Goal: Task Accomplishment & Management: Use online tool/utility

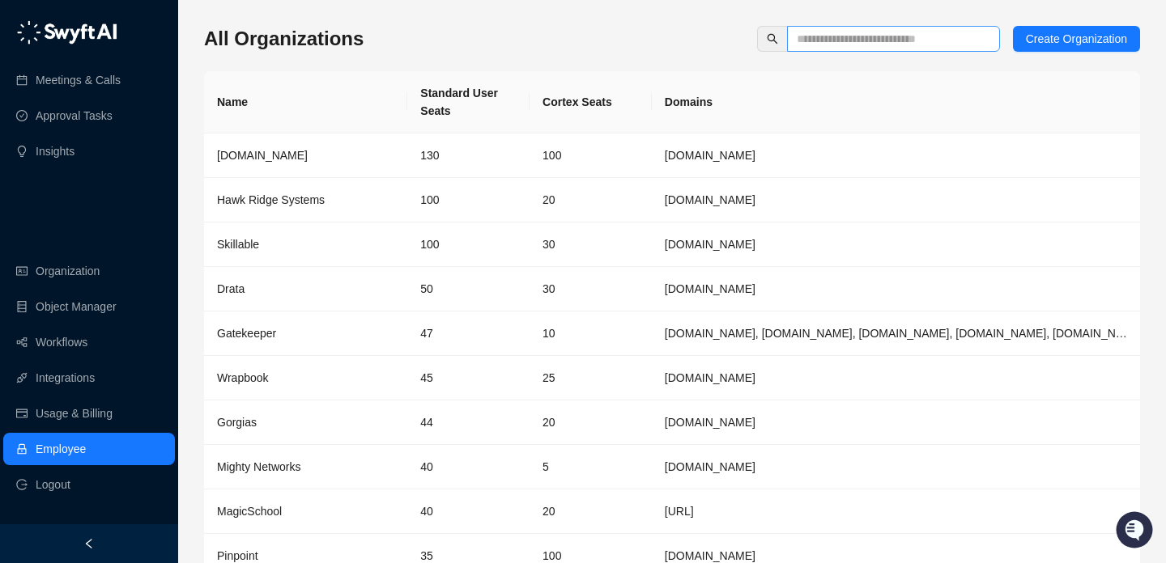
click at [882, 27] on span at bounding box center [893, 39] width 213 height 26
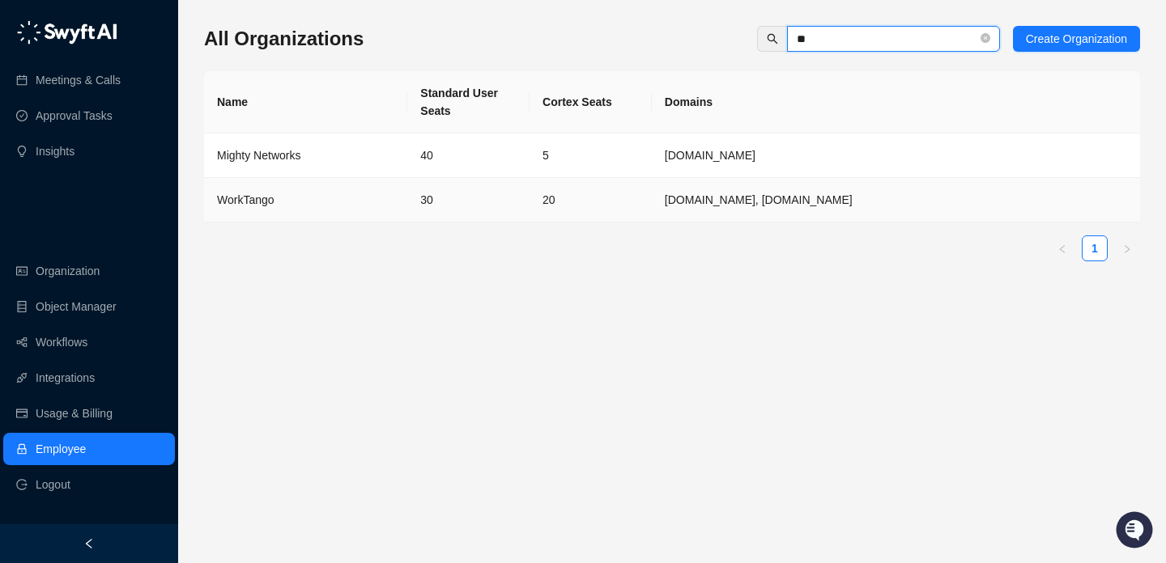
type input "**"
click at [520, 193] on td "30" at bounding box center [468, 200] width 122 height 45
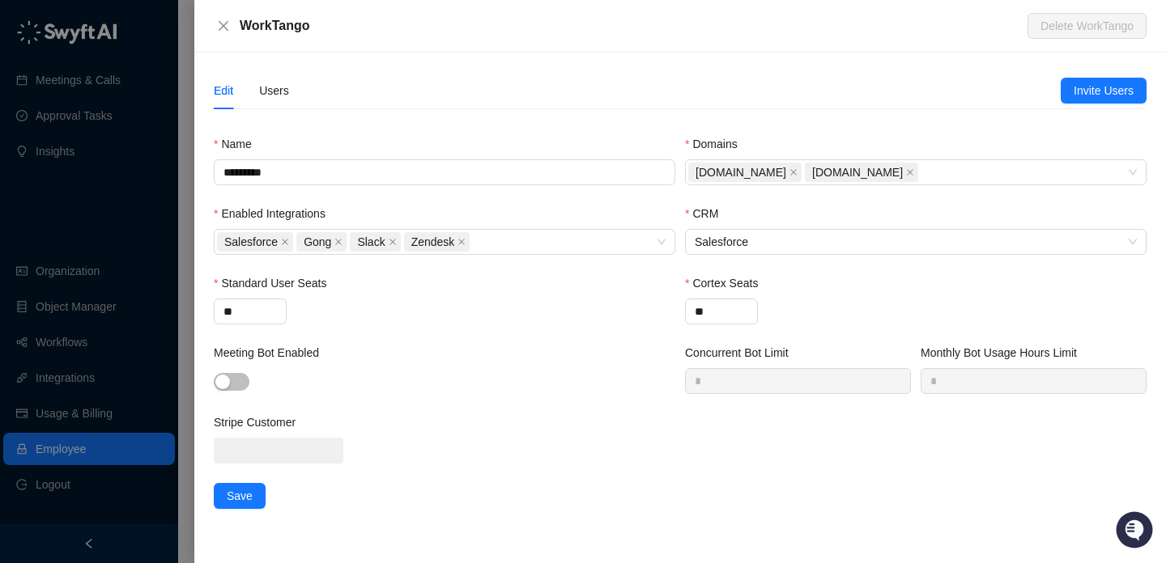
click at [292, 103] on div "Edit Users" at bounding box center [637, 90] width 847 height 37
click at [282, 87] on div "Users" at bounding box center [274, 91] width 30 height 18
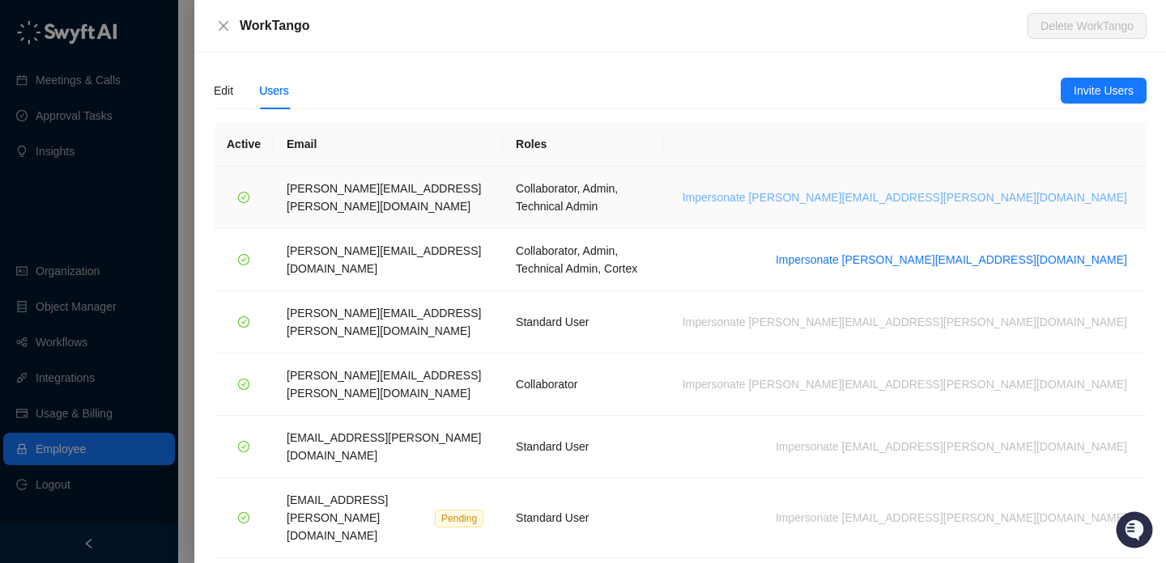
click at [989, 190] on span "Impersonate lisa.hall@worktango.com" at bounding box center [904, 198] width 444 height 18
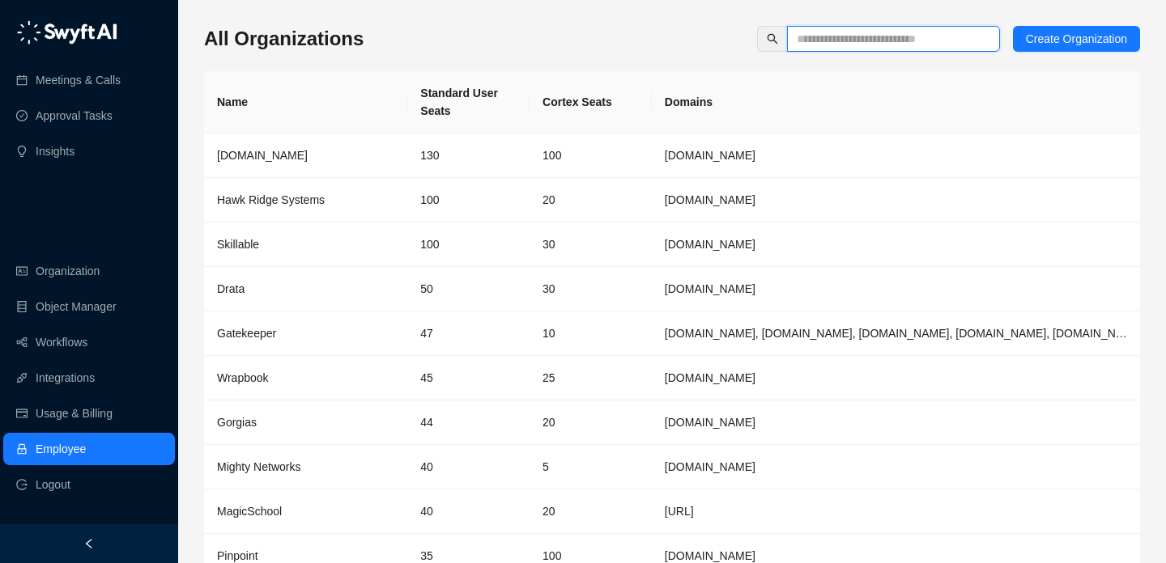
click at [849, 42] on input "text" at bounding box center [887, 39] width 181 height 18
click at [1099, 52] on div "All Organizations Create Organization Name Standard User Seats Cortex Seats Dom…" at bounding box center [672, 328] width 936 height 605
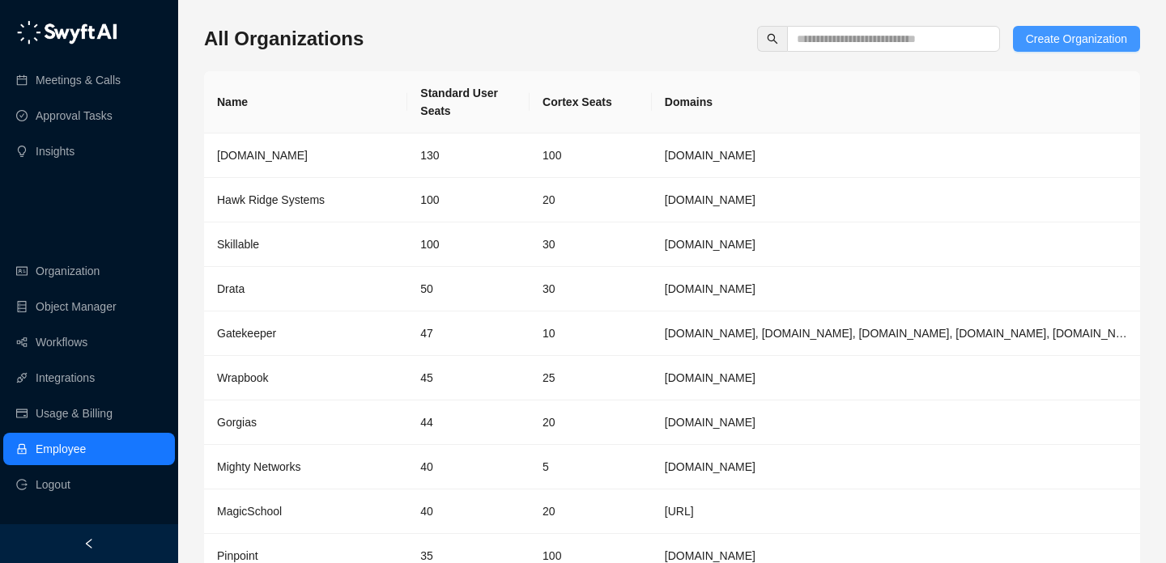
click at [1099, 44] on span "Create Organization" at bounding box center [1076, 39] width 101 height 18
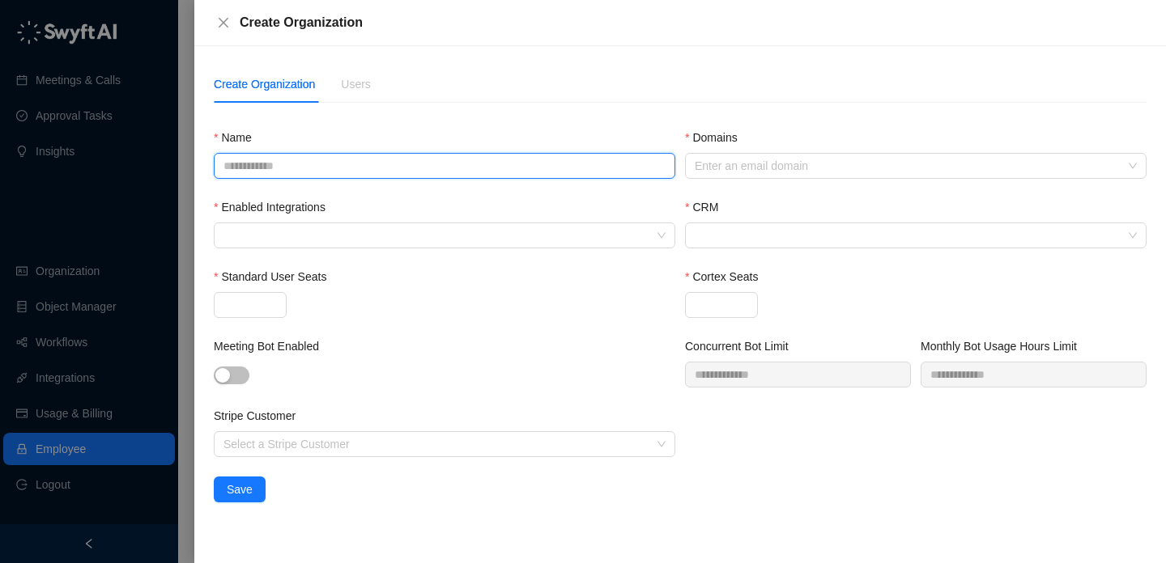
click at [479, 171] on input "Name" at bounding box center [444, 166] width 461 height 26
type input "**********"
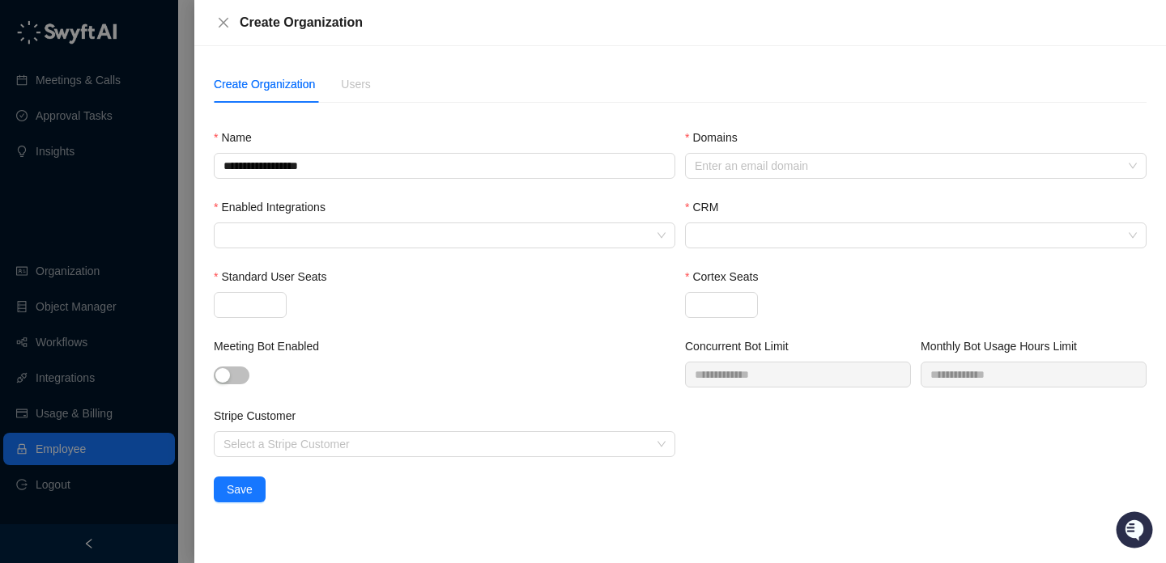
click at [455, 257] on div "Enabled Integrations" at bounding box center [444, 233] width 471 height 70
click at [457, 236] on div at bounding box center [436, 236] width 438 height 12
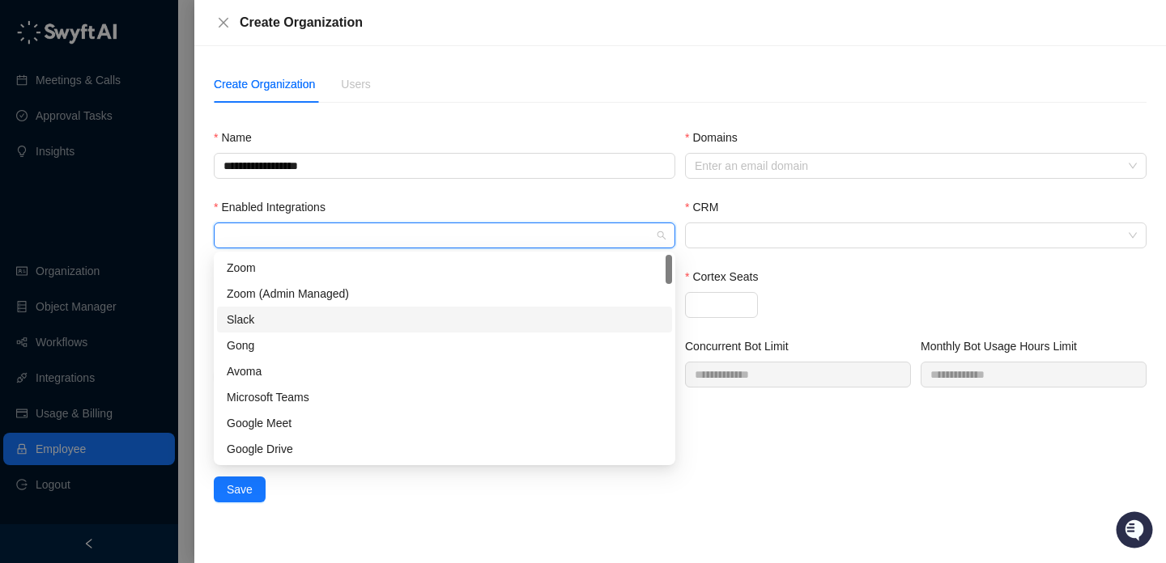
click at [428, 323] on div "Slack" at bounding box center [445, 320] width 436 height 18
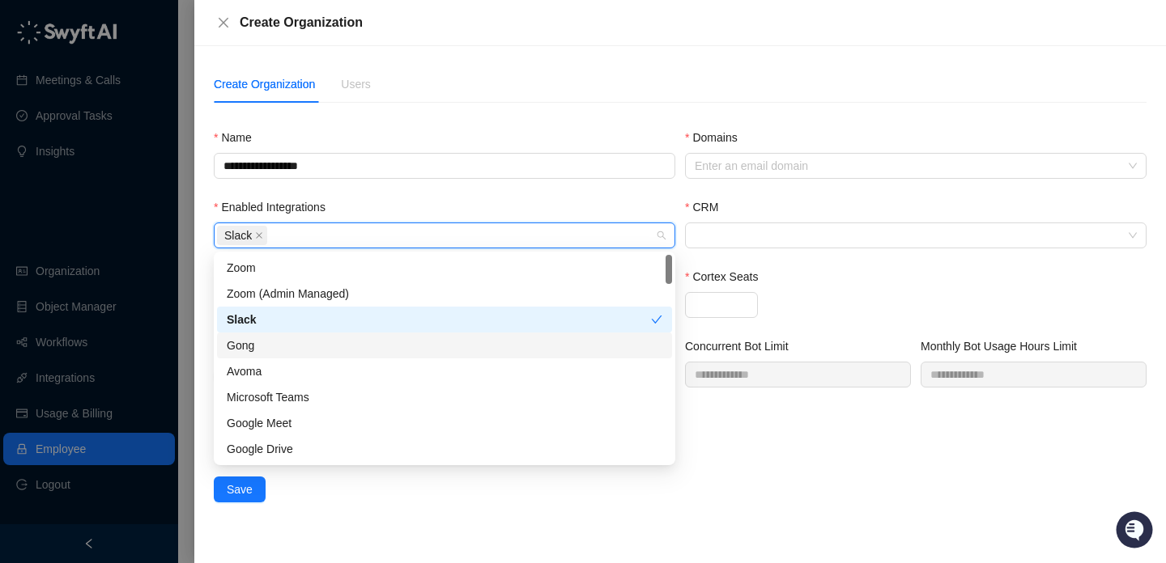
click at [428, 350] on div "Gong" at bounding box center [445, 346] width 436 height 18
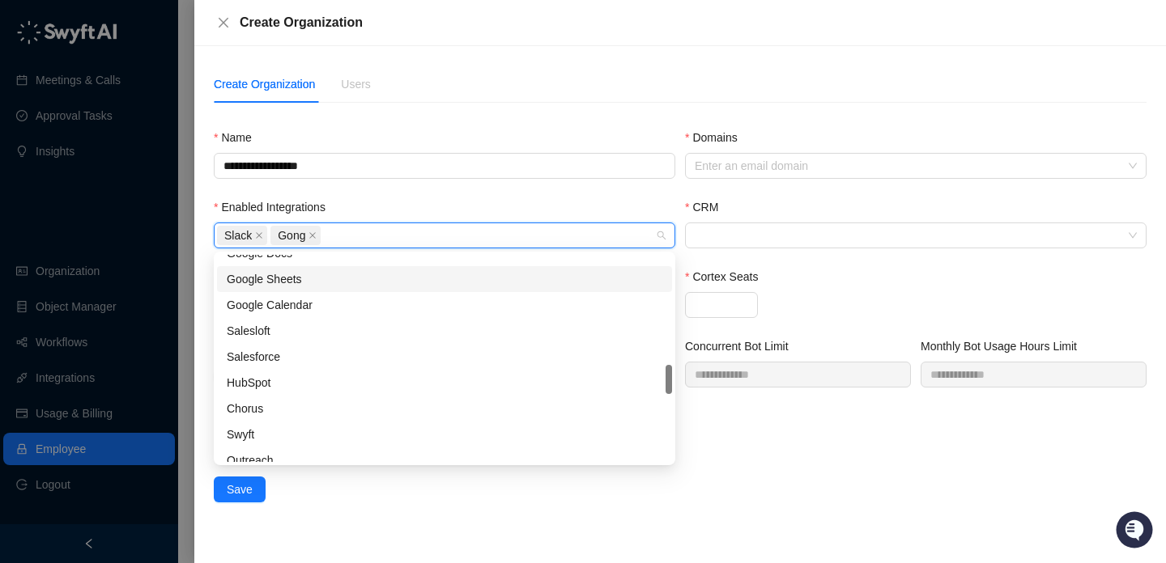
scroll to position [223, 0]
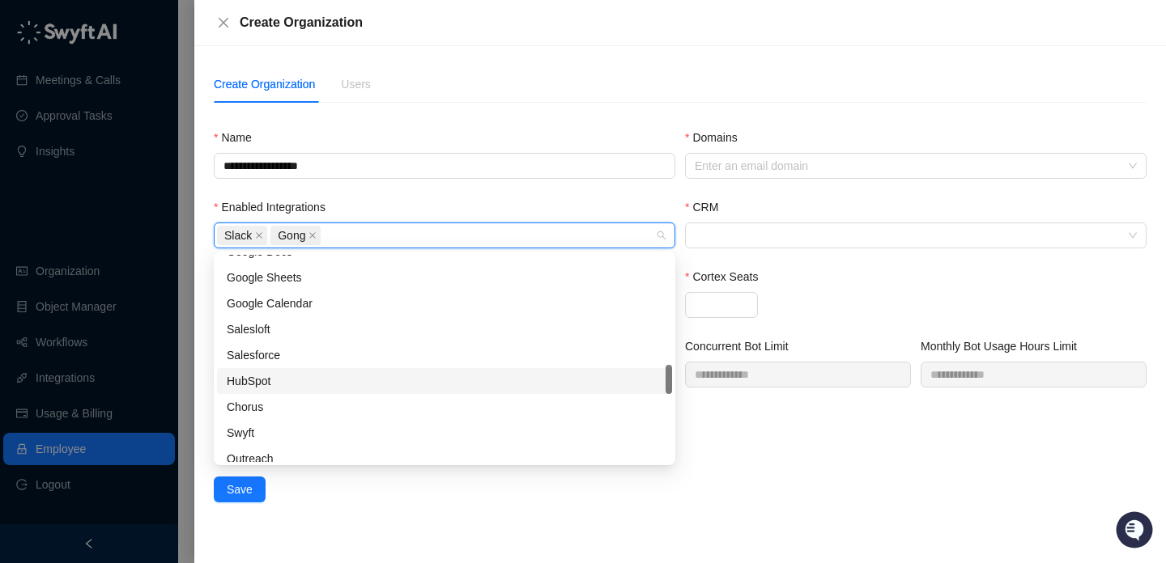
click at [421, 378] on div "HubSpot" at bounding box center [445, 381] width 436 height 18
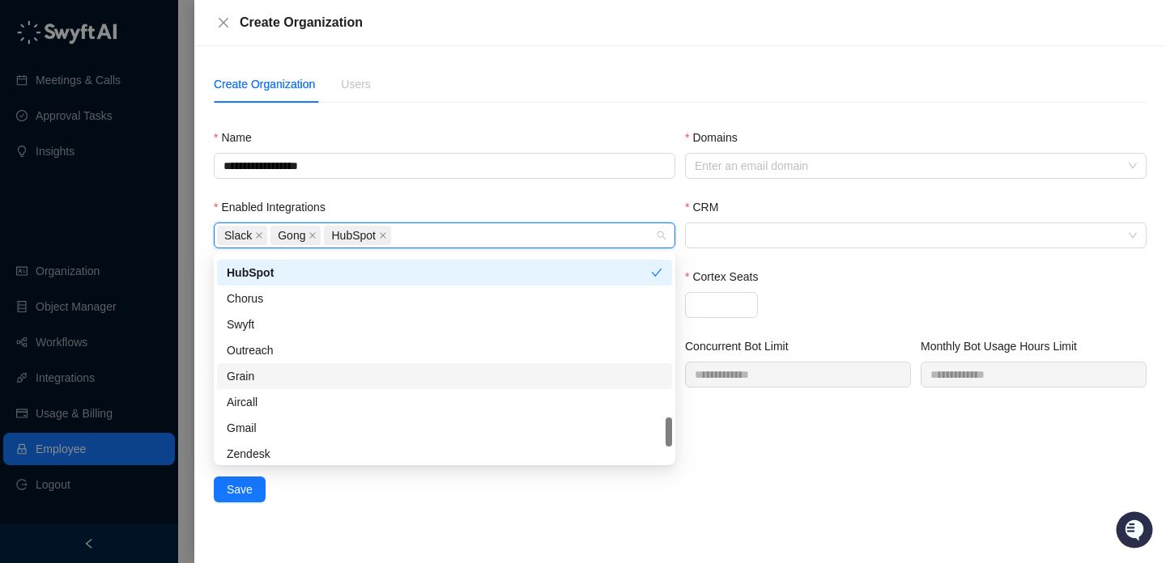
scroll to position [363, 0]
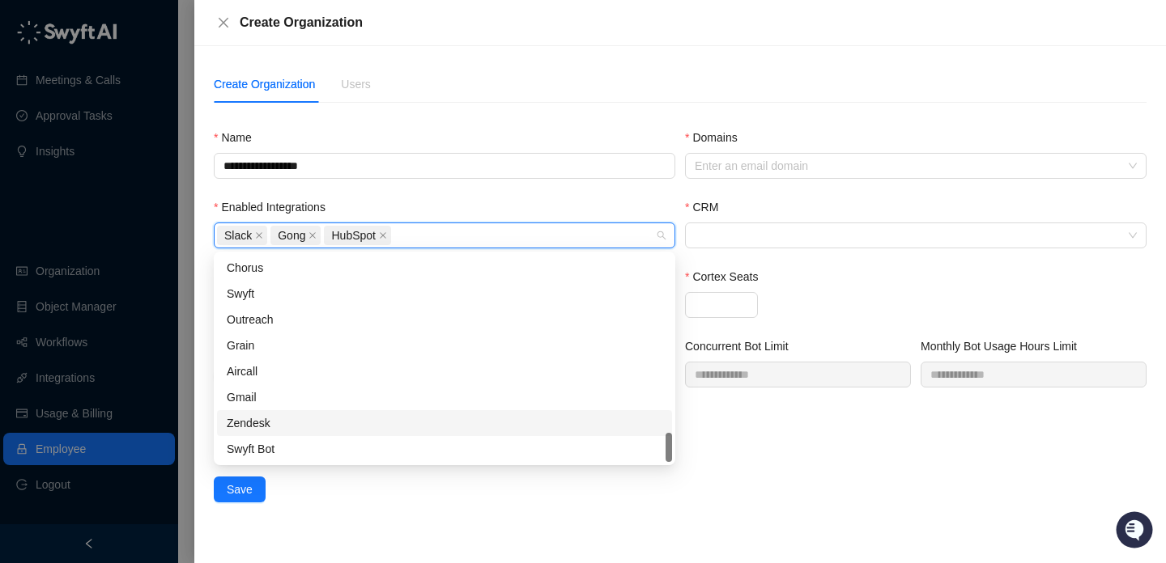
click at [824, 493] on form "**********" at bounding box center [680, 316] width 933 height 374
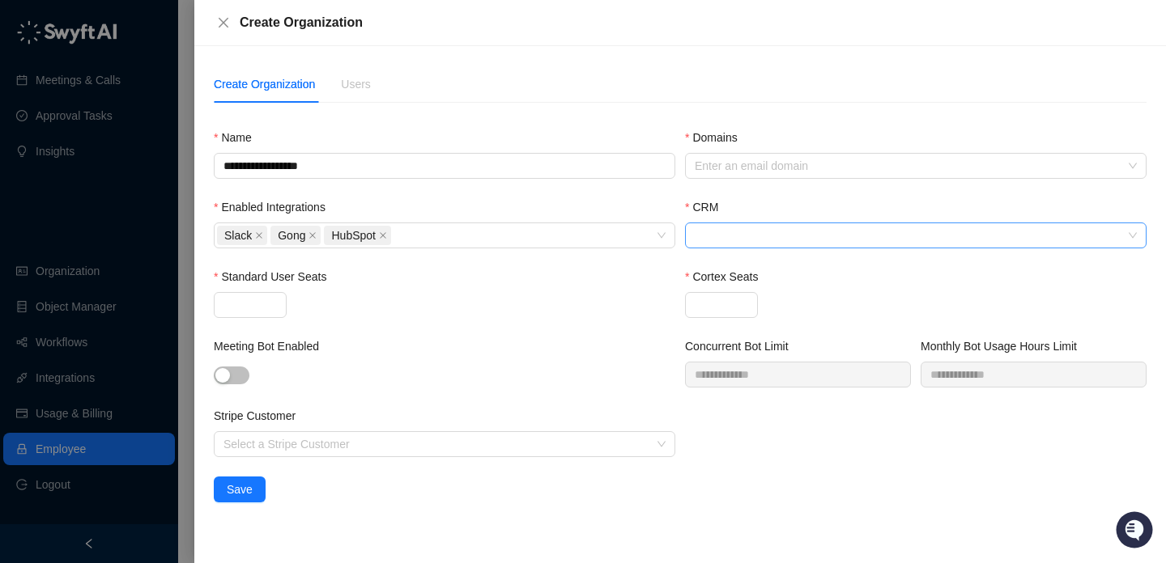
click at [771, 243] on input "CRM" at bounding box center [911, 235] width 432 height 24
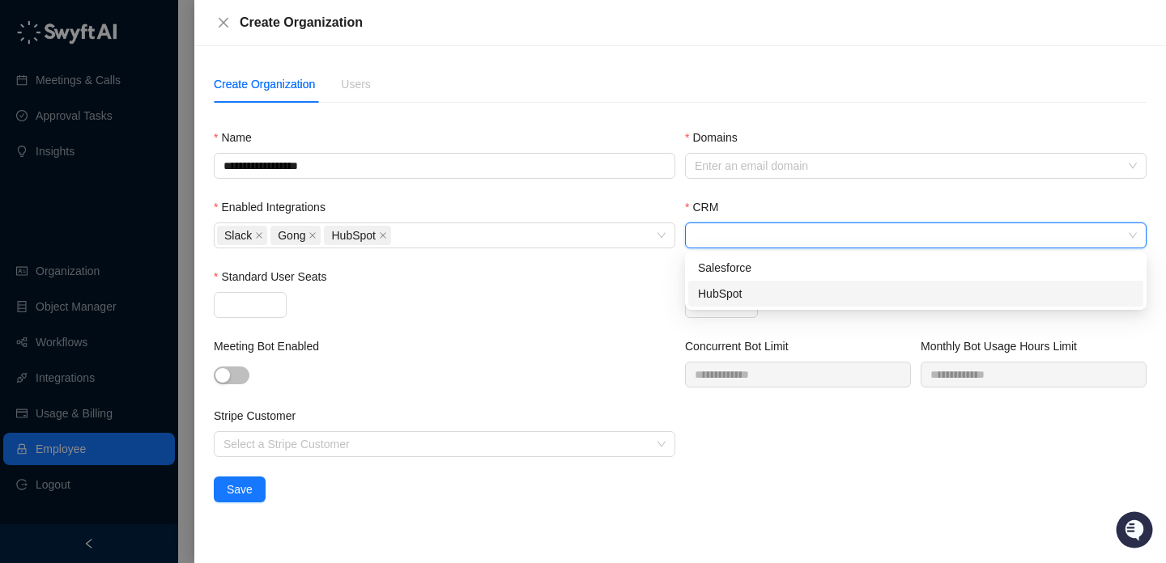
click at [748, 291] on div "HubSpot" at bounding box center [916, 294] width 436 height 18
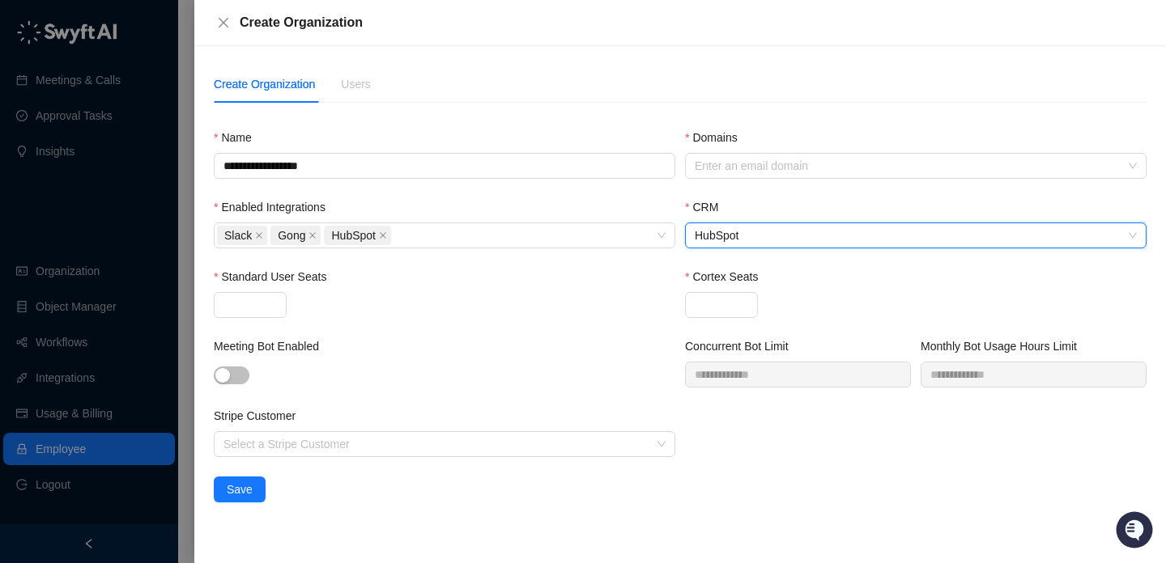
click at [593, 326] on div "Standard User Seats" at bounding box center [444, 303] width 471 height 70
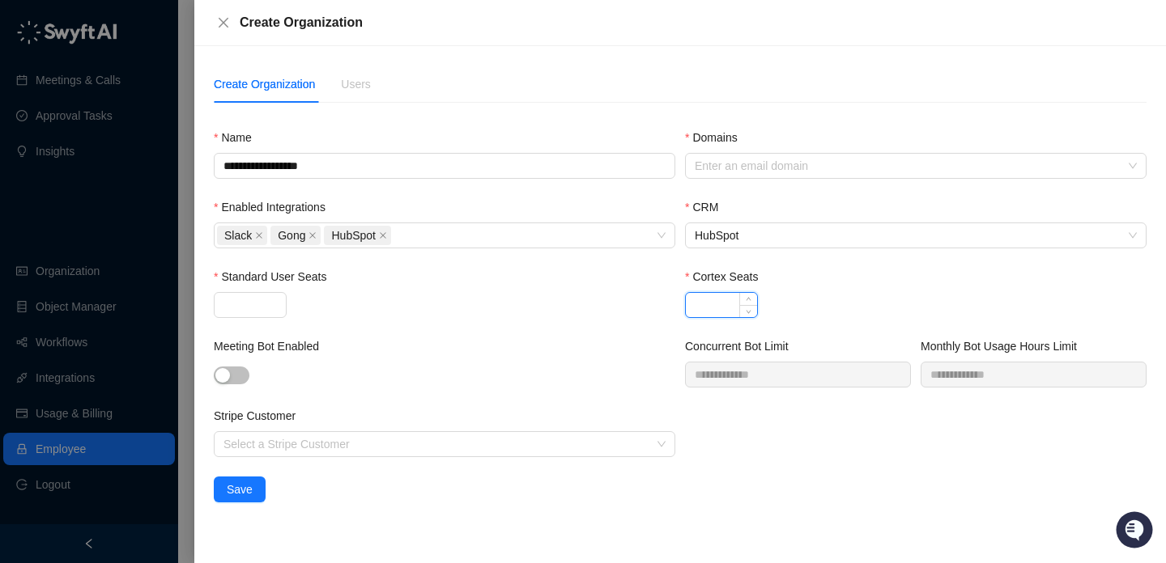
click at [703, 306] on input "Cortex Seats" at bounding box center [721, 305] width 71 height 24
type input "**"
click at [270, 298] on div at bounding box center [250, 305] width 73 height 26
type input "**"
click at [429, 340] on div "Meeting Bot Enabled" at bounding box center [444, 350] width 461 height 24
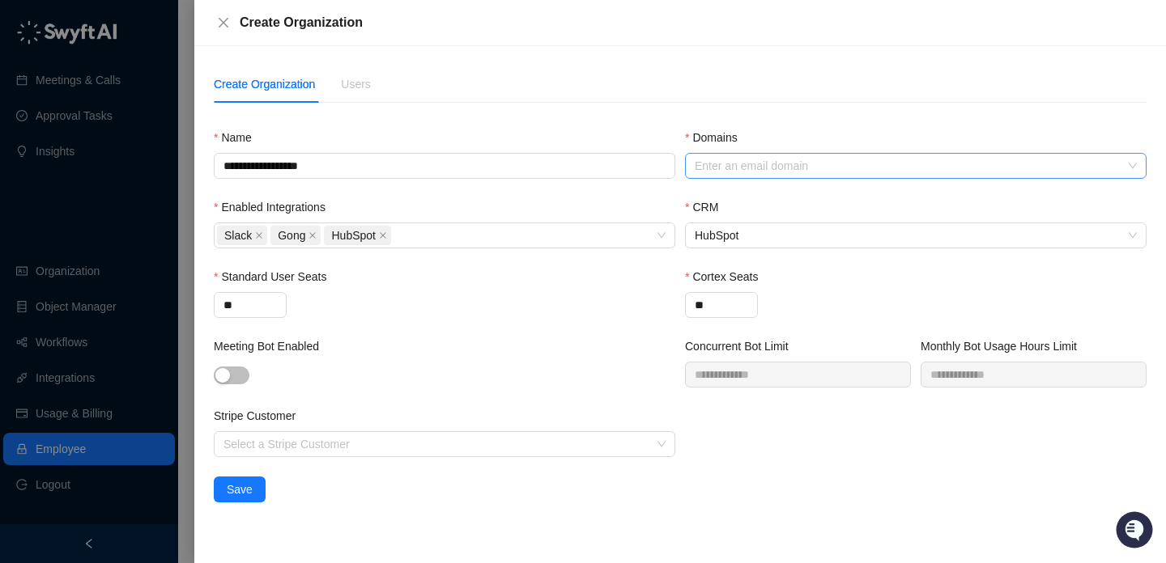
click at [739, 177] on div "Enter an email domain" at bounding box center [915, 166] width 461 height 26
paste input "**********"
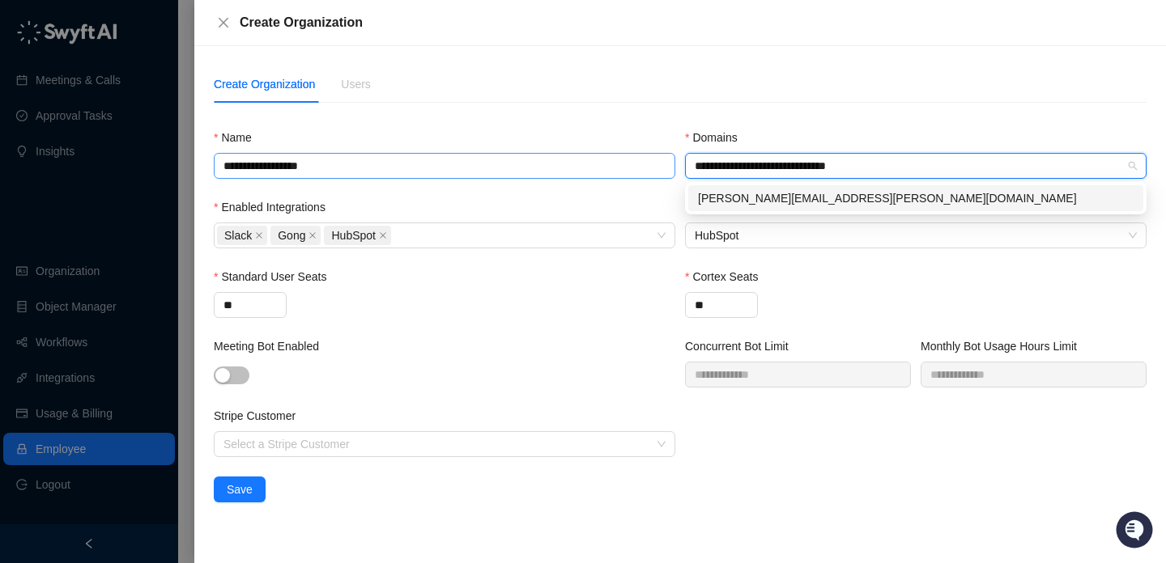
drag, startPoint x: 761, startPoint y: 166, endPoint x: 631, endPoint y: 166, distance: 129.5
click at [631, 166] on div "**********" at bounding box center [680, 303] width 942 height 348
type input "**********"
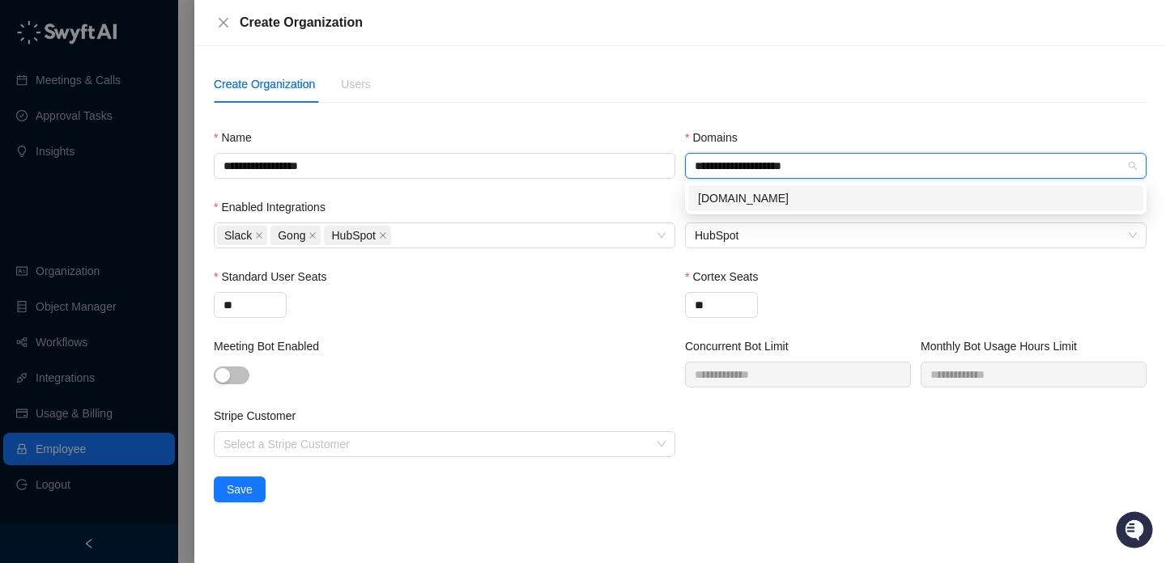
click at [721, 204] on div "lineslipsolutions.com" at bounding box center [916, 198] width 436 height 18
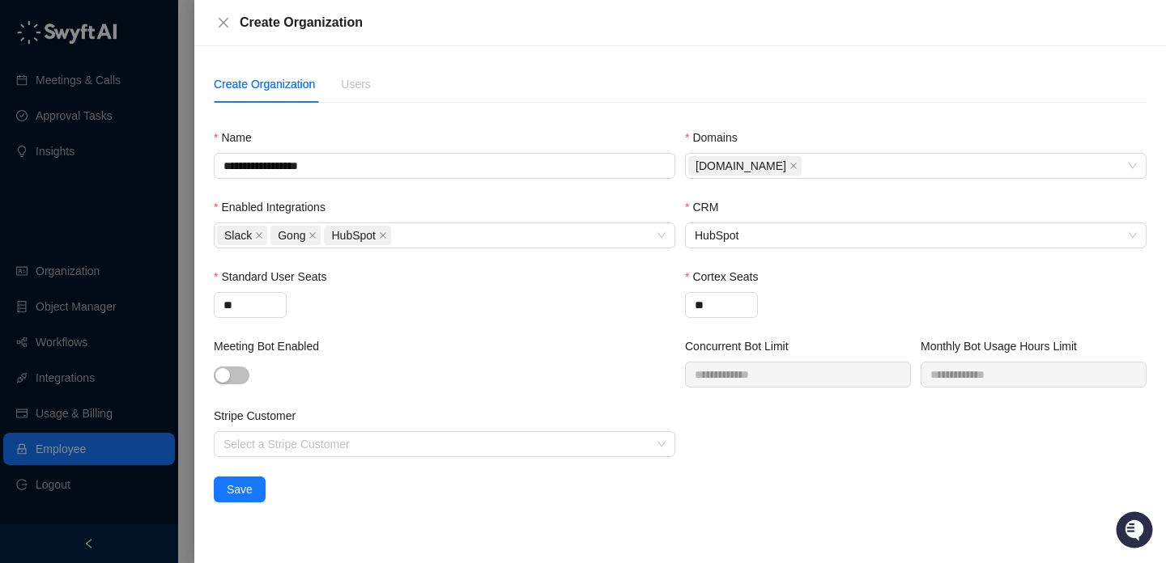
click at [624, 290] on div "Standard User Seats" at bounding box center [444, 280] width 461 height 24
click at [227, 487] on span "Save" at bounding box center [240, 490] width 26 height 18
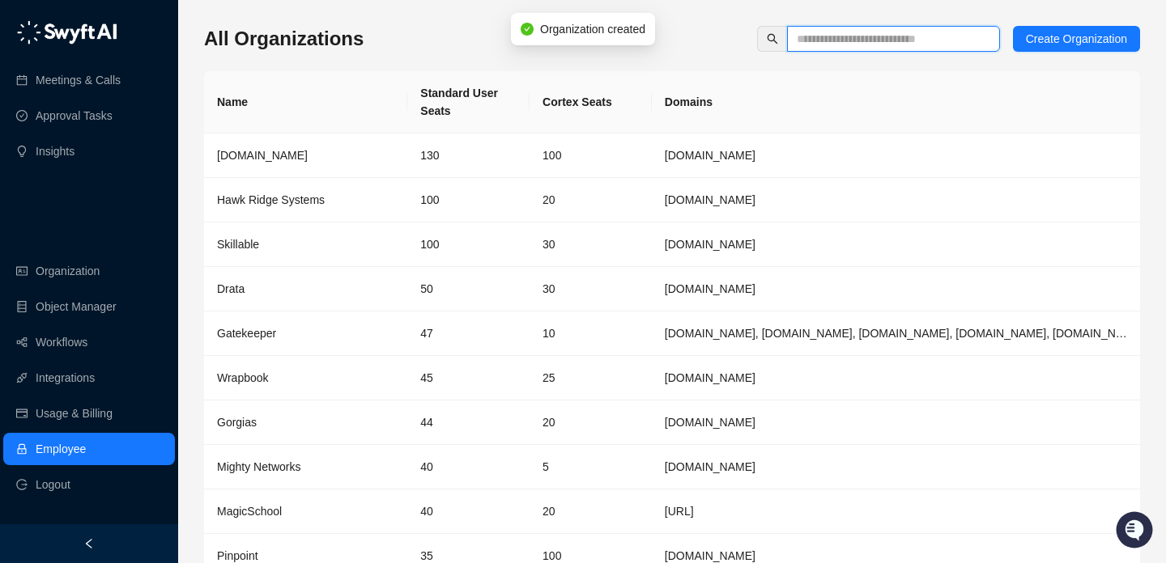
click at [833, 34] on input "text" at bounding box center [887, 39] width 181 height 18
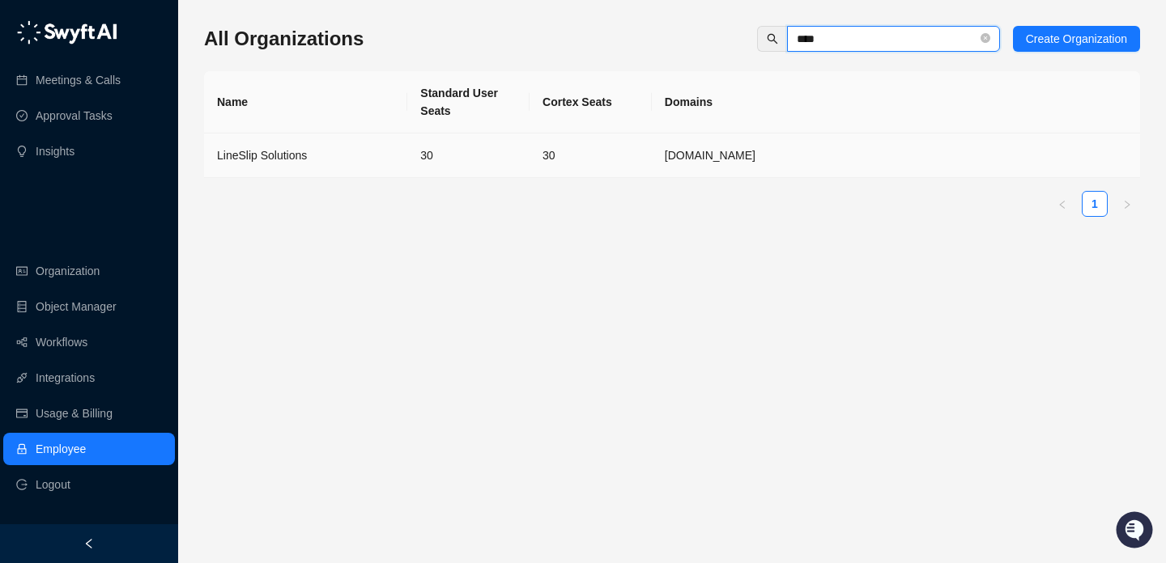
type input "****"
click at [615, 163] on td "30" at bounding box center [590, 156] width 122 height 45
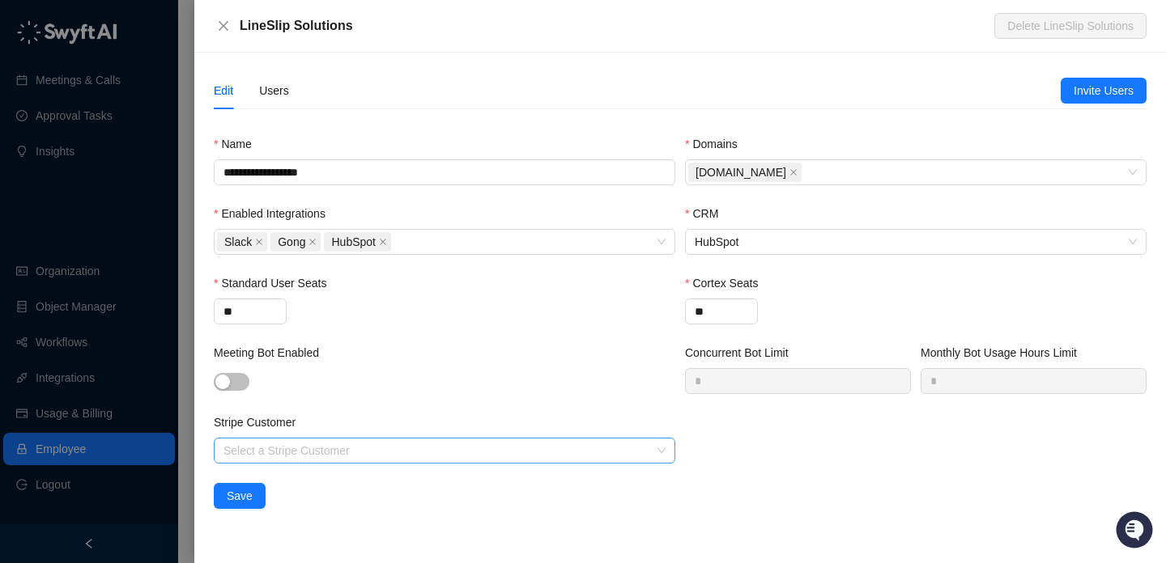
click at [401, 439] on input "Stripe Customer" at bounding box center [439, 451] width 432 height 24
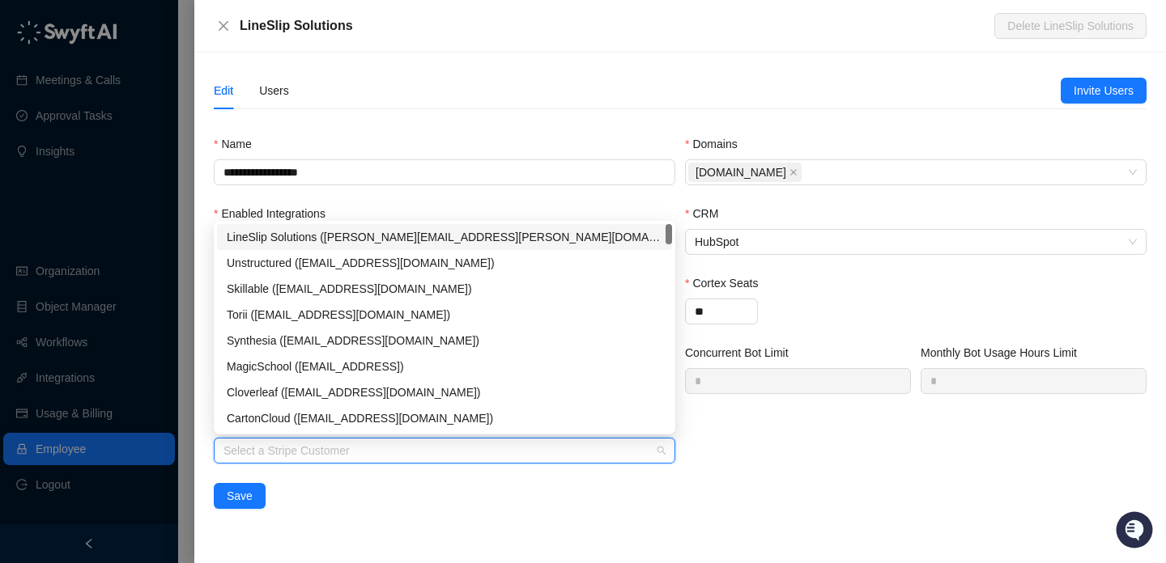
click at [462, 245] on div "LineSlip Solutions (tom.tracey@lineslipsolutions.com)" at bounding box center [445, 237] width 436 height 18
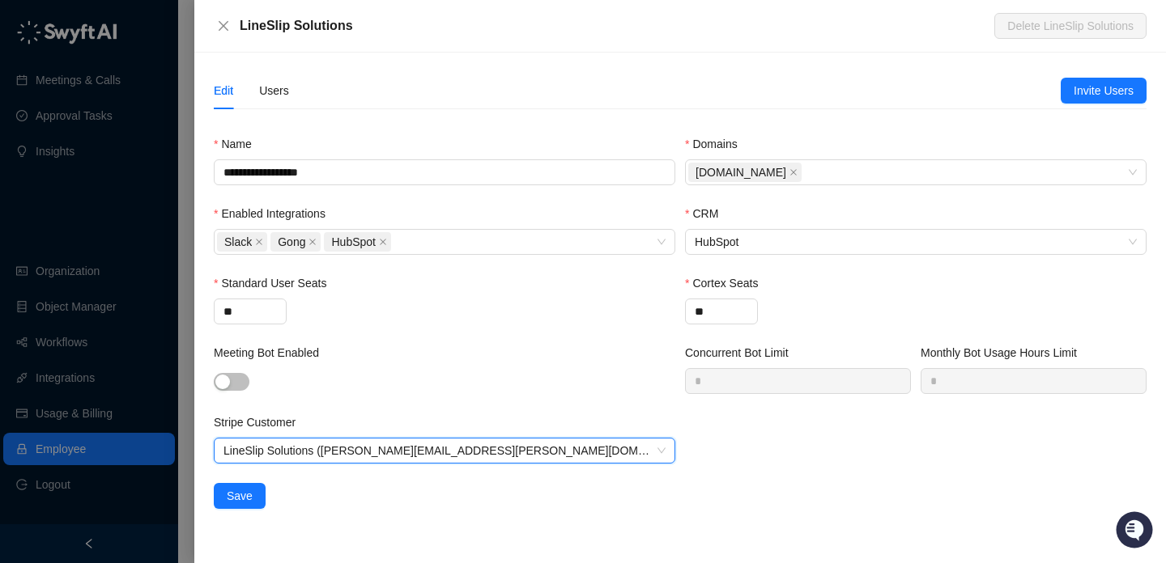
click at [532, 94] on div "Edit Users" at bounding box center [637, 90] width 847 height 37
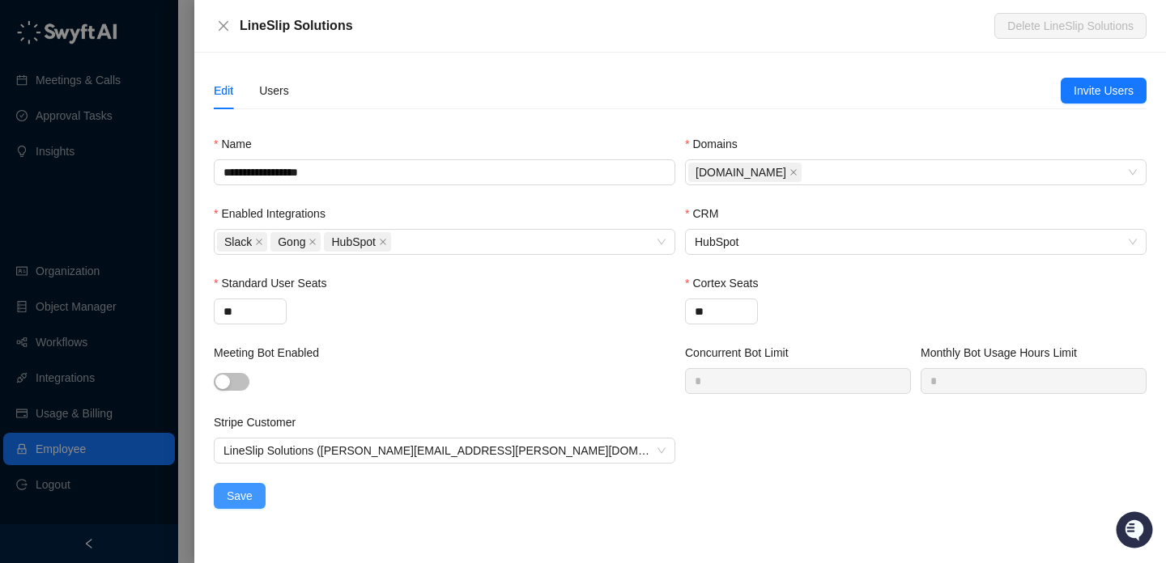
click at [244, 498] on span "Save" at bounding box center [240, 496] width 26 height 18
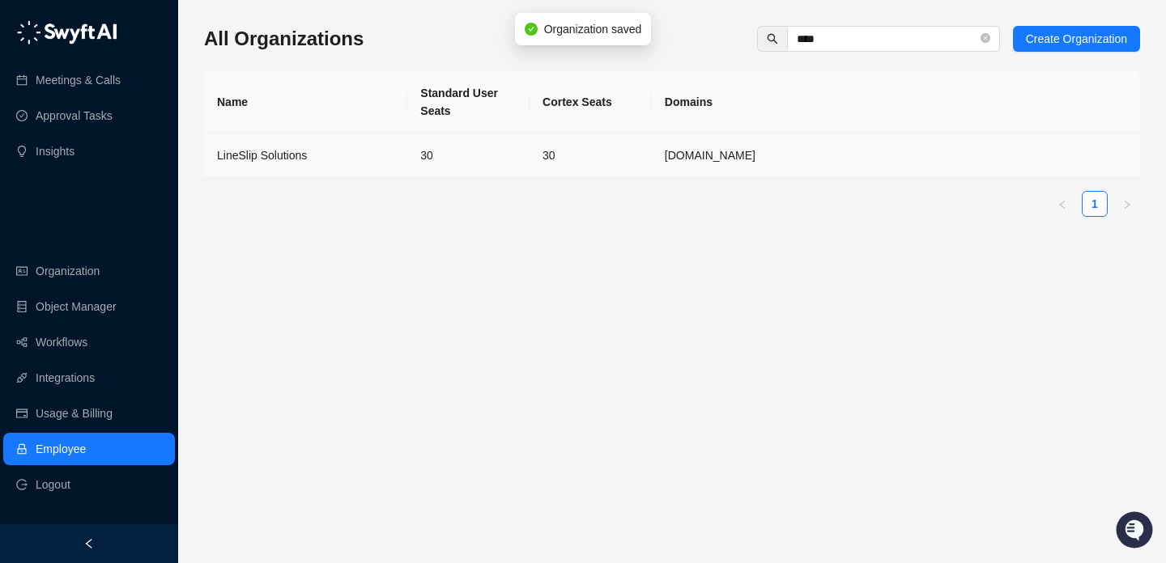
click at [685, 161] on td "lineslipsolutions.com" at bounding box center [896, 156] width 488 height 45
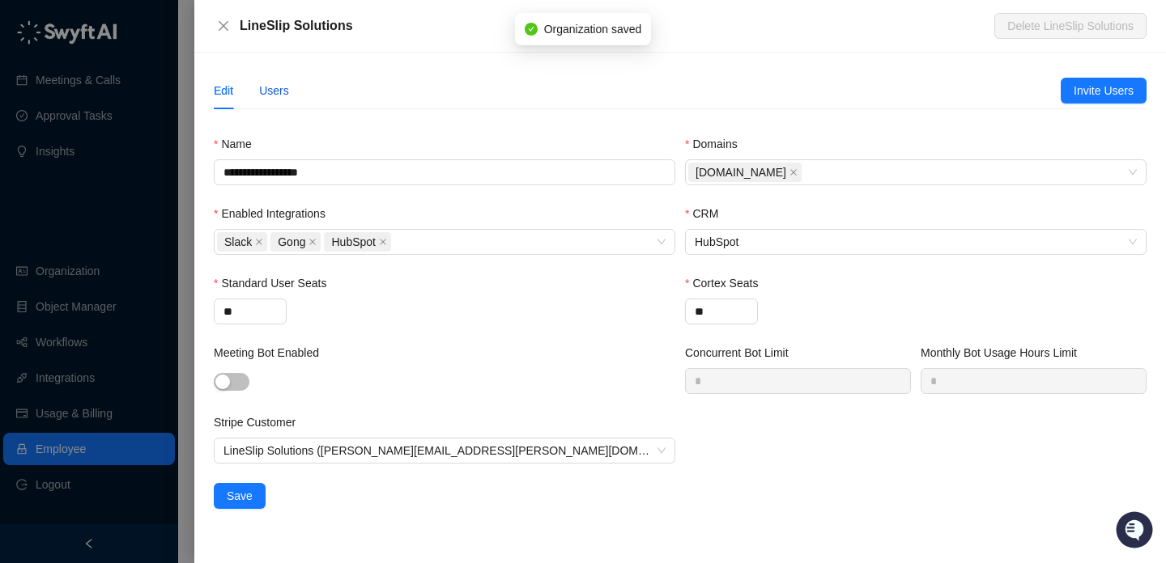
click at [270, 94] on div "Users" at bounding box center [274, 91] width 30 height 18
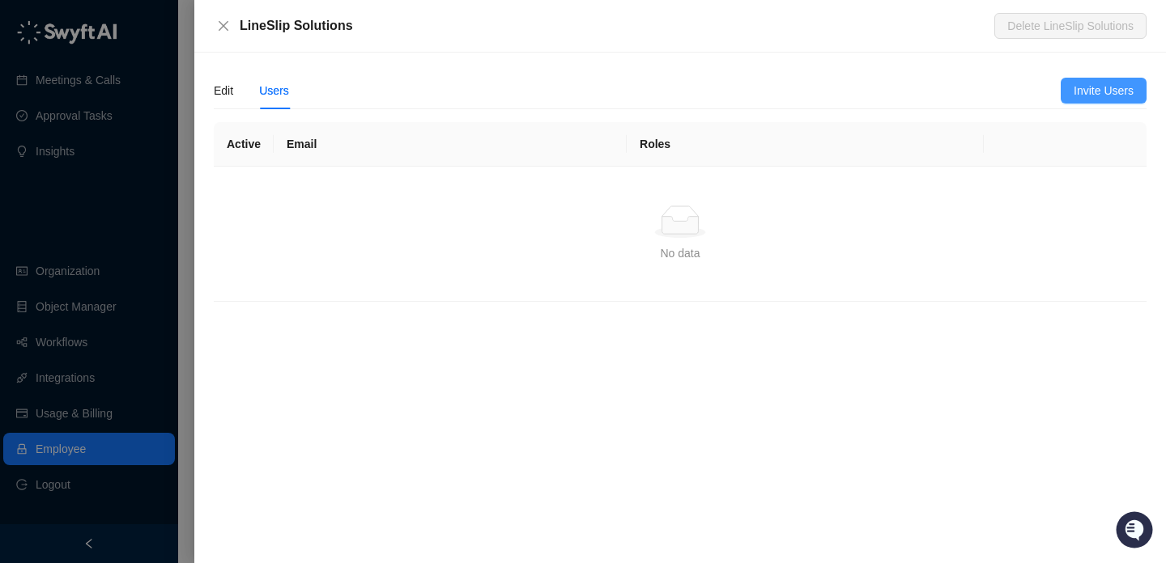
click at [1086, 96] on span "Invite Users" at bounding box center [1104, 91] width 60 height 18
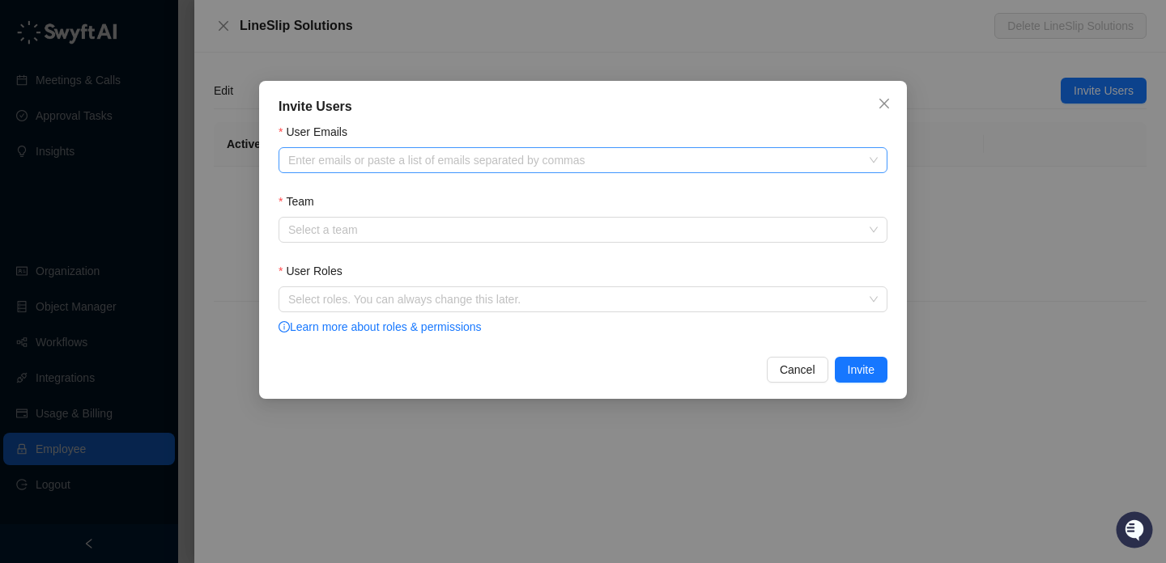
drag, startPoint x: 662, startPoint y: 168, endPoint x: 662, endPoint y: 151, distance: 16.2
click at [662, 168] on div "Enter emails or paste a list of emails separated by commas" at bounding box center [583, 160] width 609 height 26
paste input "**********"
type input "**********"
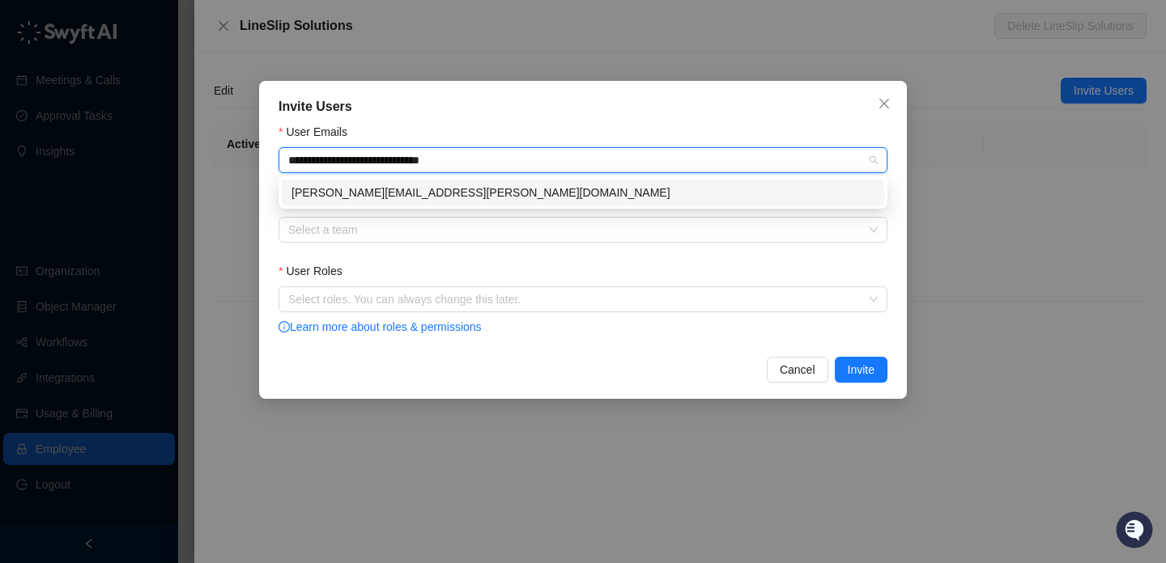
click at [617, 193] on div "tom.tracey@lineslipsolutions.com" at bounding box center [582, 193] width 583 height 18
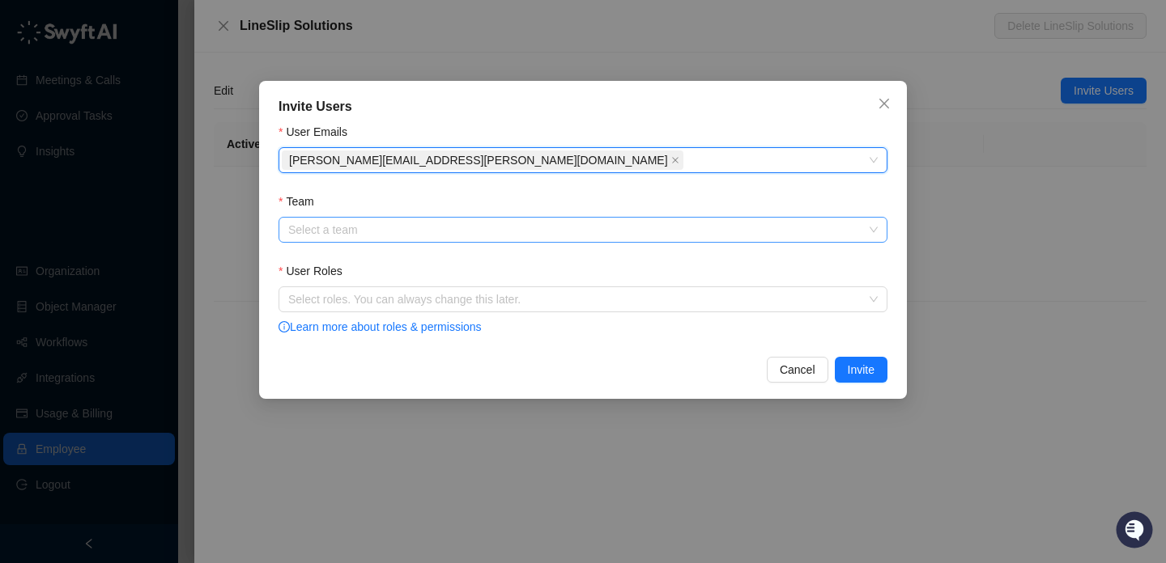
click at [598, 228] on input "Team" at bounding box center [578, 230] width 580 height 24
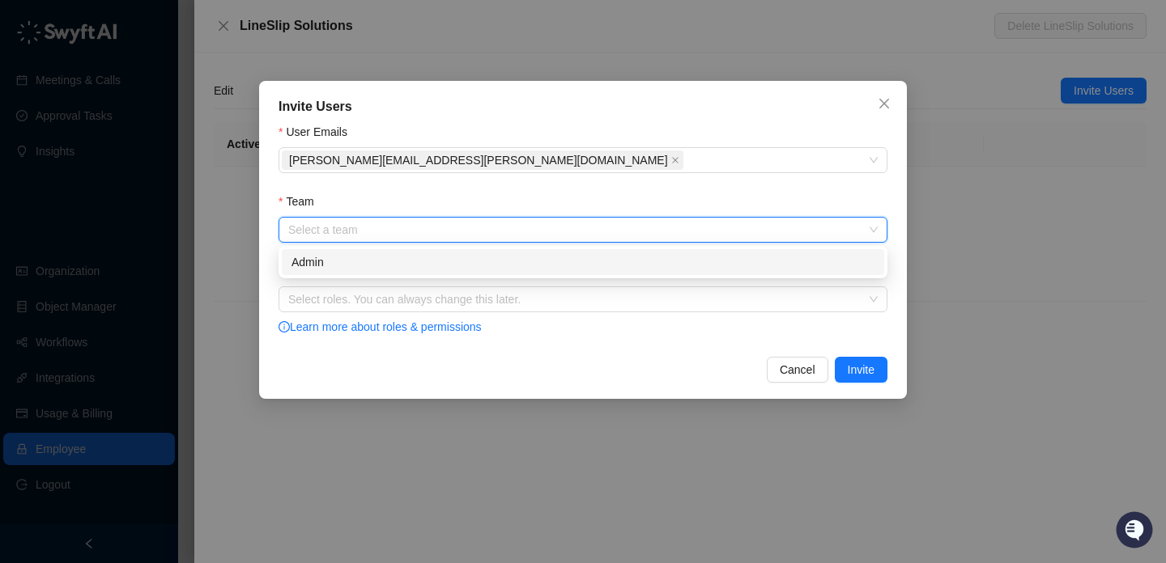
click at [572, 263] on div "Admin" at bounding box center [582, 262] width 583 height 18
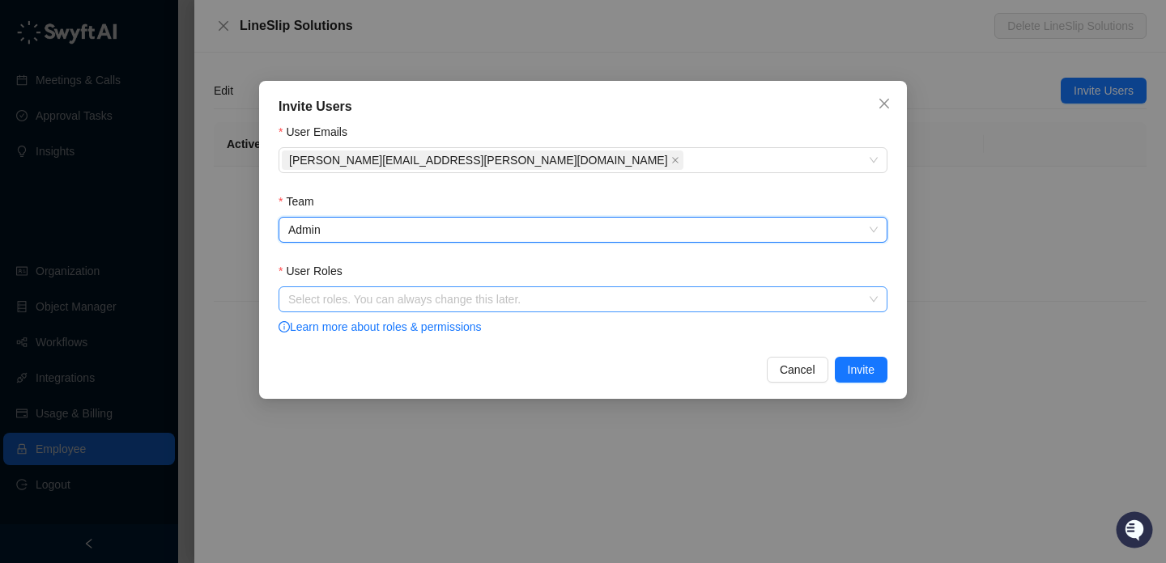
click at [567, 306] on div "Select roles. You can always change this later." at bounding box center [583, 300] width 609 height 26
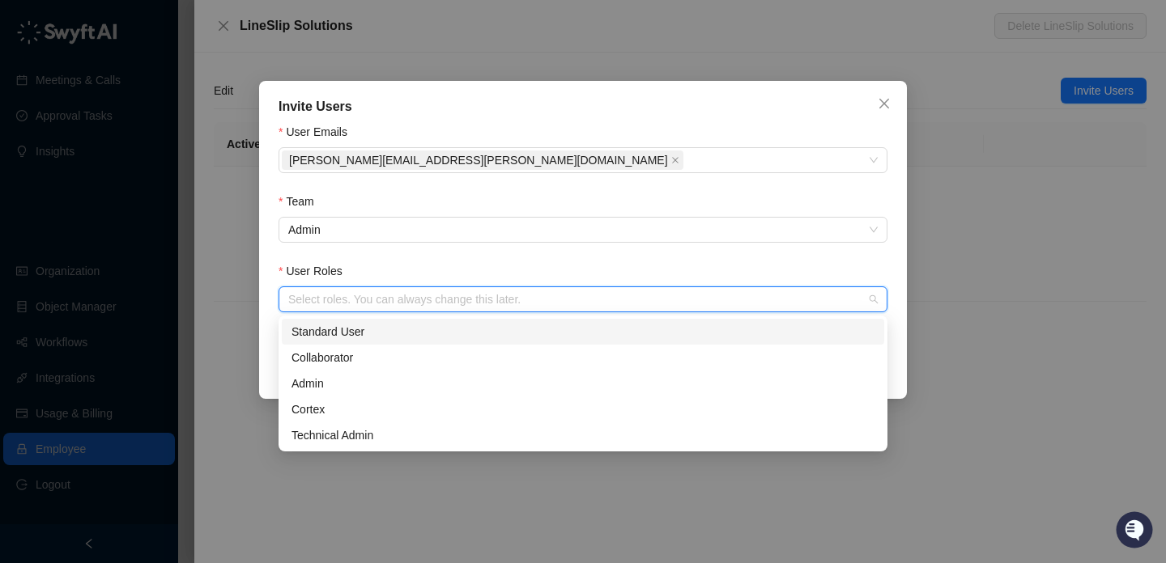
click at [553, 330] on div "Standard User" at bounding box center [582, 332] width 583 height 18
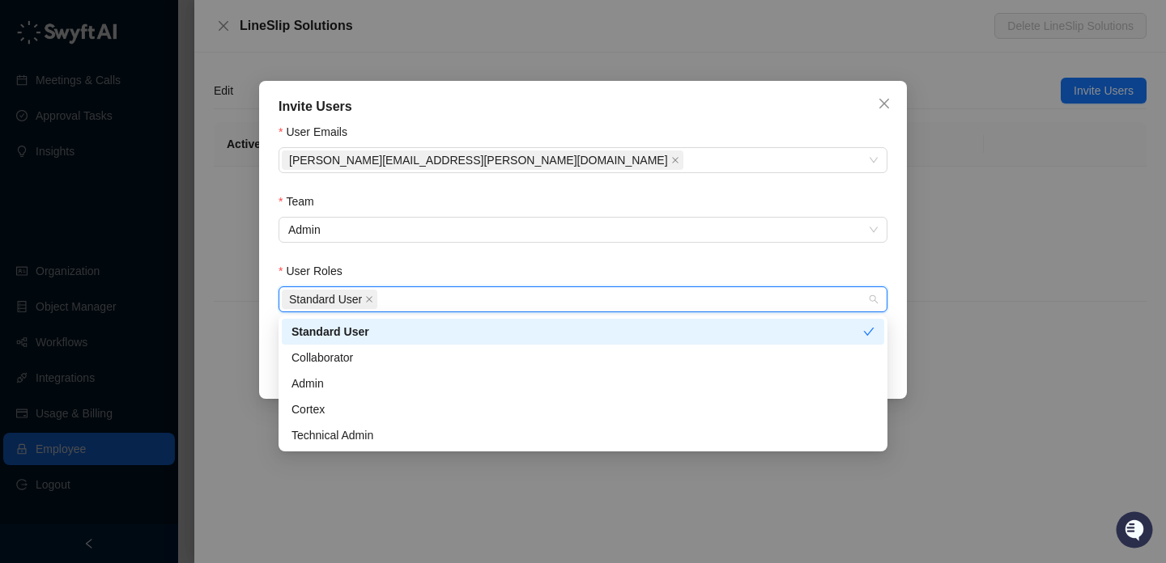
click at [550, 341] on div "Standard User" at bounding box center [583, 332] width 602 height 26
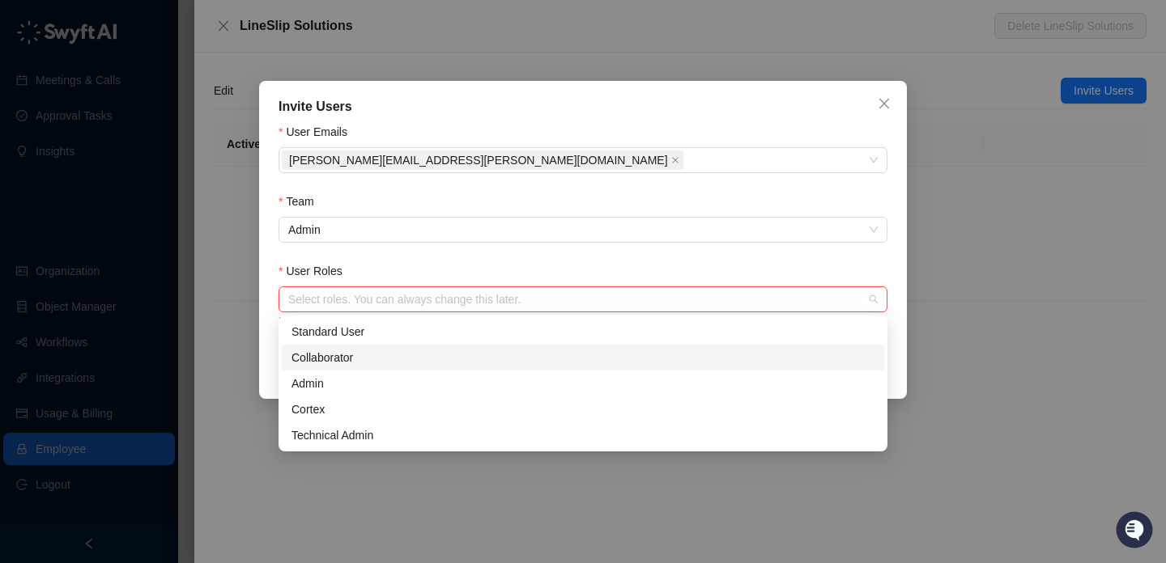
click at [550, 359] on div "Collaborator" at bounding box center [582, 358] width 583 height 18
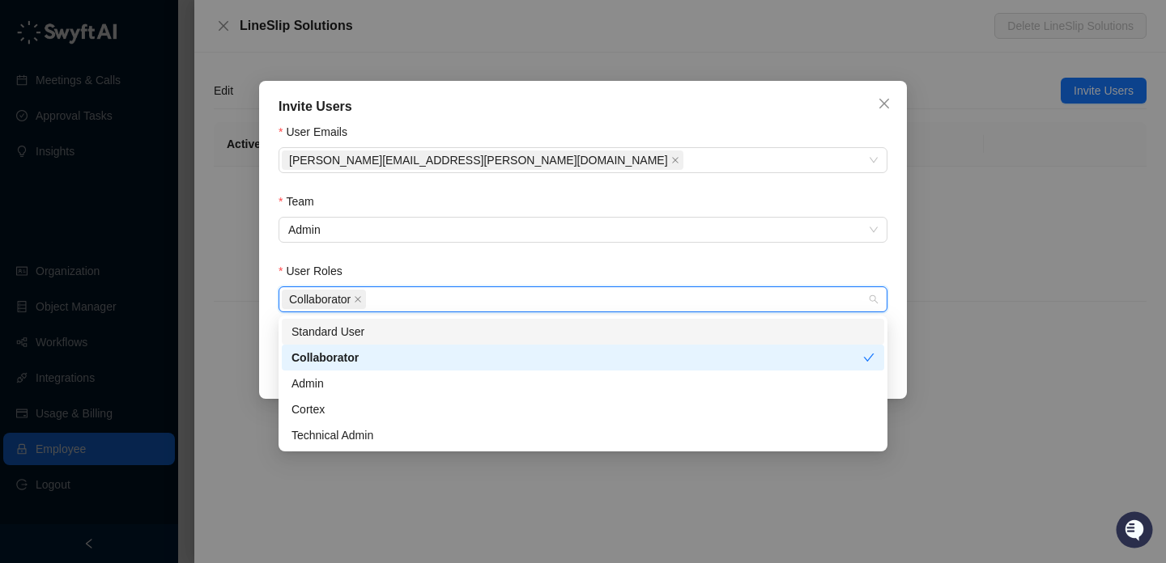
click at [550, 335] on div "Standard User" at bounding box center [582, 332] width 583 height 18
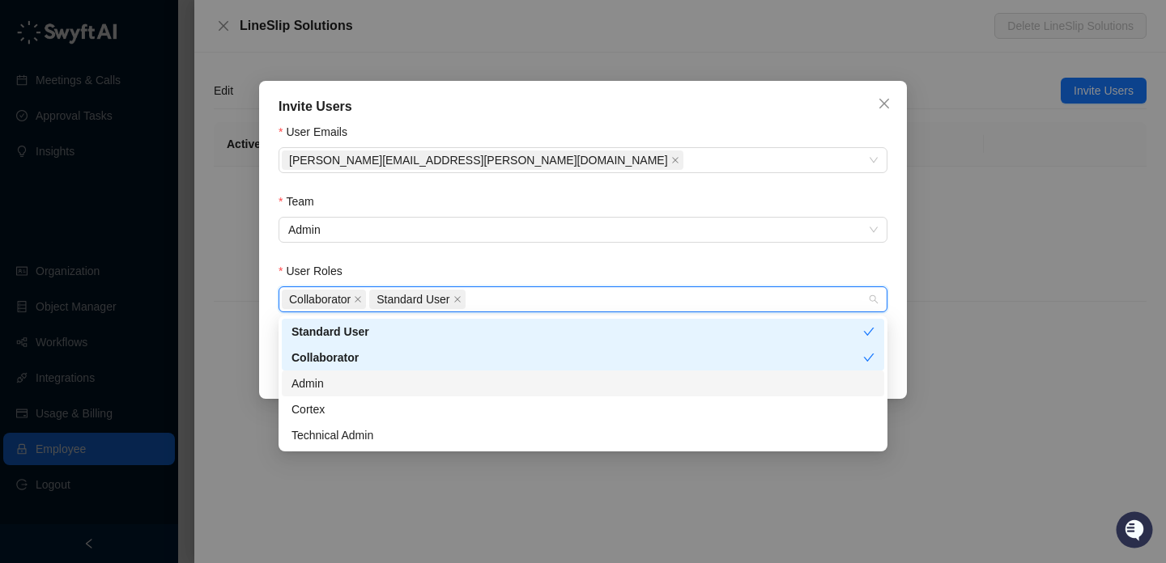
click at [537, 389] on div "Admin" at bounding box center [582, 384] width 583 height 18
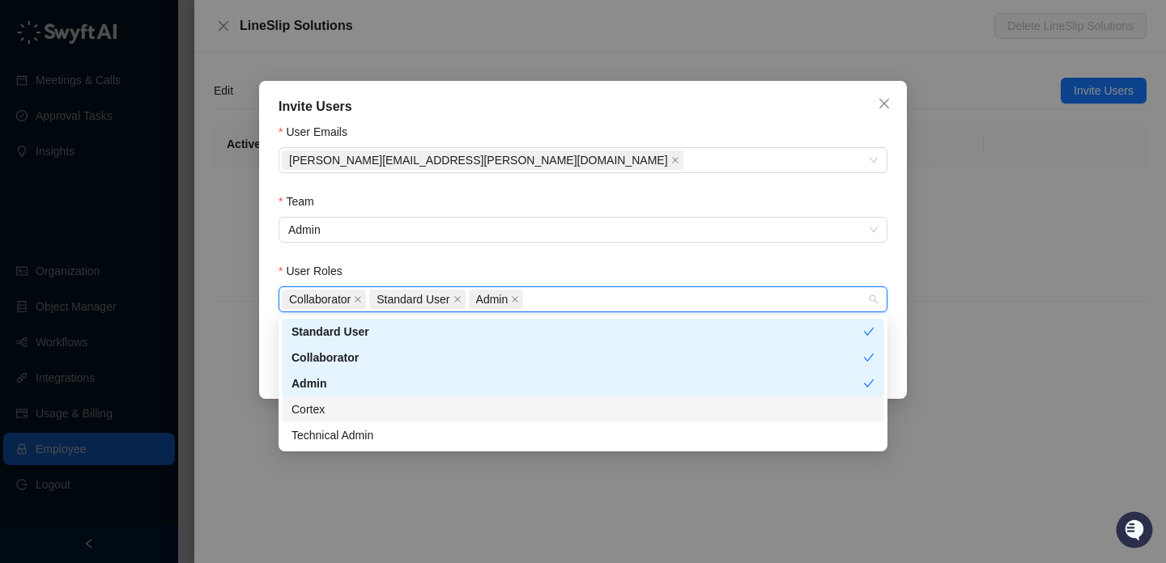
click at [537, 420] on div "Cortex" at bounding box center [583, 410] width 602 height 26
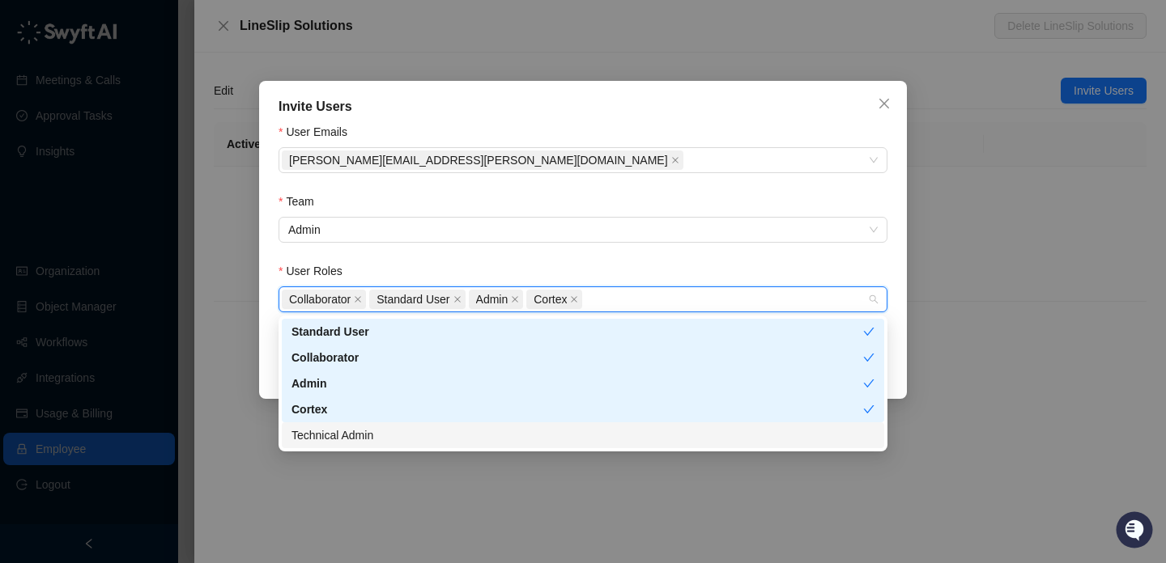
click at [537, 440] on div "Technical Admin" at bounding box center [582, 436] width 583 height 18
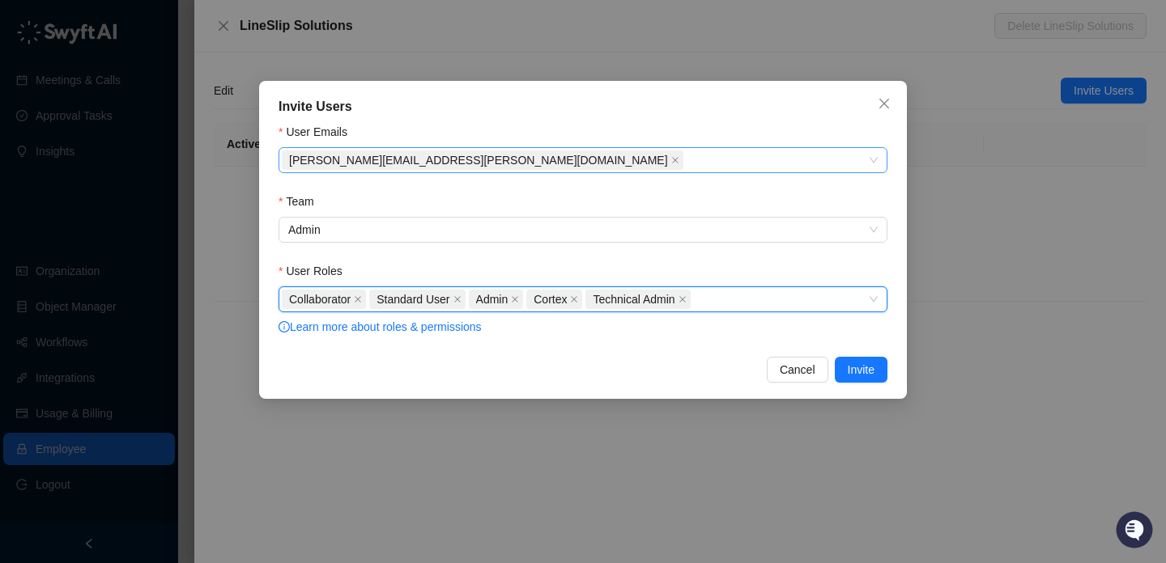
click at [641, 165] on div "tom.tracey@lineslipsolutions.com" at bounding box center [574, 160] width 585 height 23
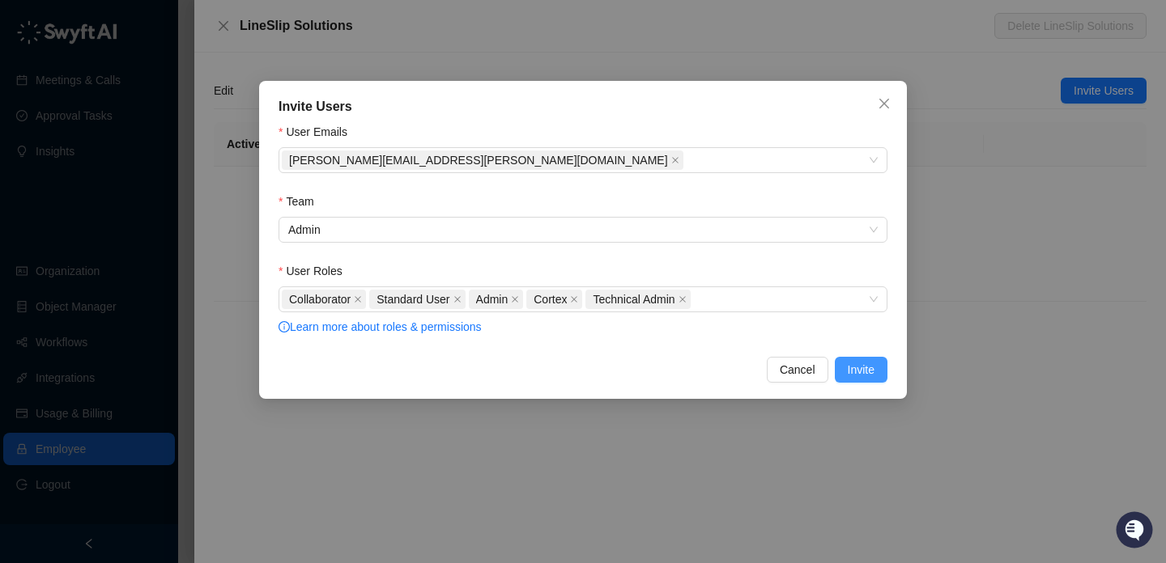
click at [848, 361] on span "Invite" at bounding box center [861, 370] width 27 height 18
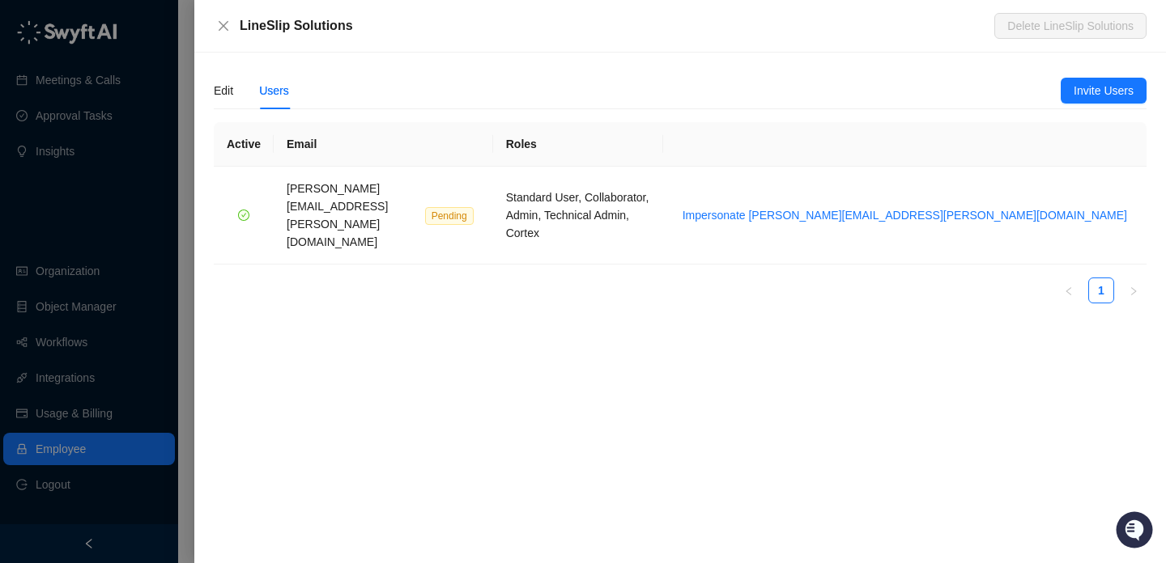
click at [97, 262] on div at bounding box center [583, 281] width 1166 height 563
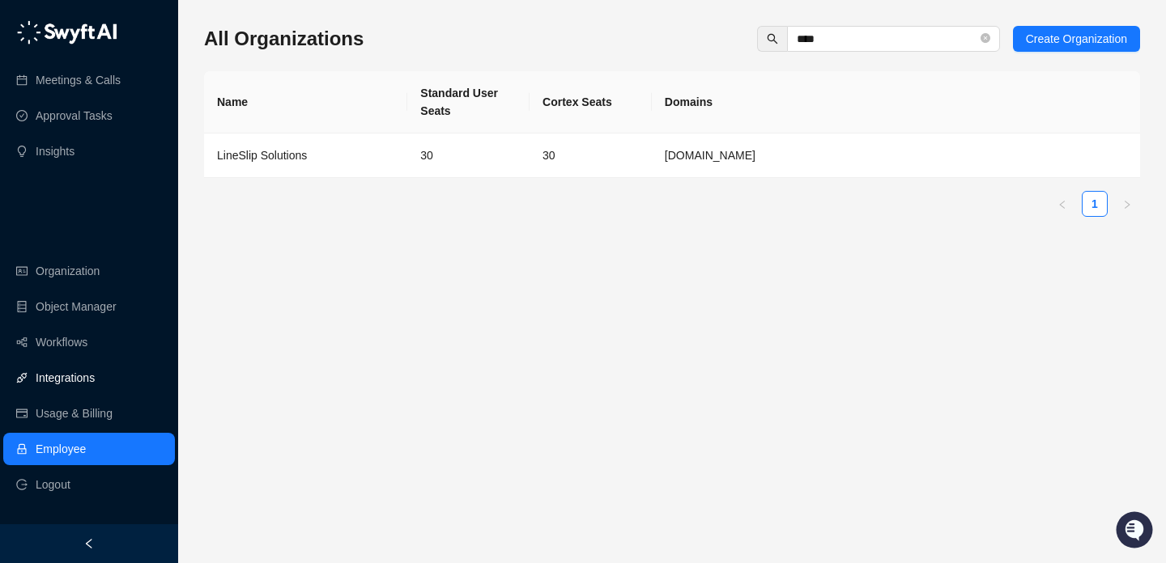
click at [95, 364] on link "Integrations" at bounding box center [65, 378] width 59 height 32
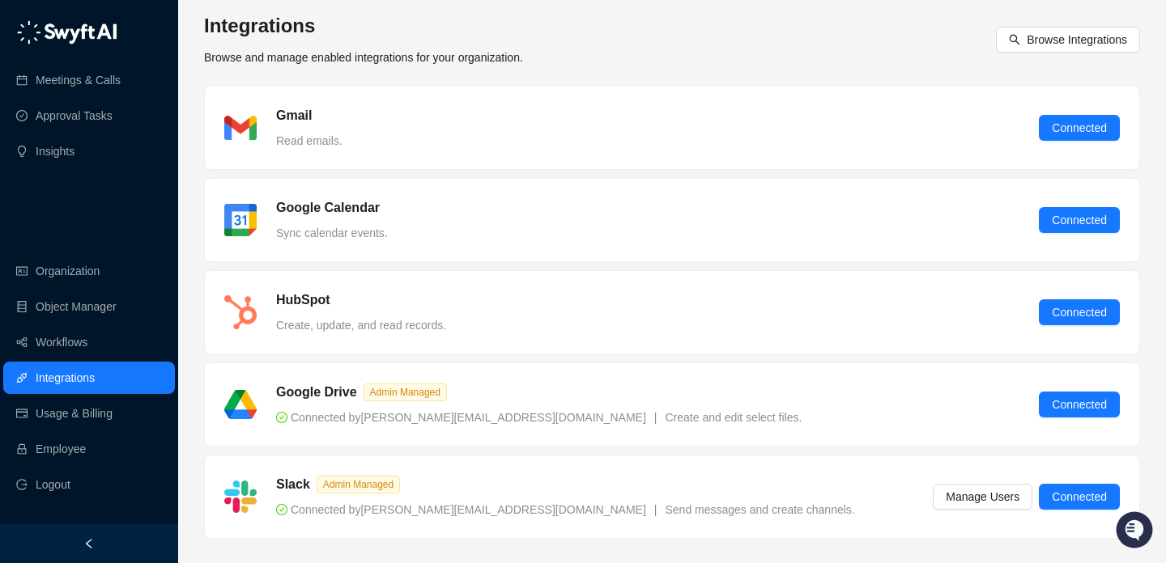
click at [317, 211] on h5 "Google Calendar" at bounding box center [328, 207] width 104 height 19
click at [86, 446] on link "Employee" at bounding box center [61, 449] width 50 height 32
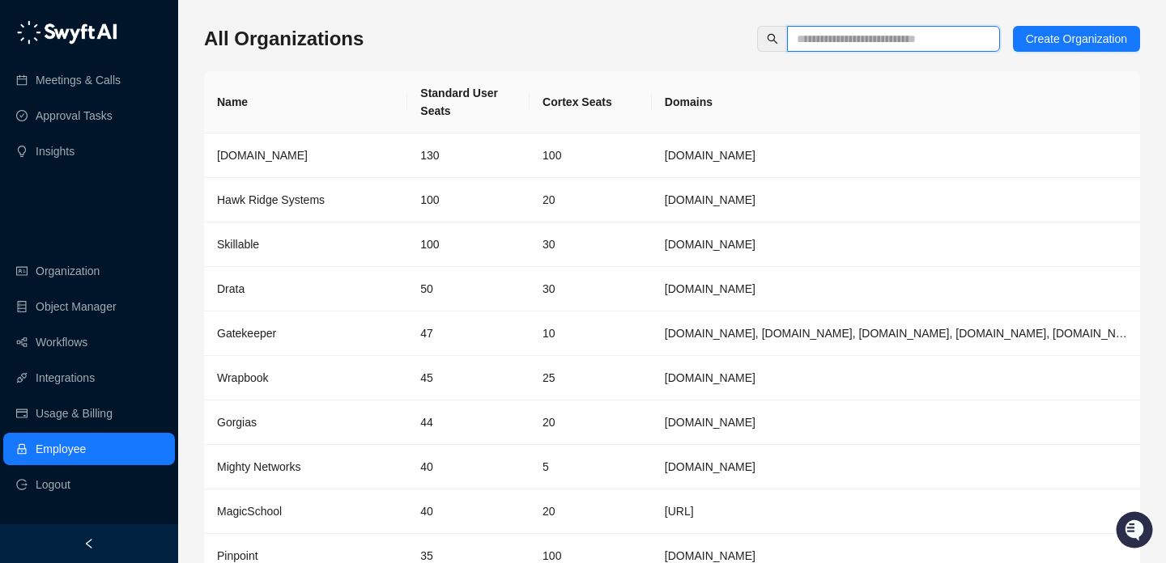
click at [846, 41] on input "text" at bounding box center [887, 39] width 181 height 18
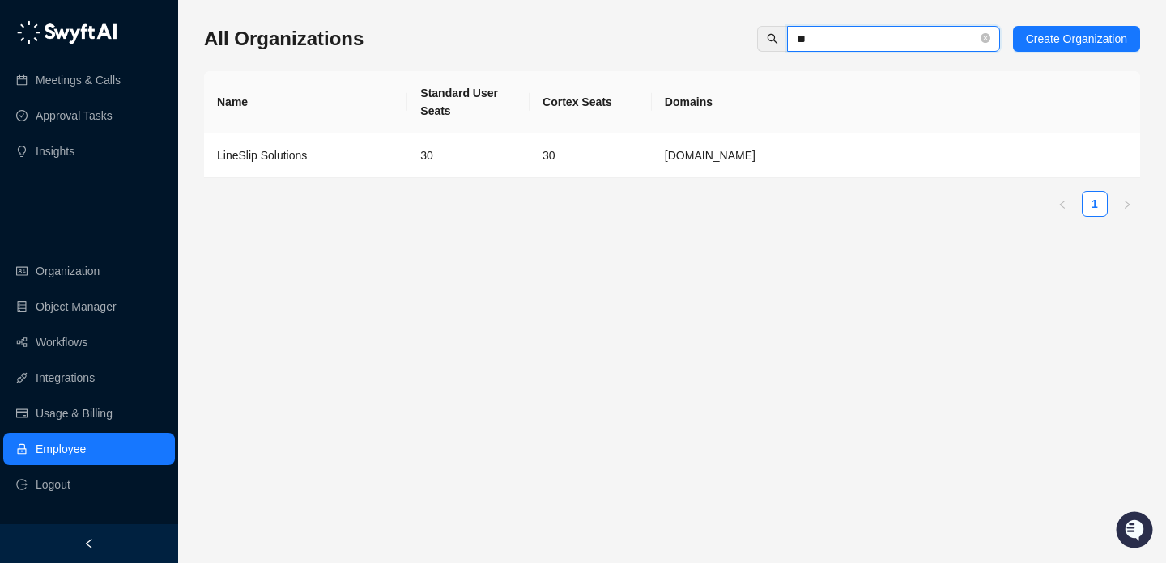
type input "**"
click at [572, 139] on td "30" at bounding box center [590, 156] width 122 height 45
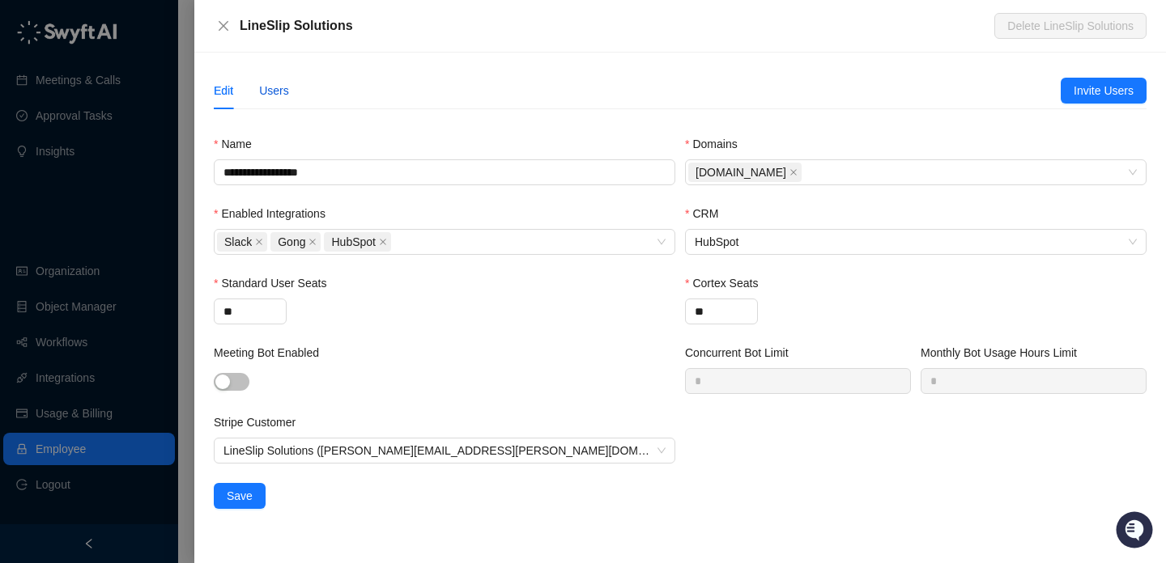
click at [263, 92] on div "Users" at bounding box center [274, 91] width 30 height 18
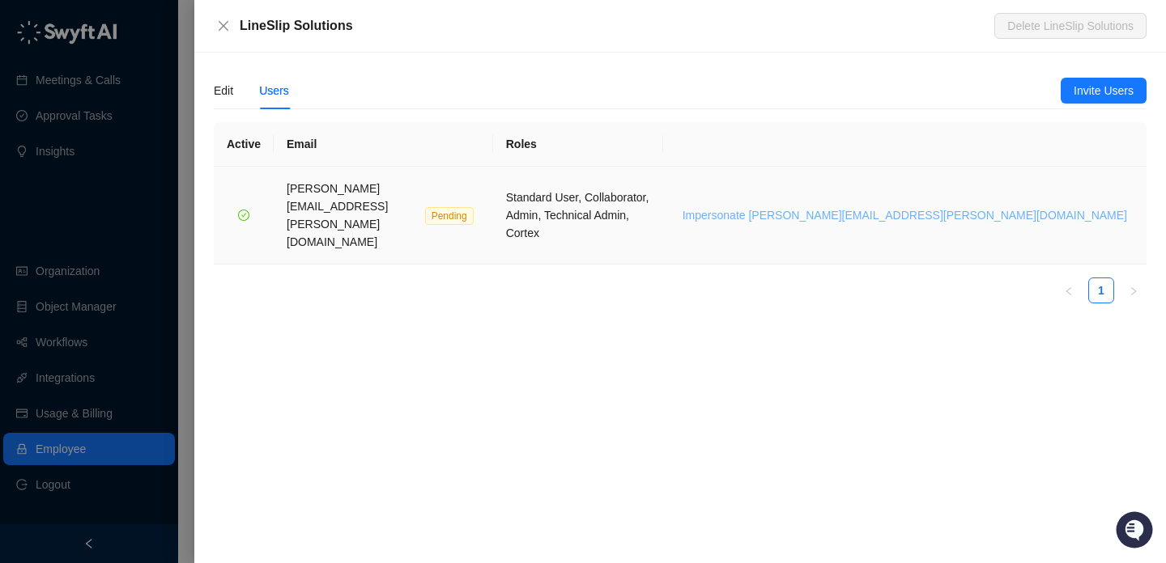
click at [1048, 206] on span "Impersonate tom.tracey@lineslipsolutions.com" at bounding box center [904, 215] width 444 height 18
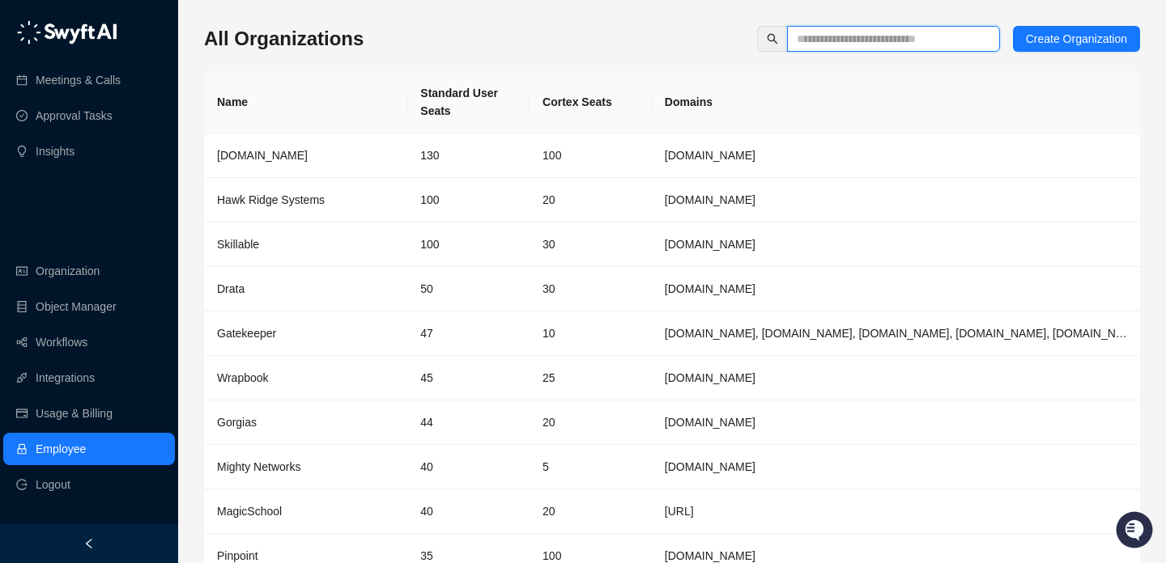
click at [877, 40] on input "text" at bounding box center [887, 39] width 181 height 18
click at [87, 351] on link "Workflows" at bounding box center [62, 342] width 52 height 32
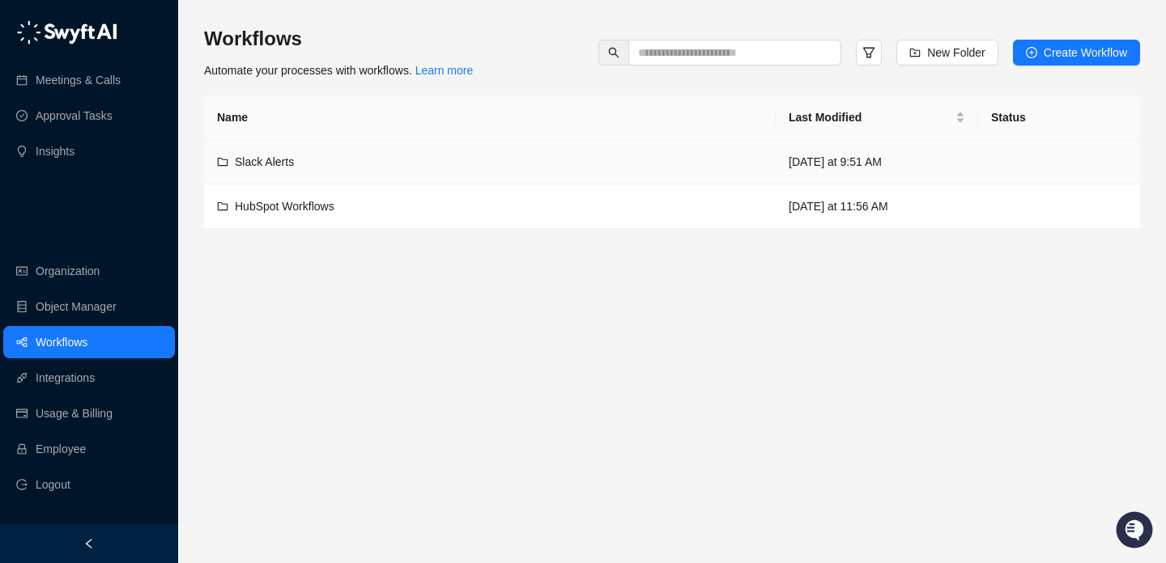
click at [512, 166] on div "Slack Alerts" at bounding box center [490, 162] width 546 height 18
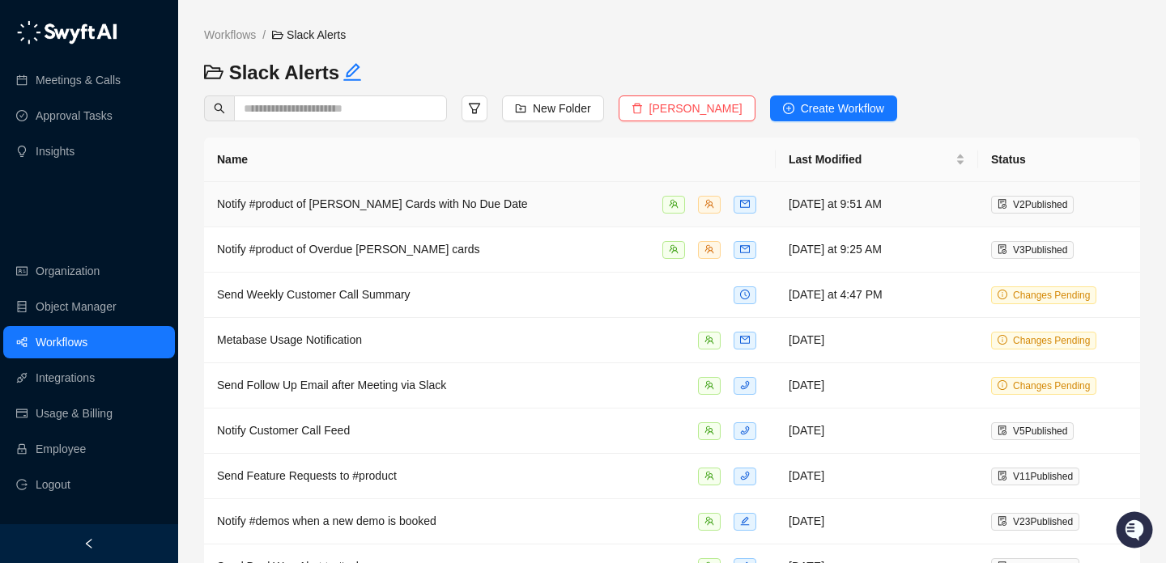
click at [522, 197] on div "Notify #product of [PERSON_NAME] Cards with No Due Date" at bounding box center [490, 204] width 546 height 19
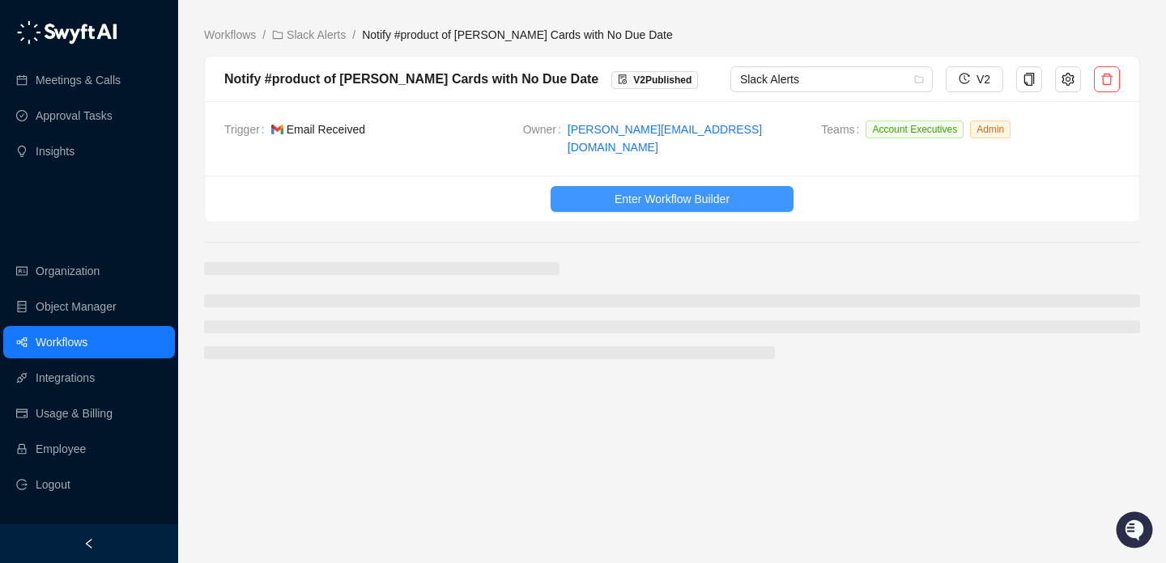
click at [715, 190] on span "Enter Workflow Builder" at bounding box center [671, 199] width 115 height 18
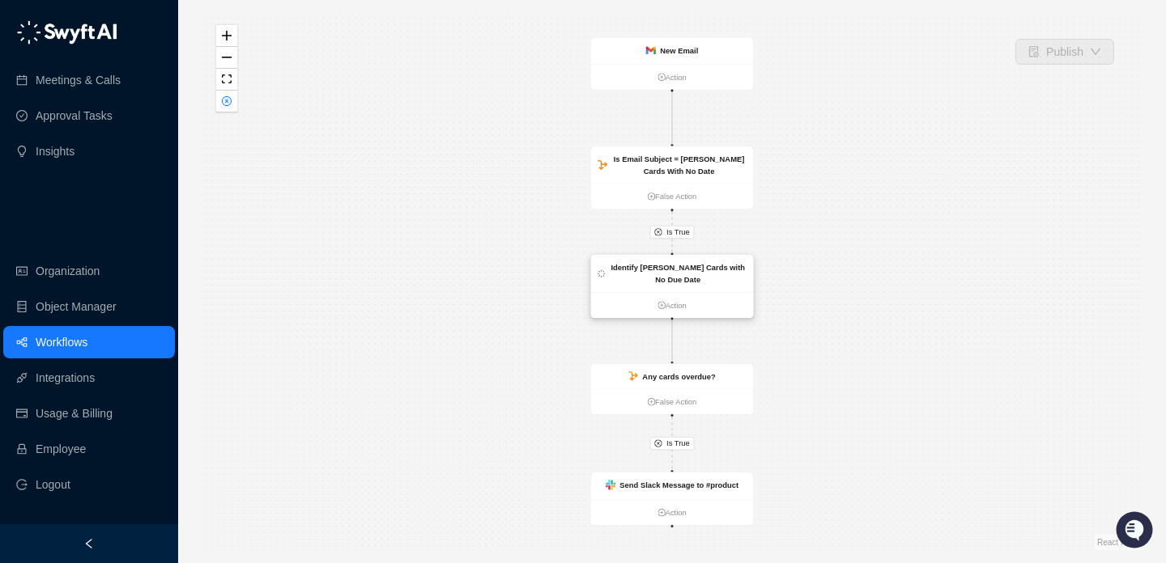
click at [695, 281] on div "Identify [PERSON_NAME] Cards with No Due Date" at bounding box center [678, 274] width 137 height 24
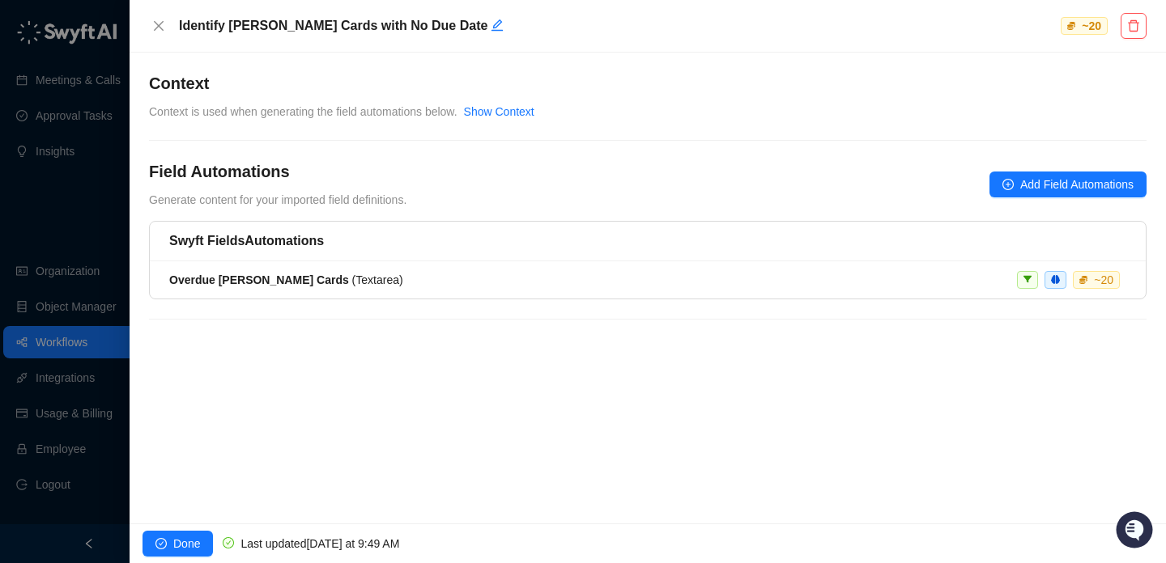
click at [545, 268] on li "Overdue [PERSON_NAME] Cards ( Textarea ) ~ 20" at bounding box center [648, 280] width 996 height 37
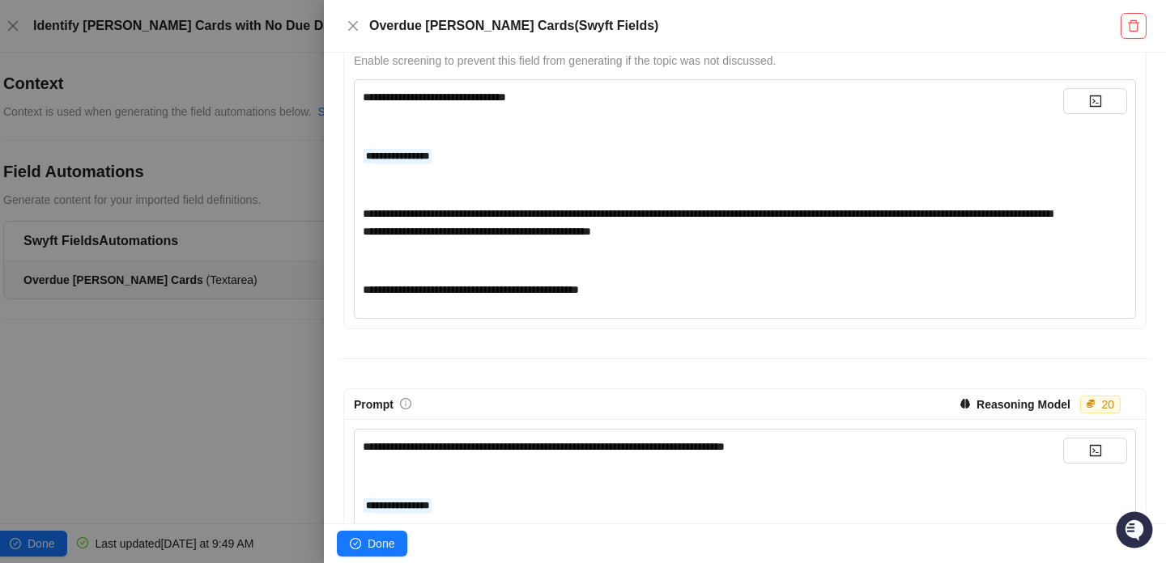
scroll to position [251, 0]
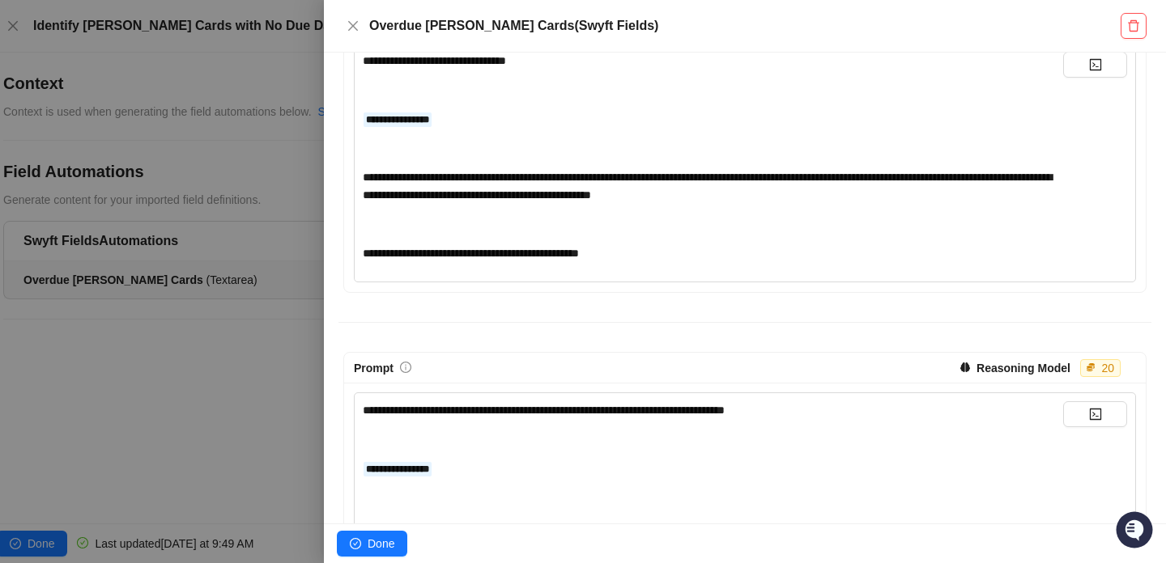
click at [657, 232] on div "﻿" at bounding box center [713, 224] width 700 height 18
click at [670, 257] on div "**********" at bounding box center [713, 254] width 700 height 18
click at [676, 245] on div "**********" at bounding box center [713, 254] width 700 height 18
click at [680, 219] on div "﻿" at bounding box center [713, 224] width 700 height 18
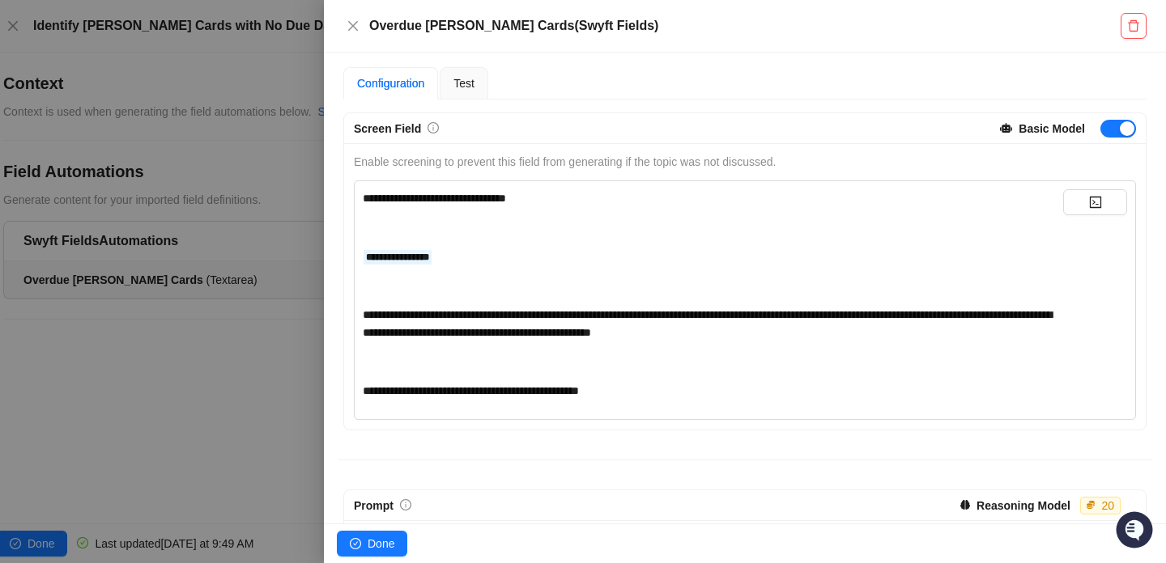
scroll to position [104, 0]
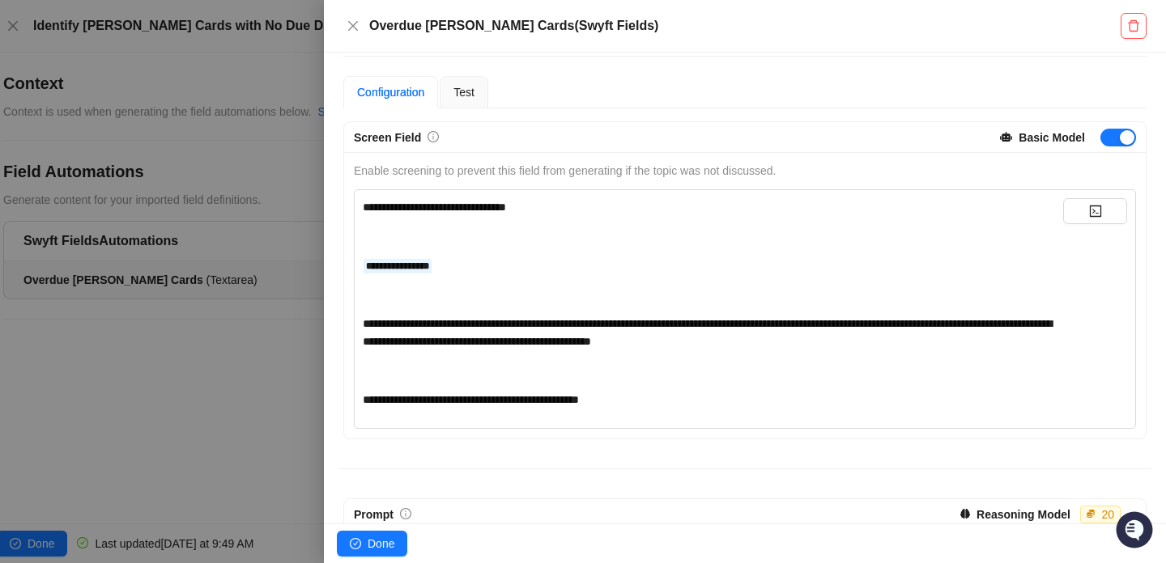
click at [636, 219] on div "**********" at bounding box center [713, 303] width 700 height 210
click at [1048, 123] on div "Screen Field Basic Model" at bounding box center [745, 137] width 802 height 31
click at [1047, 137] on strong "Basic Model" at bounding box center [1051, 137] width 66 height 13
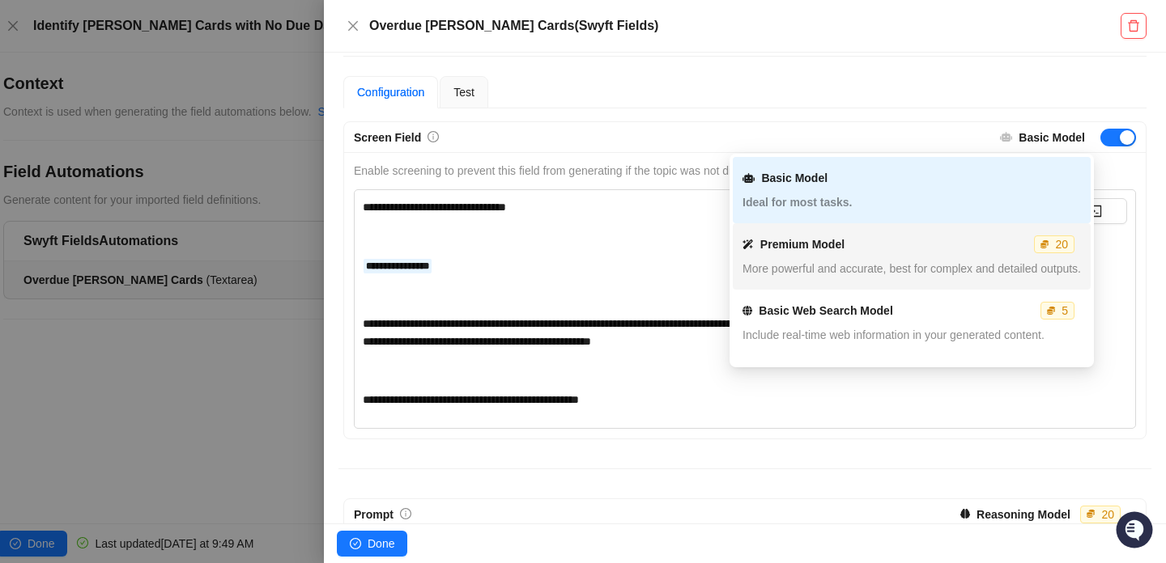
scroll to position [125, 0]
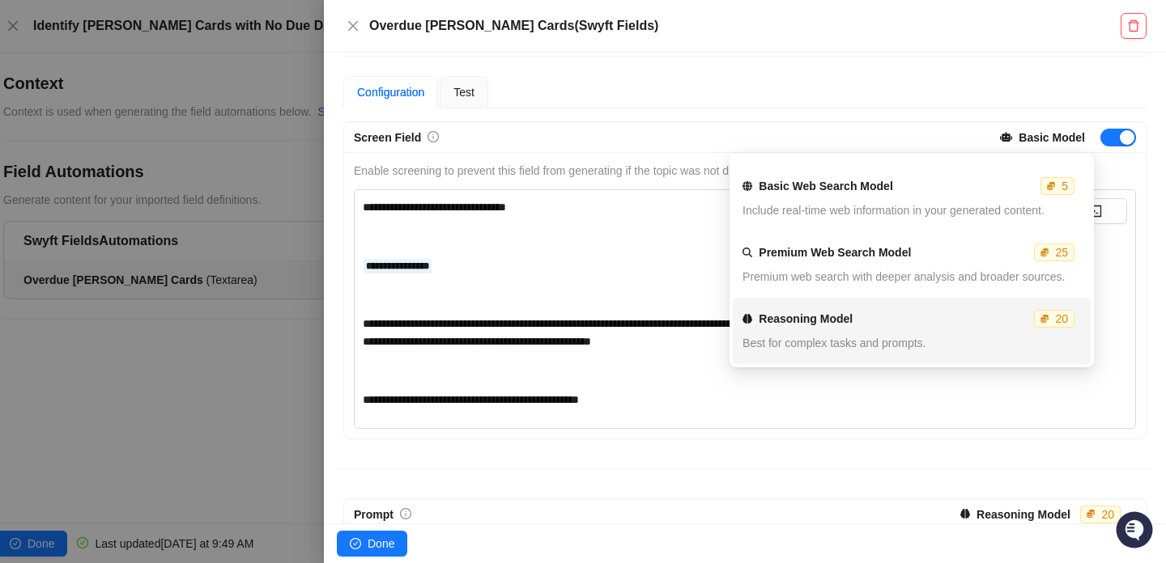
click at [611, 316] on div "**********" at bounding box center [713, 333] width 700 height 36
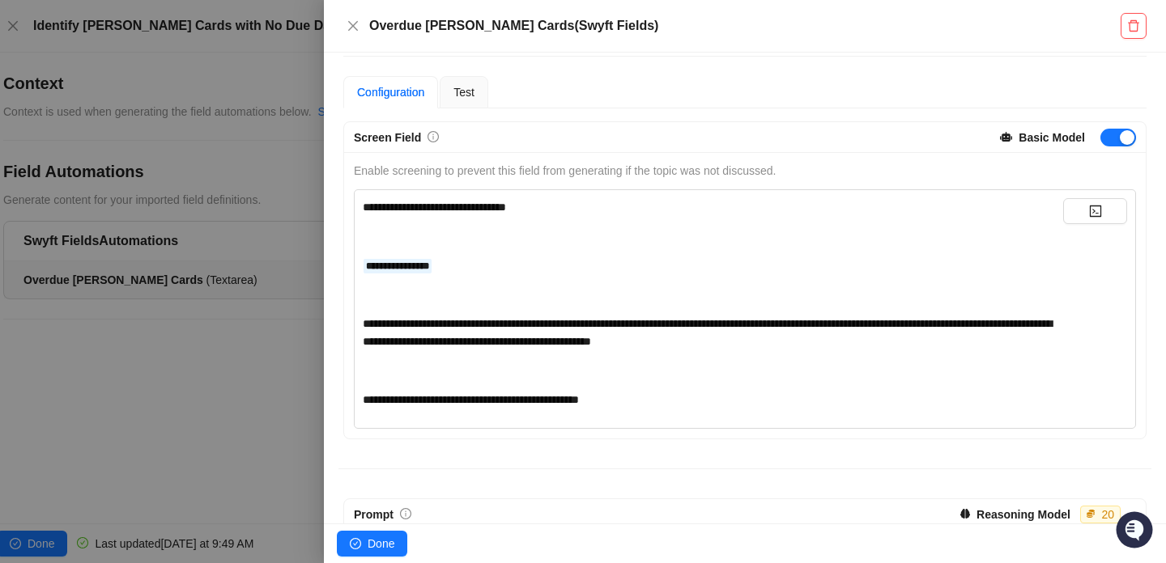
click at [640, 375] on div "﻿" at bounding box center [713, 371] width 700 height 18
click at [665, 394] on div "**********" at bounding box center [713, 400] width 700 height 18
click at [658, 364] on div "﻿" at bounding box center [713, 371] width 700 height 18
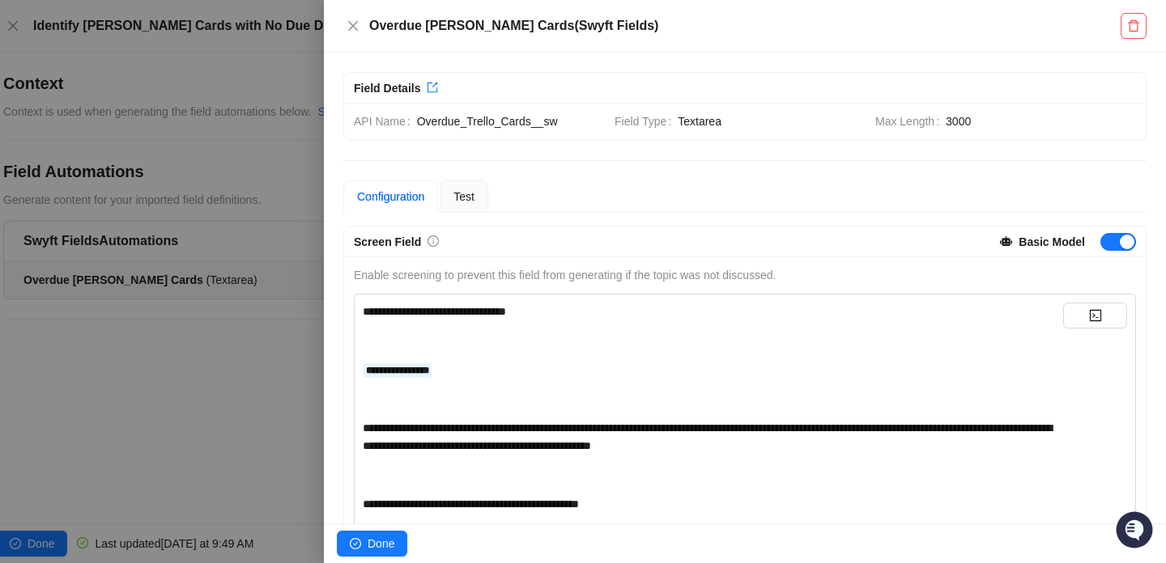
click at [195, 332] on div at bounding box center [583, 281] width 1166 height 563
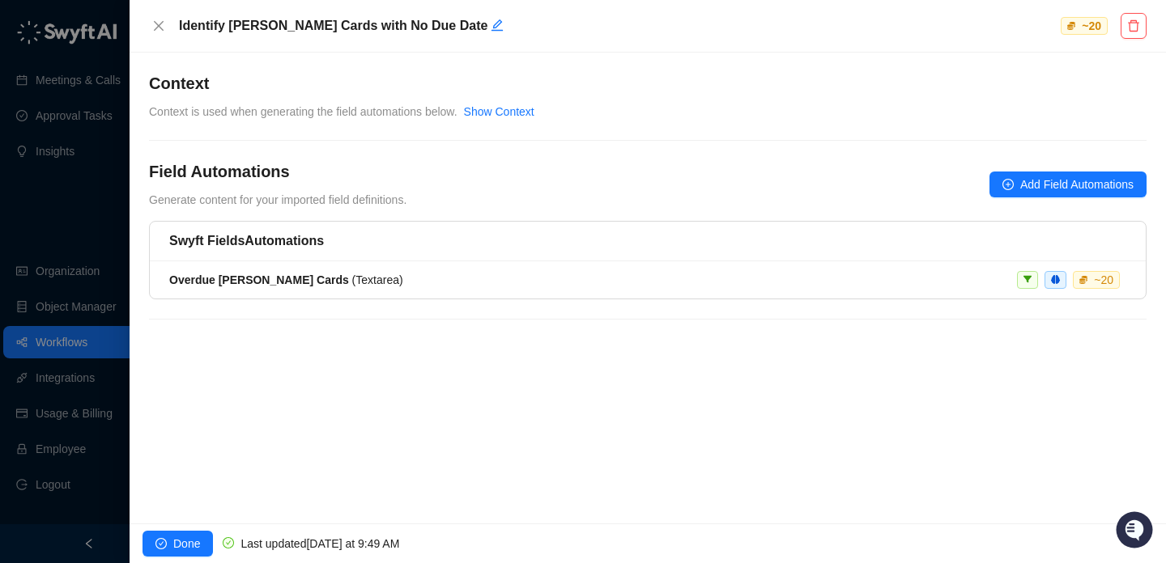
click at [111, 287] on div at bounding box center [583, 281] width 1166 height 563
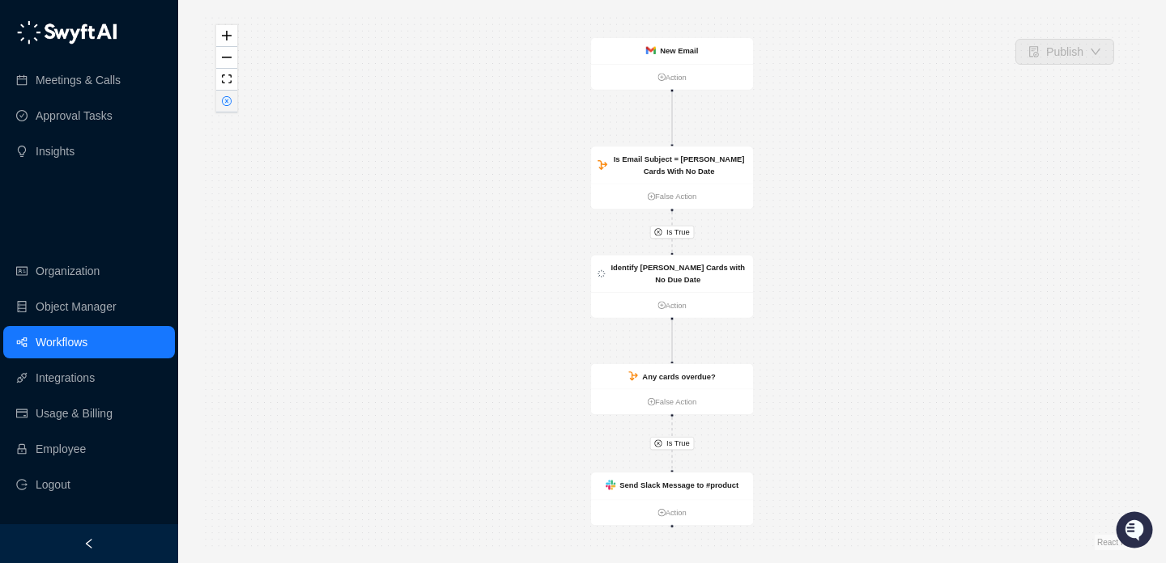
click at [226, 104] on icon "close-circle" at bounding box center [227, 101] width 8 height 8
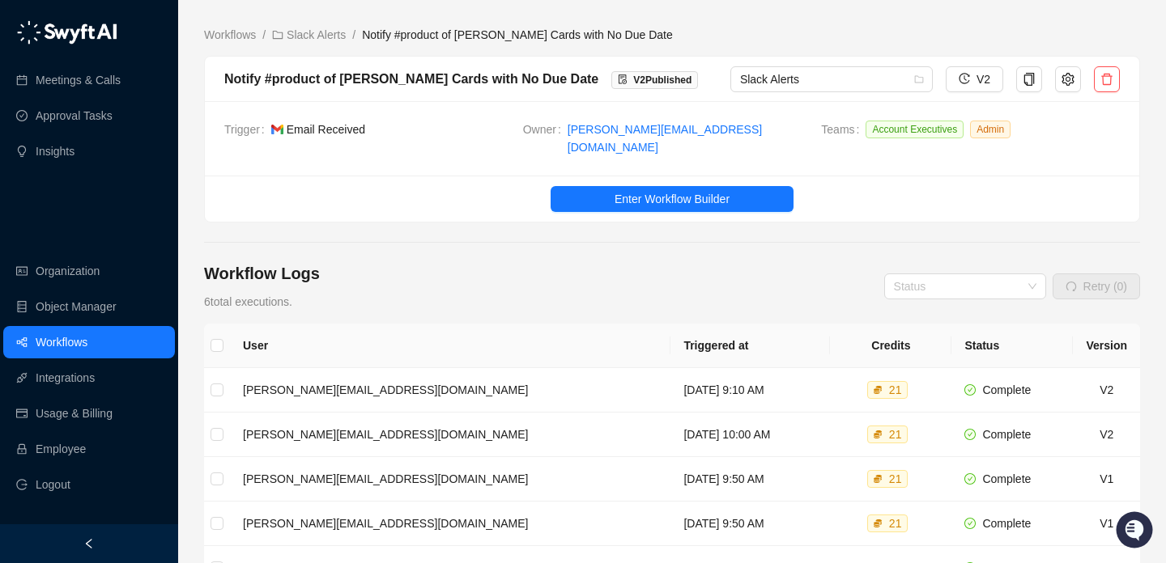
click at [334, 54] on main "Workflows / Slack Alerts / Notify #product of [PERSON_NAME] Cards with No Due D…" at bounding box center [672, 417] width 936 height 783
click at [329, 38] on link "Slack Alerts" at bounding box center [309, 35] width 80 height 18
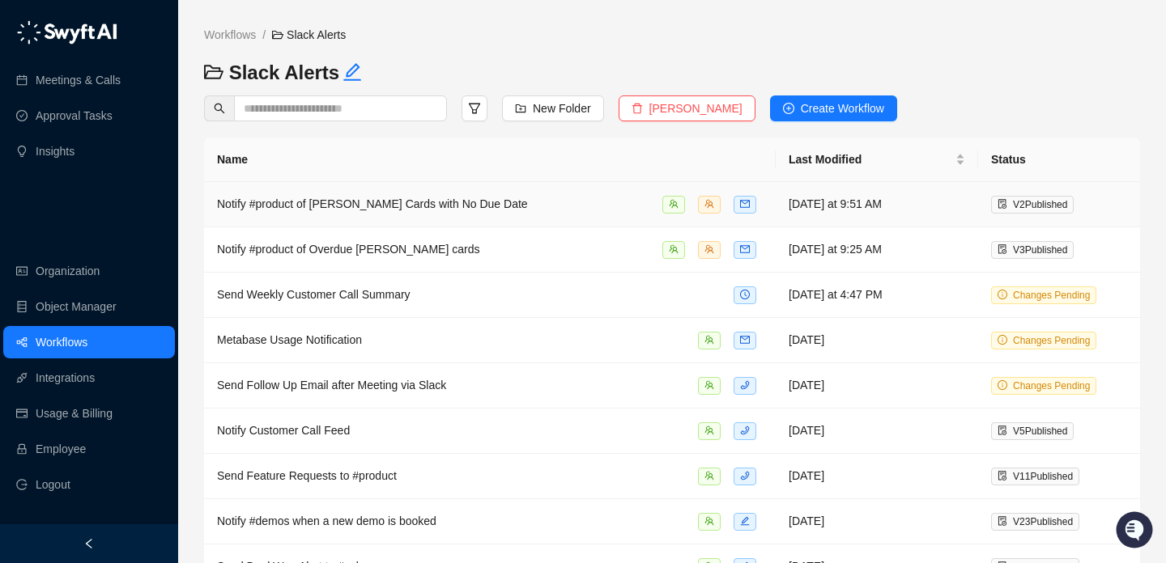
click at [528, 216] on td "Notify #product of [PERSON_NAME] Cards with No Due Date" at bounding box center [490, 204] width 572 height 45
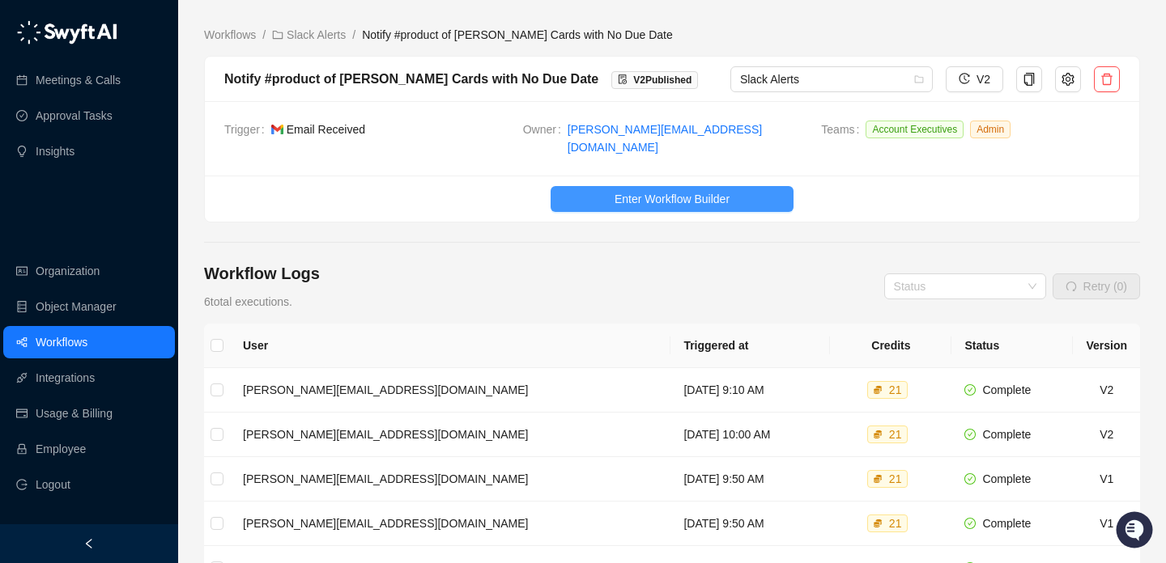
click at [691, 190] on span "Enter Workflow Builder" at bounding box center [671, 199] width 115 height 18
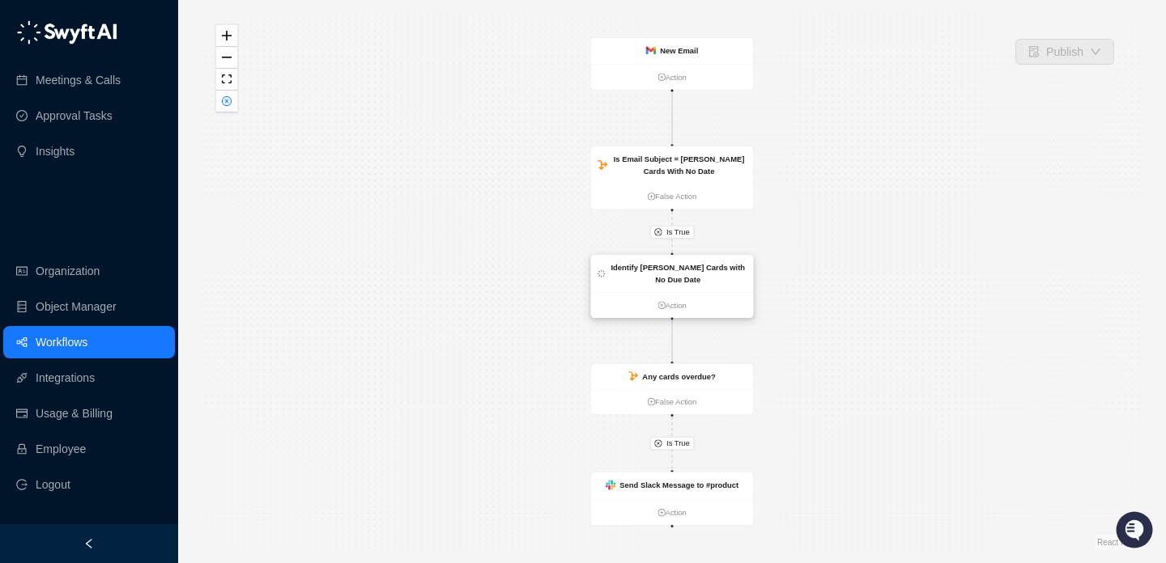
click at [692, 262] on div "Identify [PERSON_NAME] Cards with No Due Date" at bounding box center [678, 274] width 137 height 24
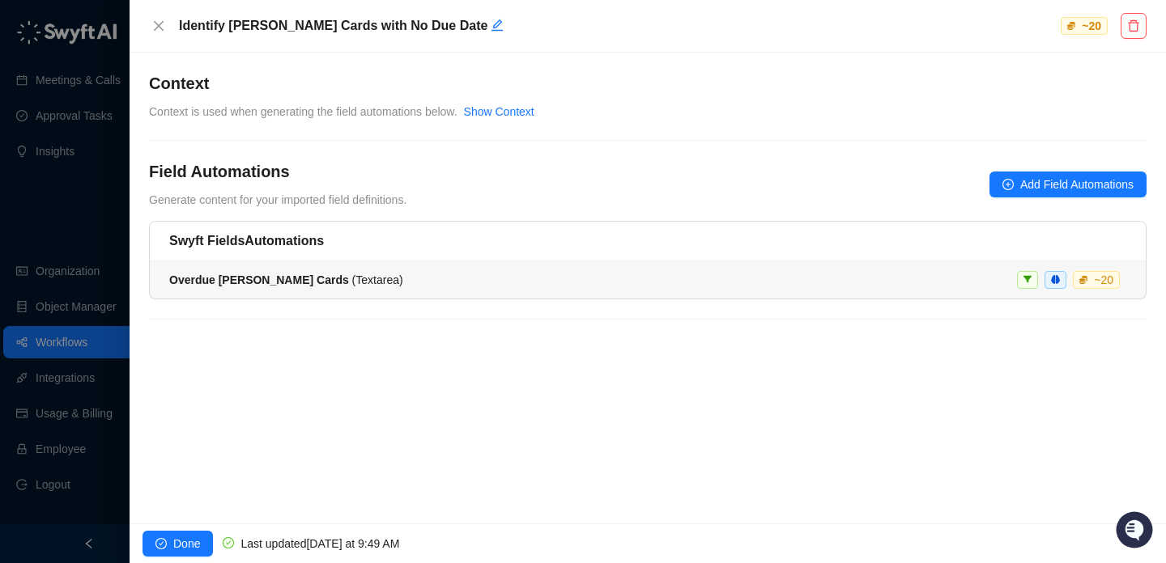
click at [704, 291] on li "Overdue [PERSON_NAME] Cards ( Textarea ) ~ 20" at bounding box center [648, 280] width 996 height 37
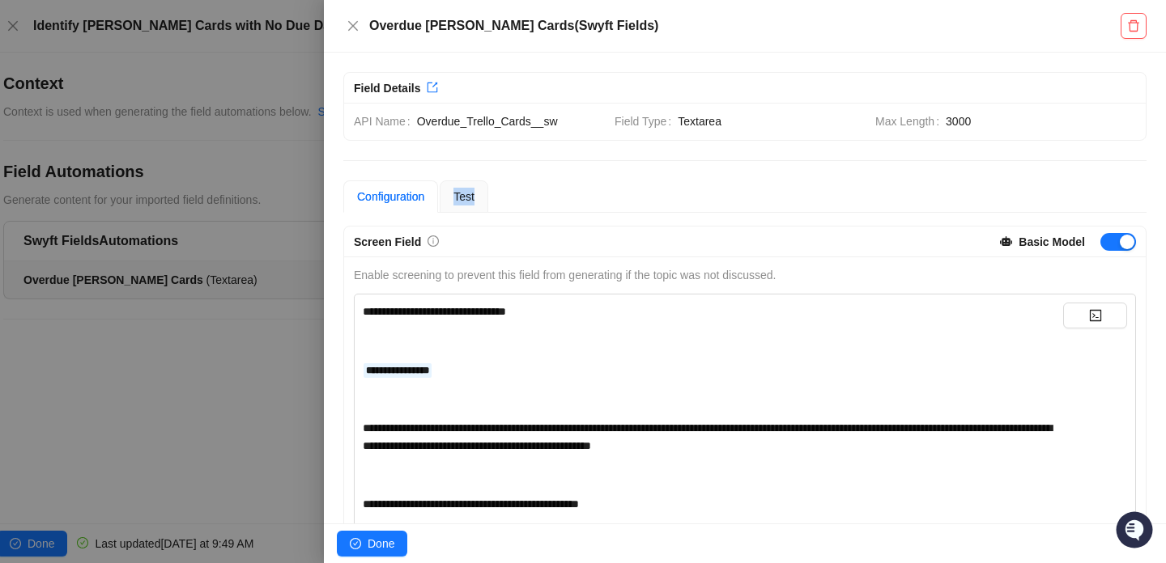
click at [499, 188] on div "Configuration Test" at bounding box center [744, 197] width 803 height 32
click at [487, 188] on div "Test" at bounding box center [464, 197] width 49 height 32
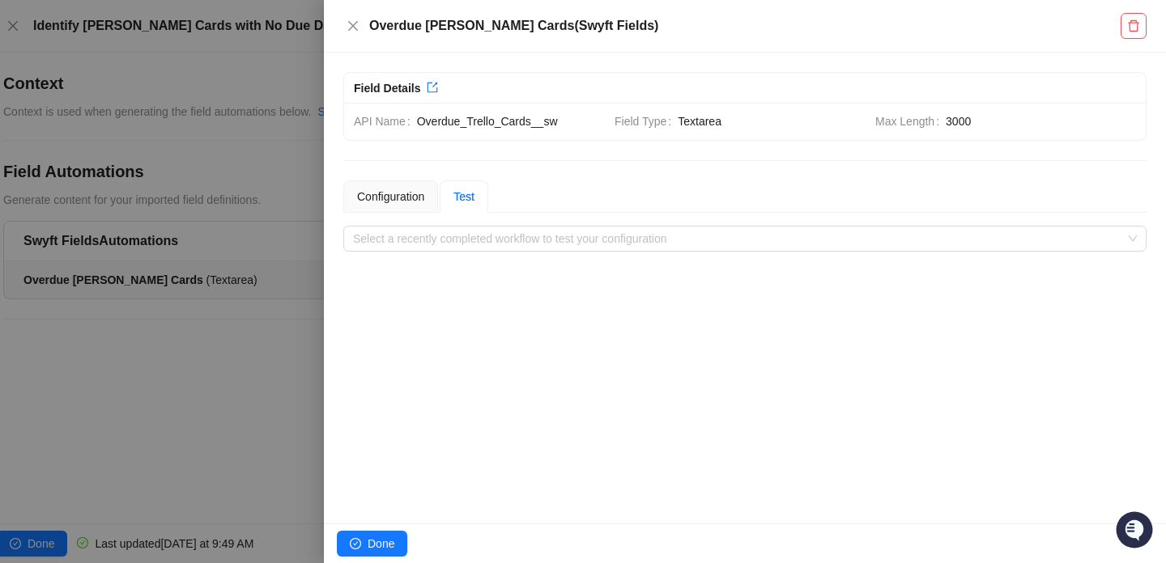
click at [563, 264] on div "**********" at bounding box center [745, 288] width 842 height 471
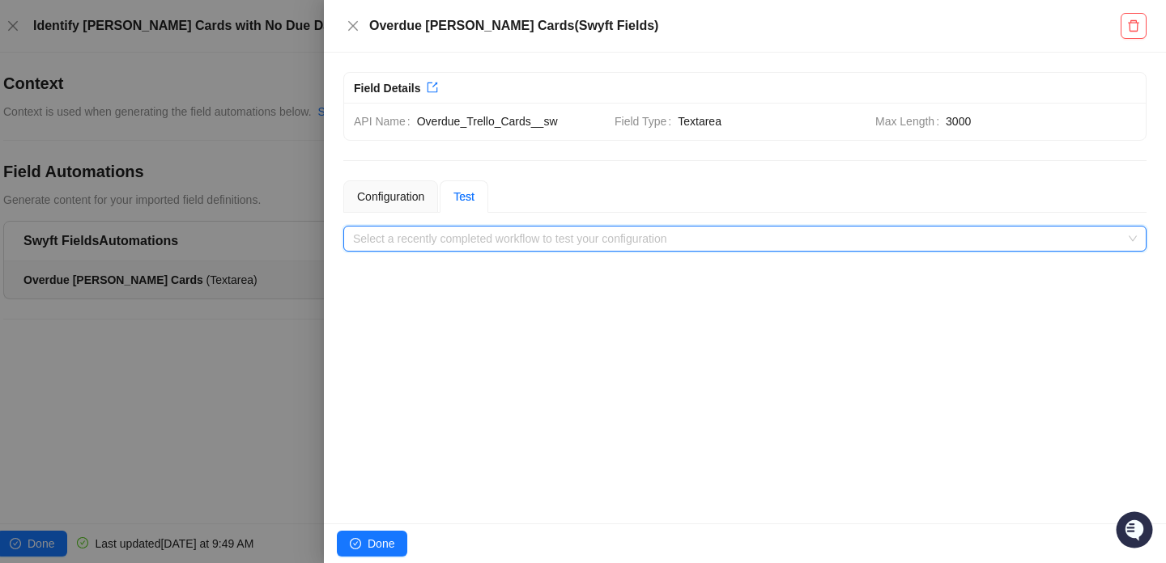
click at [572, 241] on input "search" at bounding box center [740, 239] width 774 height 24
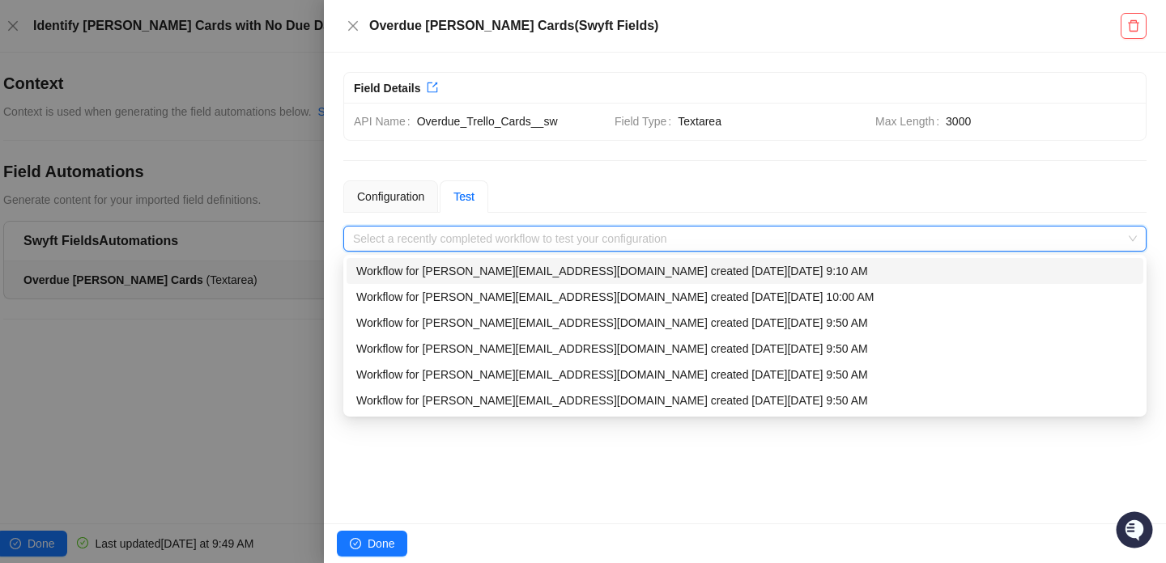
click at [568, 270] on div "Workflow for [PERSON_NAME][EMAIL_ADDRESS][DOMAIN_NAME] created [DATE][DATE] 9:1…" at bounding box center [744, 271] width 777 height 18
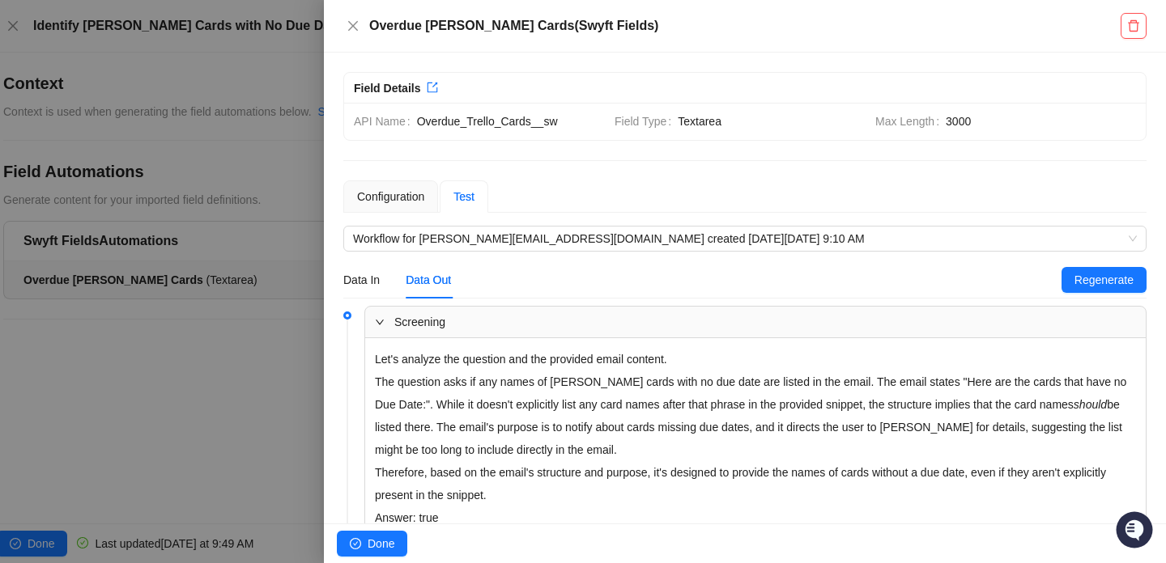
scroll to position [70, 0]
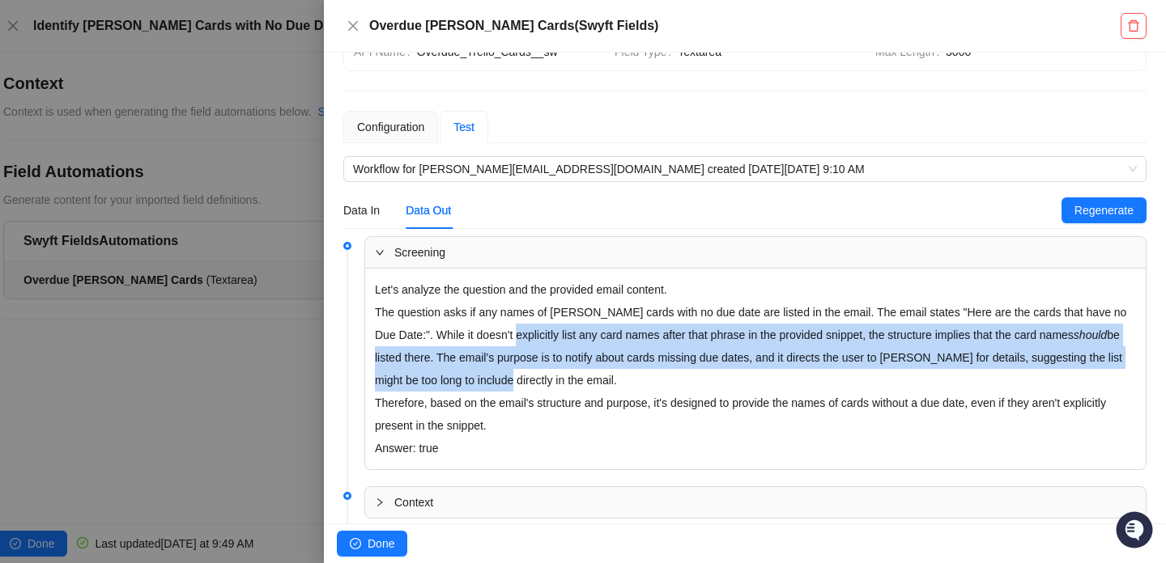
drag, startPoint x: 529, startPoint y: 325, endPoint x: 555, endPoint y: 398, distance: 76.6
click at [555, 398] on div "Let's analyze the question and the provided email content. The question asks if…" at bounding box center [755, 369] width 780 height 201
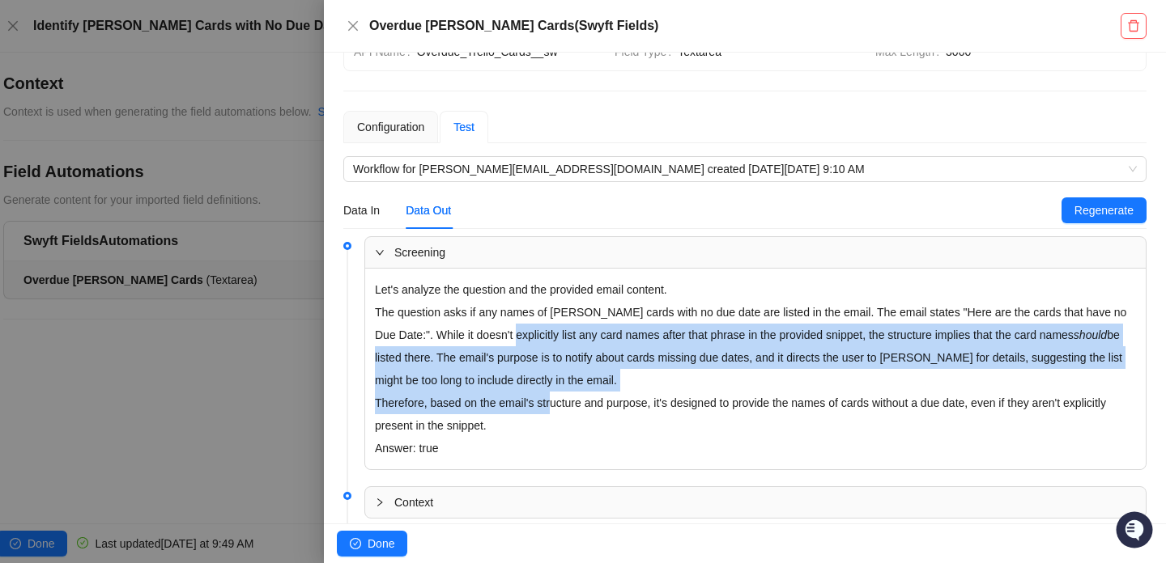
click at [555, 398] on p "Therefore, based on the email's structure and purpose, it's designed to provide…" at bounding box center [755, 414] width 761 height 45
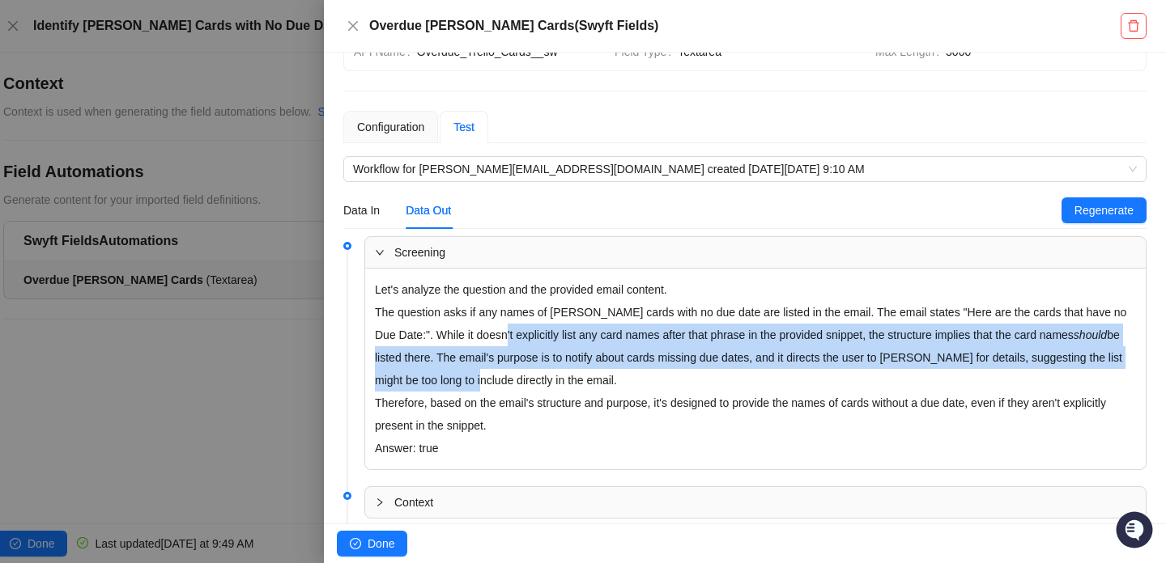
drag, startPoint x: 518, startPoint y: 370, endPoint x: 518, endPoint y: 322, distance: 47.8
click at [518, 323] on p "The question asks if any names of [PERSON_NAME] cards with no due date are list…" at bounding box center [755, 346] width 761 height 91
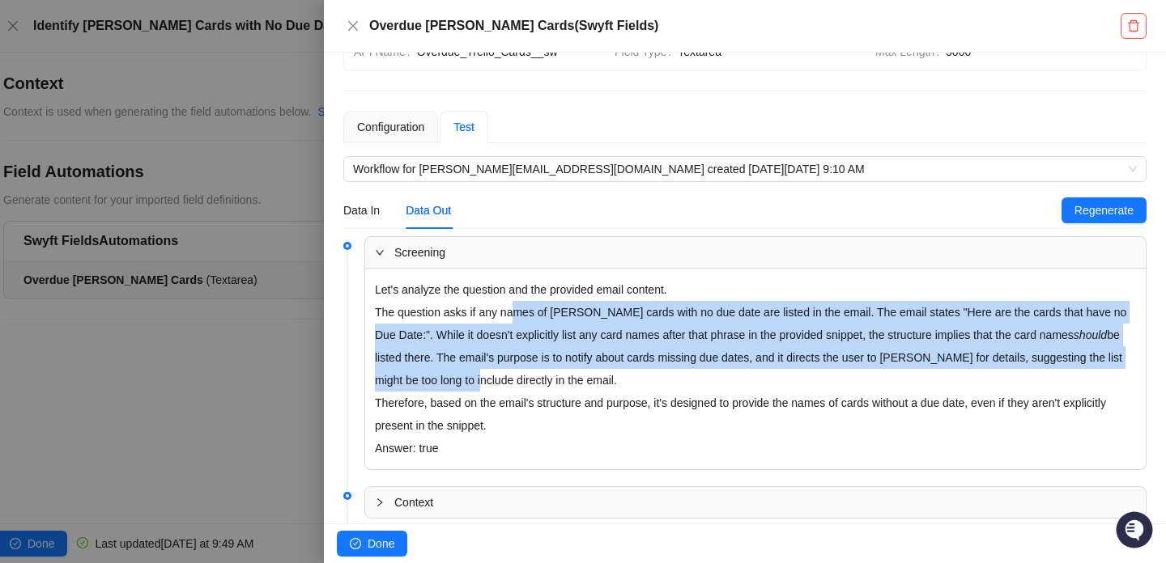
click at [518, 322] on p "The question asks if any names of [PERSON_NAME] cards with no due date are list…" at bounding box center [755, 346] width 761 height 91
drag, startPoint x: 518, startPoint y: 322, endPoint x: 518, endPoint y: 385, distance: 62.3
click at [518, 385] on p "The question asks if any names of [PERSON_NAME] cards with no due date are list…" at bounding box center [755, 346] width 761 height 91
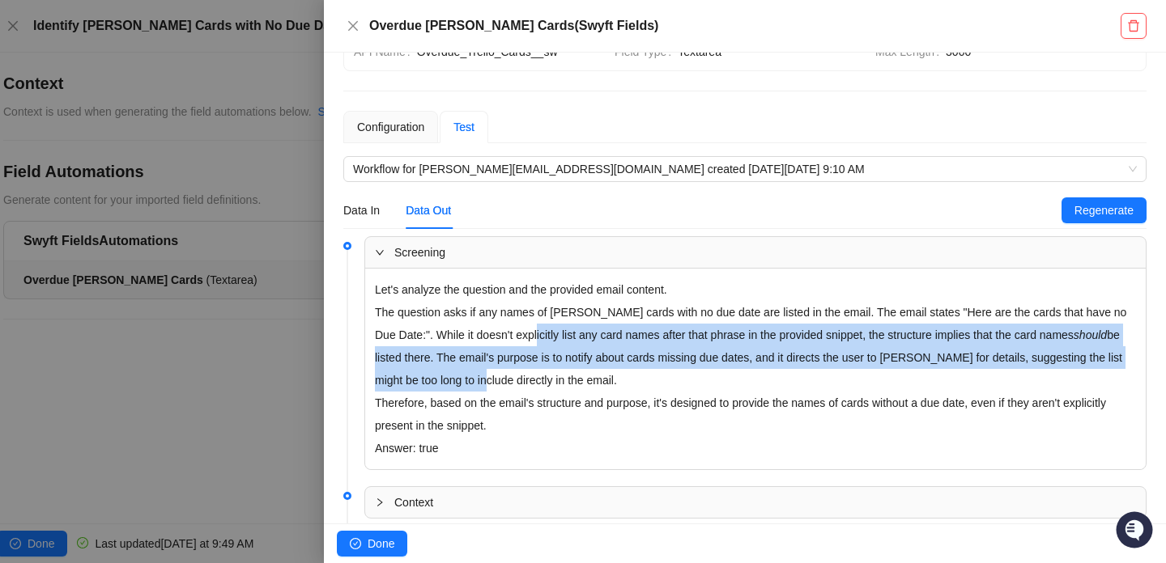
drag, startPoint x: 518, startPoint y: 385, endPoint x: 553, endPoint y: 326, distance: 67.9
click at [553, 326] on p "The question asks if any names of [PERSON_NAME] cards with no due date are list…" at bounding box center [755, 346] width 761 height 91
drag, startPoint x: 553, startPoint y: 326, endPoint x: 553, endPoint y: 385, distance: 59.1
click at [553, 385] on p "The question asks if any names of [PERSON_NAME] cards with no due date are list…" at bounding box center [755, 346] width 761 height 91
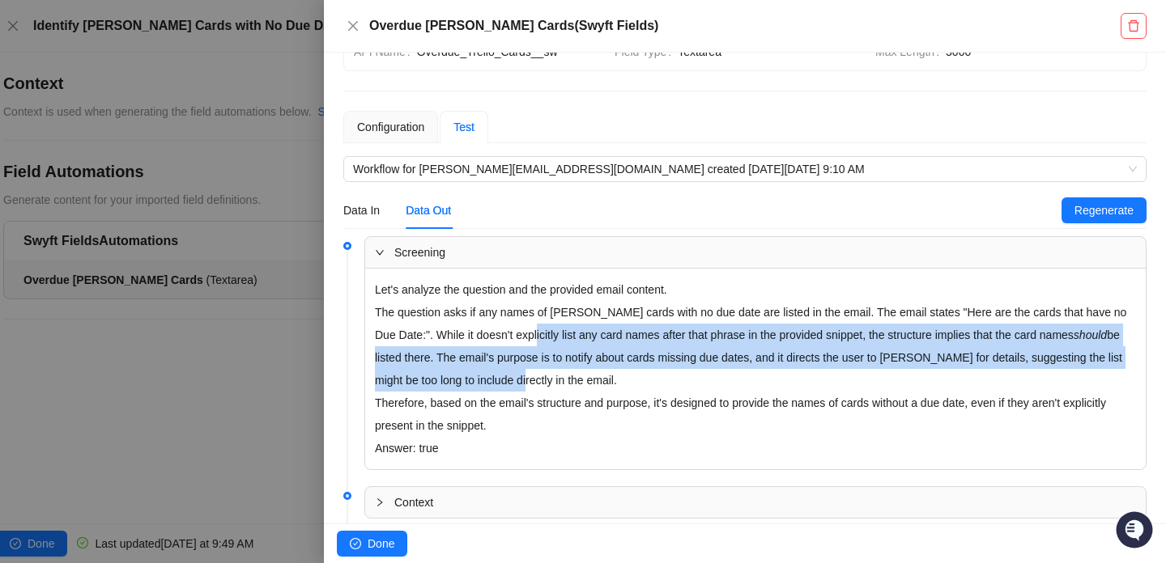
click at [553, 385] on p "The question asks if any names of [PERSON_NAME] cards with no due date are list…" at bounding box center [755, 346] width 761 height 91
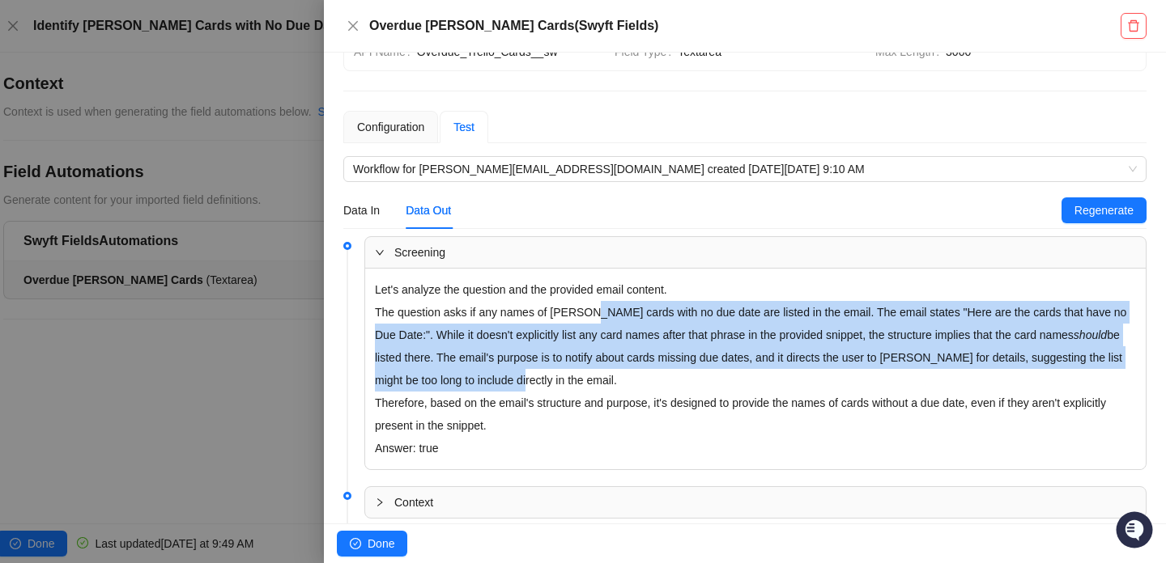
drag, startPoint x: 553, startPoint y: 385, endPoint x: 592, endPoint y: 311, distance: 84.0
click at [592, 311] on p "The question asks if any names of [PERSON_NAME] cards with no due date are list…" at bounding box center [755, 346] width 761 height 91
drag, startPoint x: 592, startPoint y: 311, endPoint x: 576, endPoint y: 382, distance: 72.9
click at [576, 382] on p "The question asks if any names of [PERSON_NAME] cards with no due date are list…" at bounding box center [755, 346] width 761 height 91
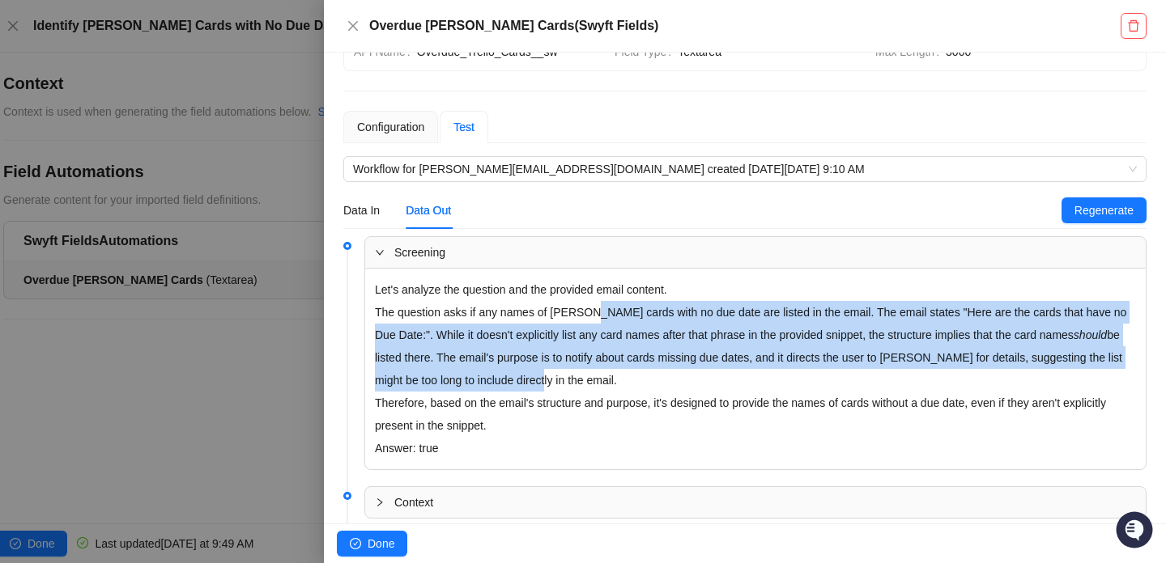
click at [576, 382] on p "The question asks if any names of [PERSON_NAME] cards with no due date are list…" at bounding box center [755, 346] width 761 height 91
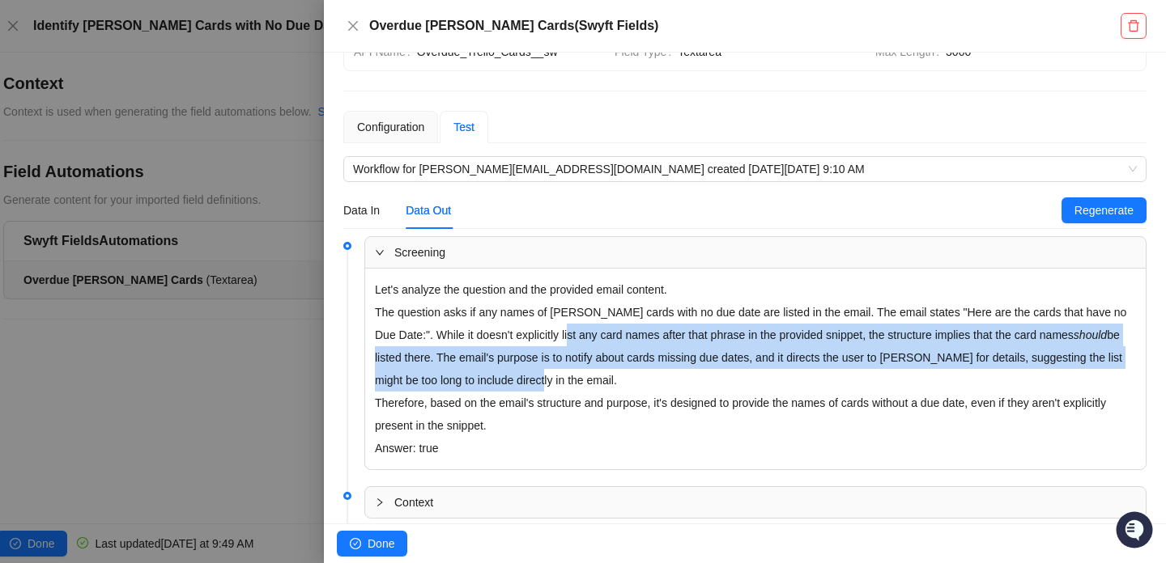
drag, startPoint x: 576, startPoint y: 382, endPoint x: 589, endPoint y: 335, distance: 48.7
click at [589, 335] on p "The question asks if any names of [PERSON_NAME] cards with no due date are list…" at bounding box center [755, 346] width 761 height 91
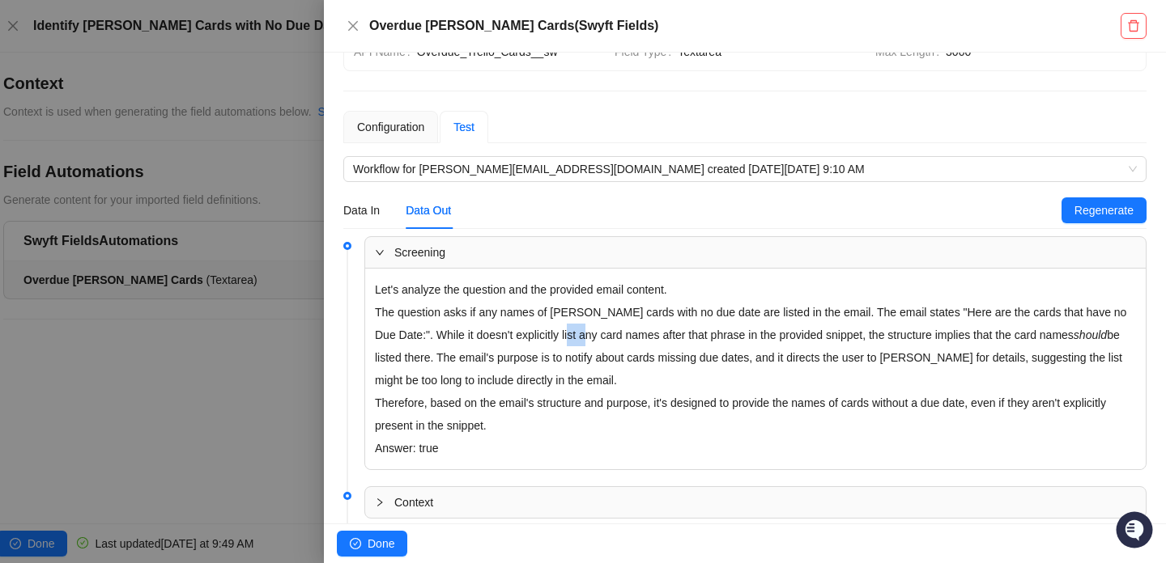
drag, startPoint x: 589, startPoint y: 335, endPoint x: 585, endPoint y: 369, distance: 34.3
click at [587, 366] on p "The question asks if any names of [PERSON_NAME] cards with no due date are list…" at bounding box center [755, 346] width 761 height 91
click at [585, 369] on p "The question asks if any names of [PERSON_NAME] cards with no due date are list…" at bounding box center [755, 346] width 761 height 91
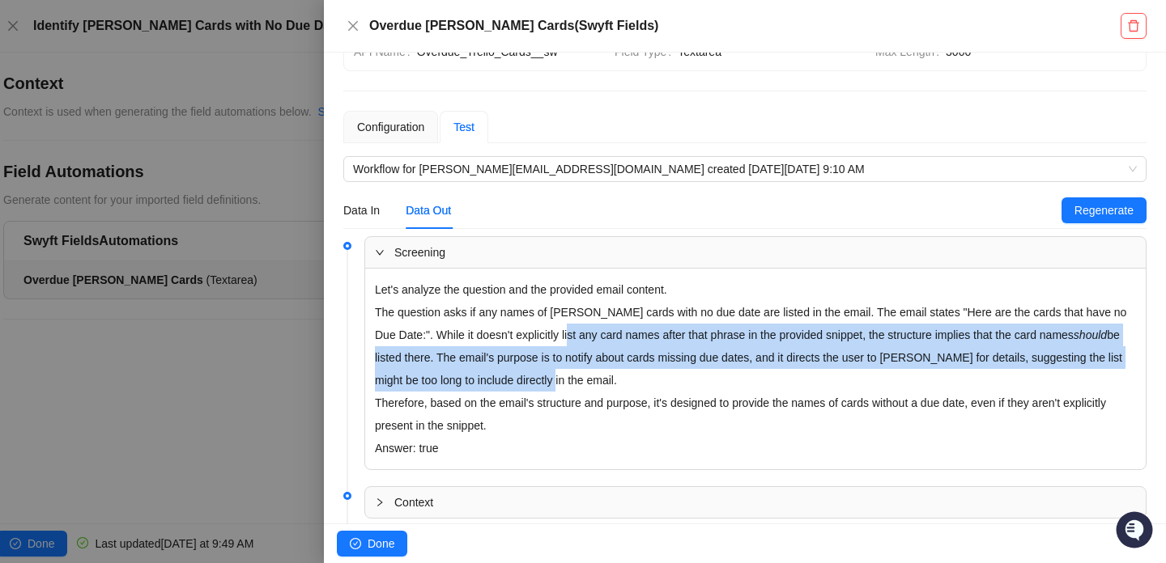
drag, startPoint x: 585, startPoint y: 369, endPoint x: 585, endPoint y: 333, distance: 36.4
click at [585, 333] on p "The question asks if any names of [PERSON_NAME] cards with no due date are list…" at bounding box center [755, 346] width 761 height 91
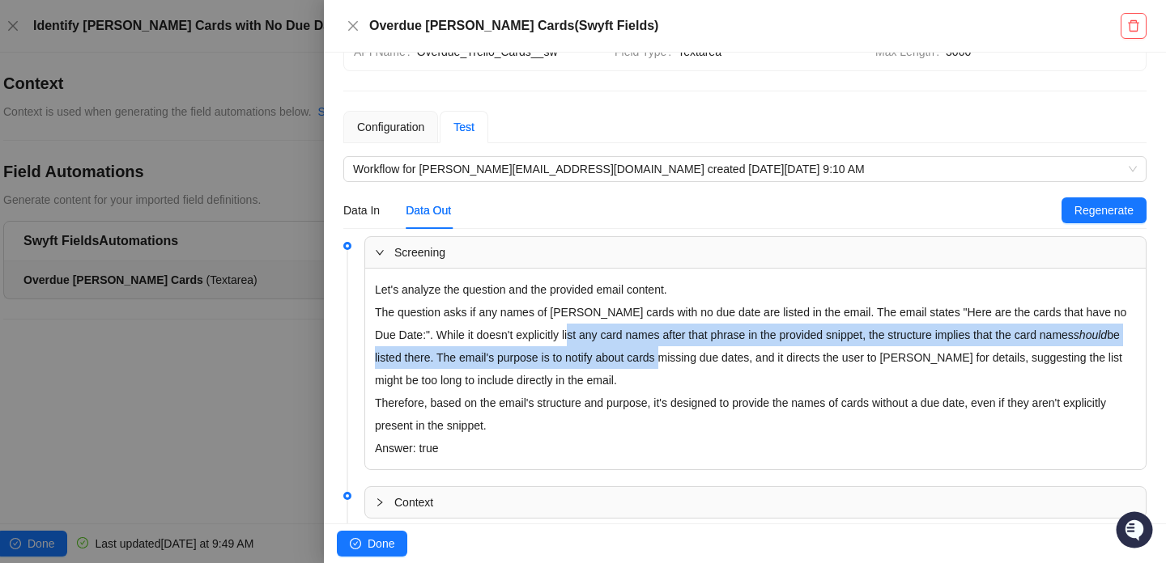
drag, startPoint x: 585, startPoint y: 333, endPoint x: 695, endPoint y: 347, distance: 110.3
click at [695, 347] on p "The question asks if any names of [PERSON_NAME] cards with no due date are list…" at bounding box center [755, 346] width 761 height 91
drag, startPoint x: 695, startPoint y: 347, endPoint x: 653, endPoint y: 336, distance: 42.8
click at [653, 336] on p "The question asks if any names of [PERSON_NAME] cards with no due date are list…" at bounding box center [755, 346] width 761 height 91
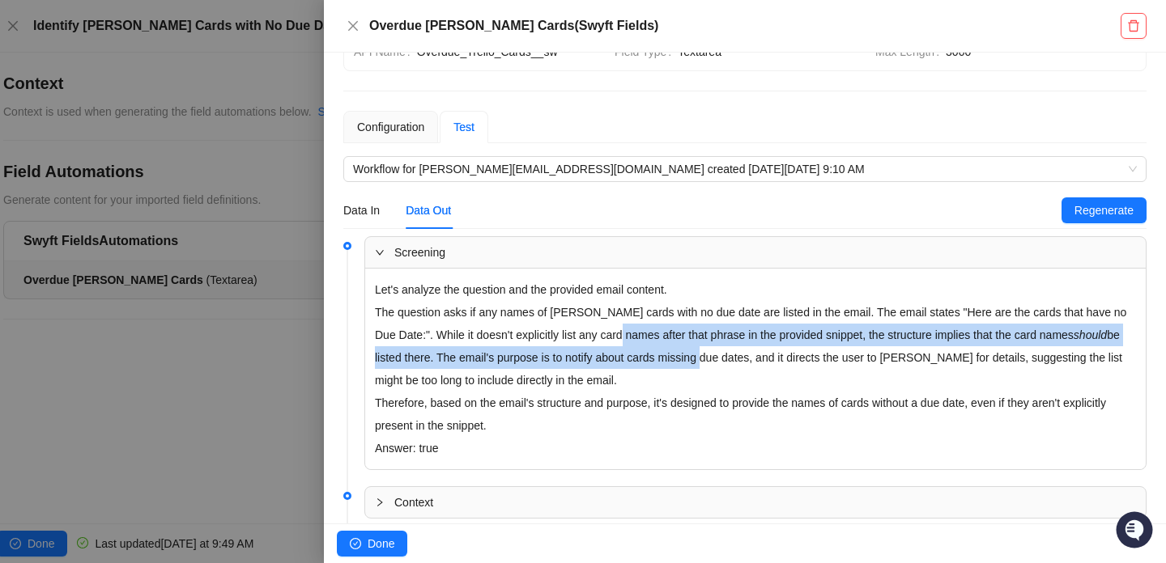
click at [653, 336] on p "The question asks if any names of [PERSON_NAME] cards with no due date are list…" at bounding box center [755, 346] width 761 height 91
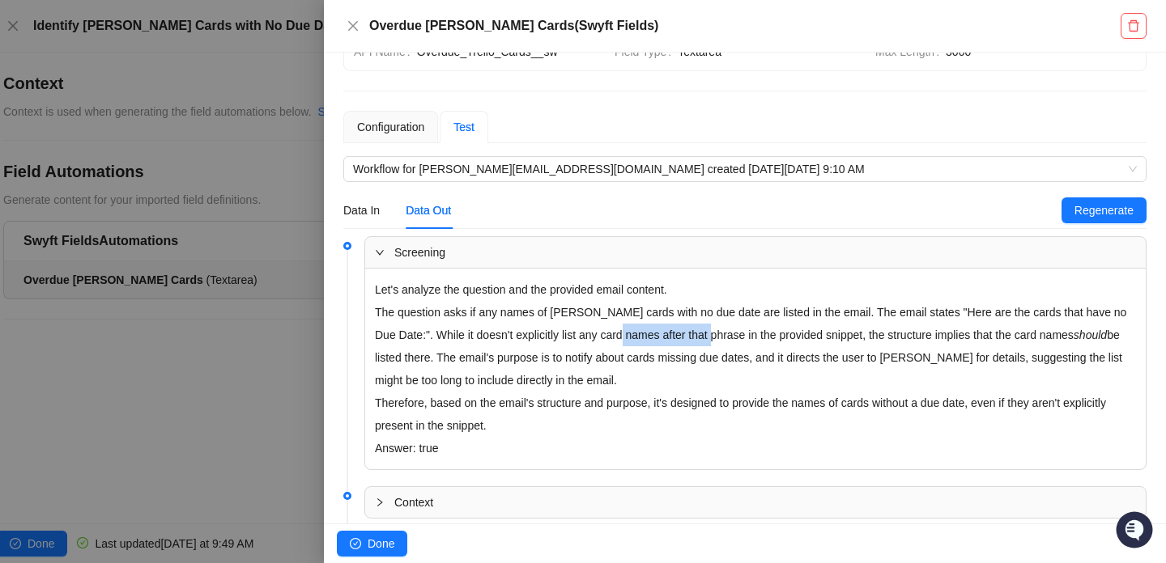
drag, startPoint x: 653, startPoint y: 336, endPoint x: 759, endPoint y: 343, distance: 106.3
click at [759, 343] on p "The question asks if any names of [PERSON_NAME] cards with no due date are list…" at bounding box center [755, 346] width 761 height 91
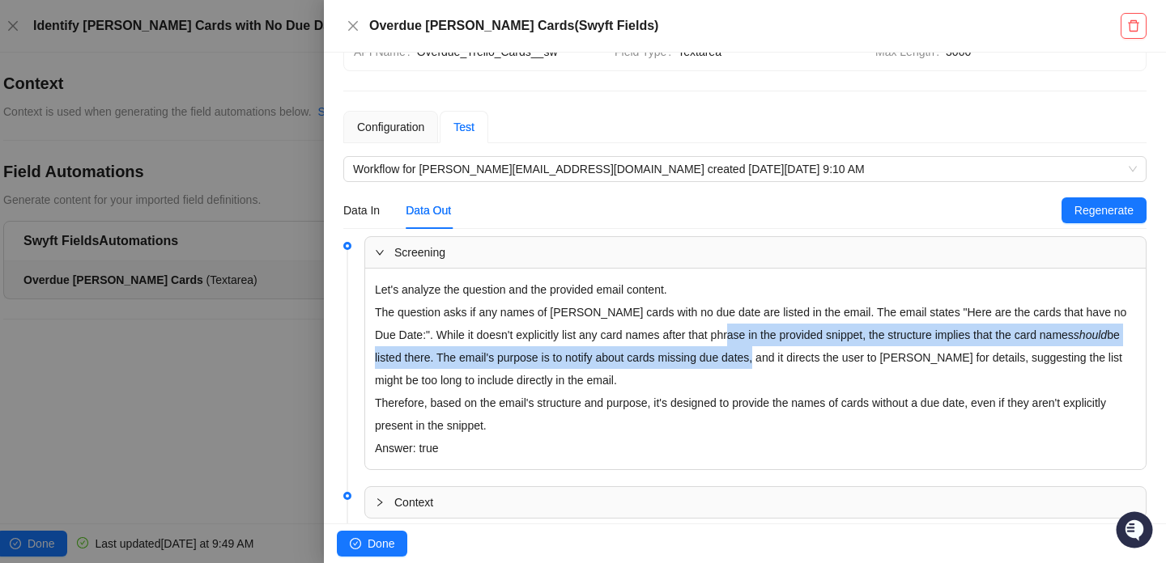
drag, startPoint x: 759, startPoint y: 343, endPoint x: 765, endPoint y: 358, distance: 15.6
click at [766, 358] on p "The question asks if any names of [PERSON_NAME] cards with no due date are list…" at bounding box center [755, 346] width 761 height 91
click at [765, 358] on p "The question asks if any names of [PERSON_NAME] cards with no due date are list…" at bounding box center [755, 346] width 761 height 91
drag, startPoint x: 765, startPoint y: 358, endPoint x: 691, endPoint y: 336, distance: 77.6
click at [691, 336] on p "The question asks if any names of [PERSON_NAME] cards with no due date are list…" at bounding box center [755, 346] width 761 height 91
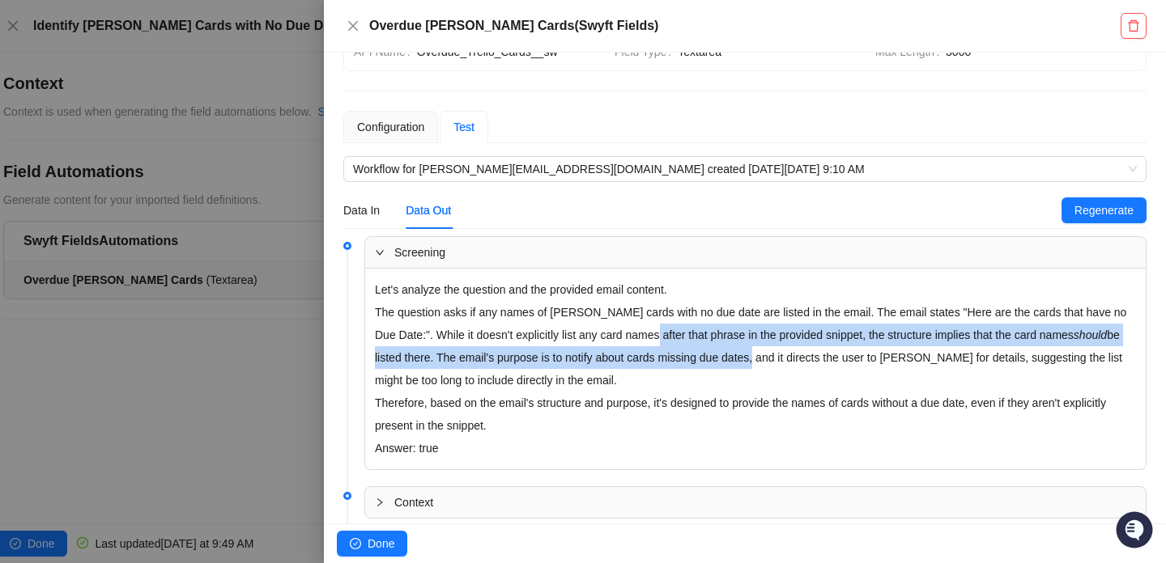
click at [691, 336] on p "The question asks if any names of [PERSON_NAME] cards with no due date are list…" at bounding box center [755, 346] width 761 height 91
drag, startPoint x: 691, startPoint y: 336, endPoint x: 733, endPoint y: 359, distance: 47.8
click at [733, 359] on p "The question asks if any names of [PERSON_NAME] cards with no due date are list…" at bounding box center [755, 346] width 761 height 91
drag, startPoint x: 733, startPoint y: 359, endPoint x: 673, endPoint y: 330, distance: 66.3
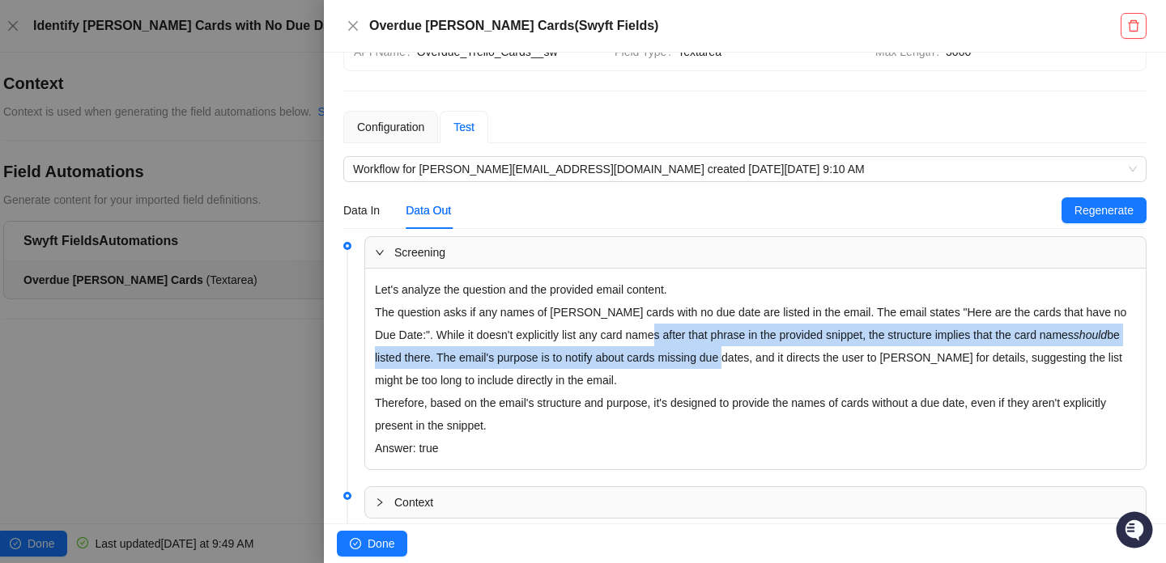
click at [673, 330] on p "The question asks if any names of [PERSON_NAME] cards with no due date are list…" at bounding box center [755, 346] width 761 height 91
drag, startPoint x: 673, startPoint y: 330, endPoint x: 725, endPoint y: 358, distance: 59.4
click at [725, 358] on p "The question asks if any names of [PERSON_NAME] cards with no due date are list…" at bounding box center [755, 346] width 761 height 91
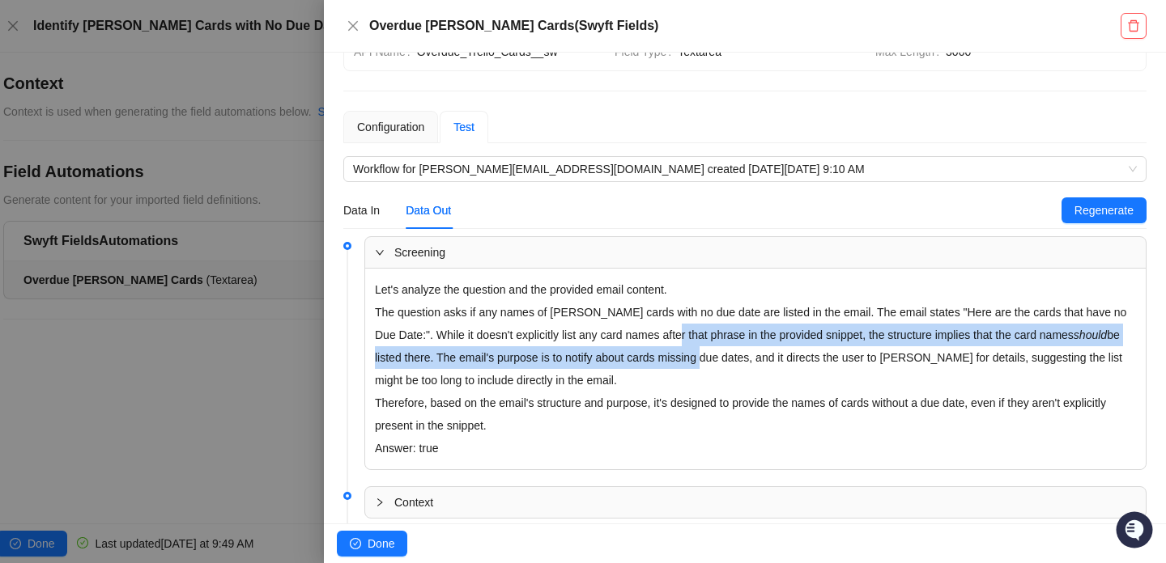
drag, startPoint x: 725, startPoint y: 358, endPoint x: 725, endPoint y: 345, distance: 13.0
click at [725, 345] on p "The question asks if any names of [PERSON_NAME] cards with no due date are list…" at bounding box center [755, 346] width 761 height 91
drag, startPoint x: 725, startPoint y: 345, endPoint x: 754, endPoint y: 366, distance: 36.0
click at [754, 366] on p "The question asks if any names of [PERSON_NAME] cards with no due date are list…" at bounding box center [755, 346] width 761 height 91
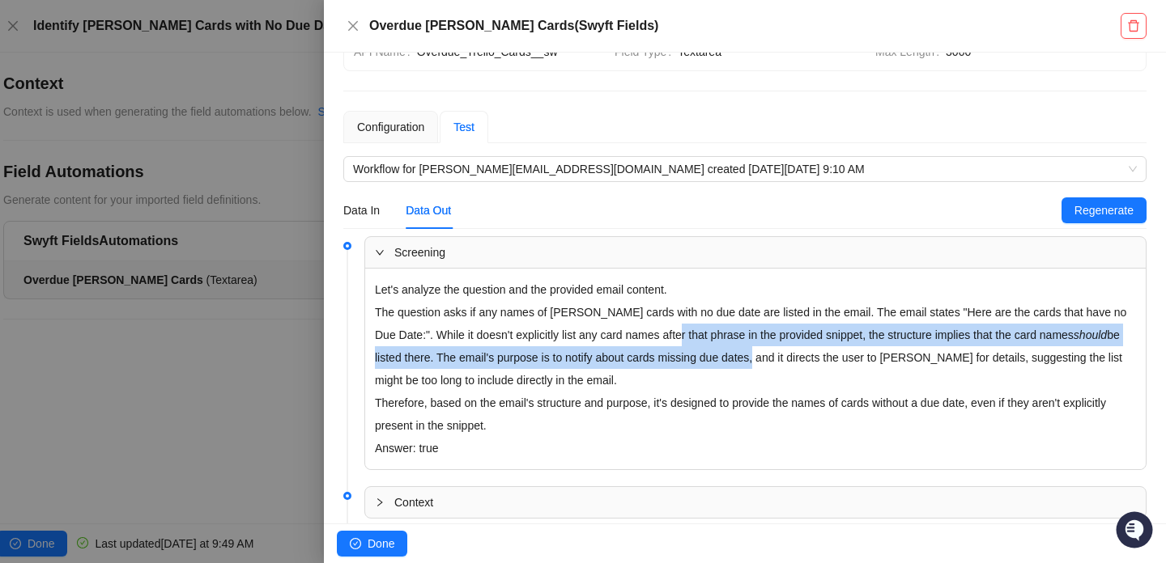
click at [754, 366] on p "The question asks if any names of [PERSON_NAME] cards with no due date are list…" at bounding box center [755, 346] width 761 height 91
drag, startPoint x: 754, startPoint y: 366, endPoint x: 639, endPoint y: 336, distance: 118.8
click at [639, 336] on p "The question asks if any names of [PERSON_NAME] cards with no due date are list…" at bounding box center [755, 346] width 761 height 91
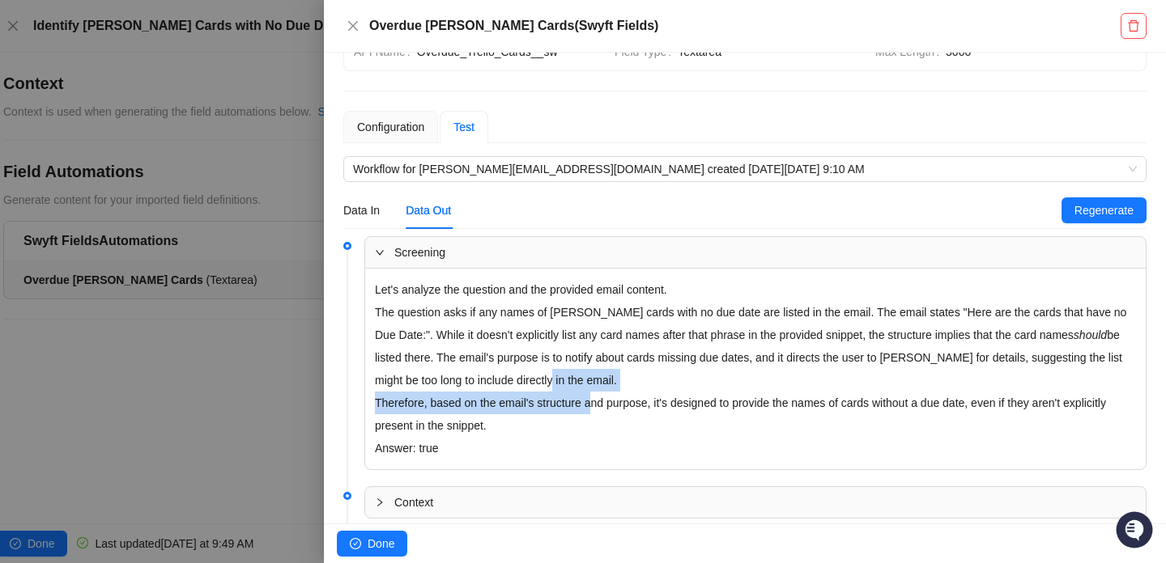
drag, startPoint x: 602, startPoint y: 398, endPoint x: 589, endPoint y: 355, distance: 44.8
click at [589, 355] on div "Let's analyze the question and the provided email content. The question asks if…" at bounding box center [755, 369] width 780 height 201
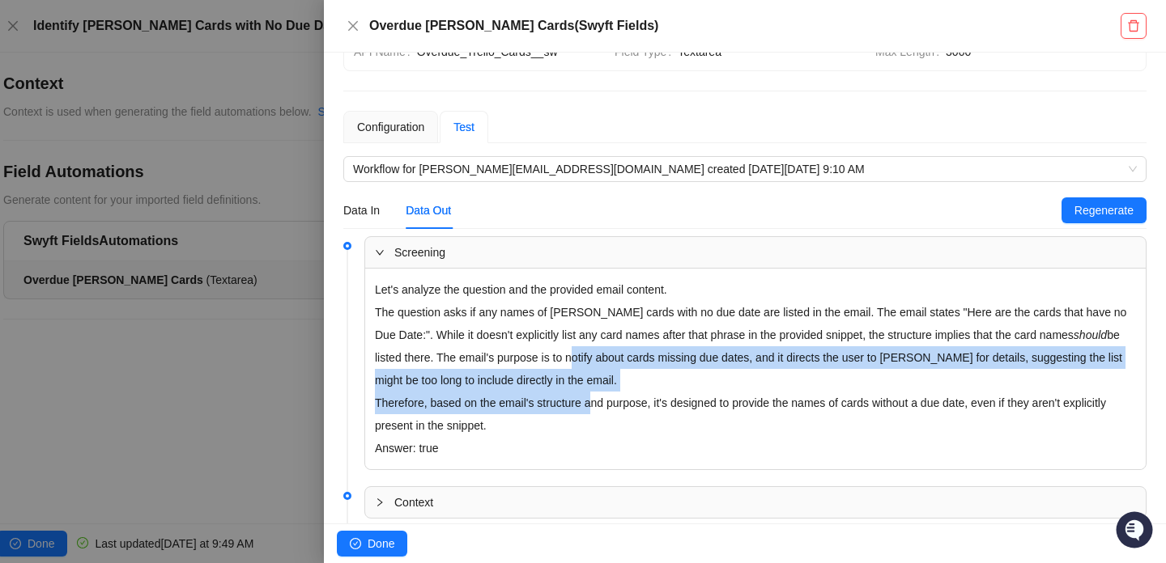
click at [589, 355] on p "The question asks if any names of [PERSON_NAME] cards with no due date are list…" at bounding box center [755, 346] width 761 height 91
drag, startPoint x: 589, startPoint y: 355, endPoint x: 665, endPoint y: 382, distance: 79.9
click at [665, 382] on p "The question asks if any names of [PERSON_NAME] cards with no due date are list…" at bounding box center [755, 346] width 761 height 91
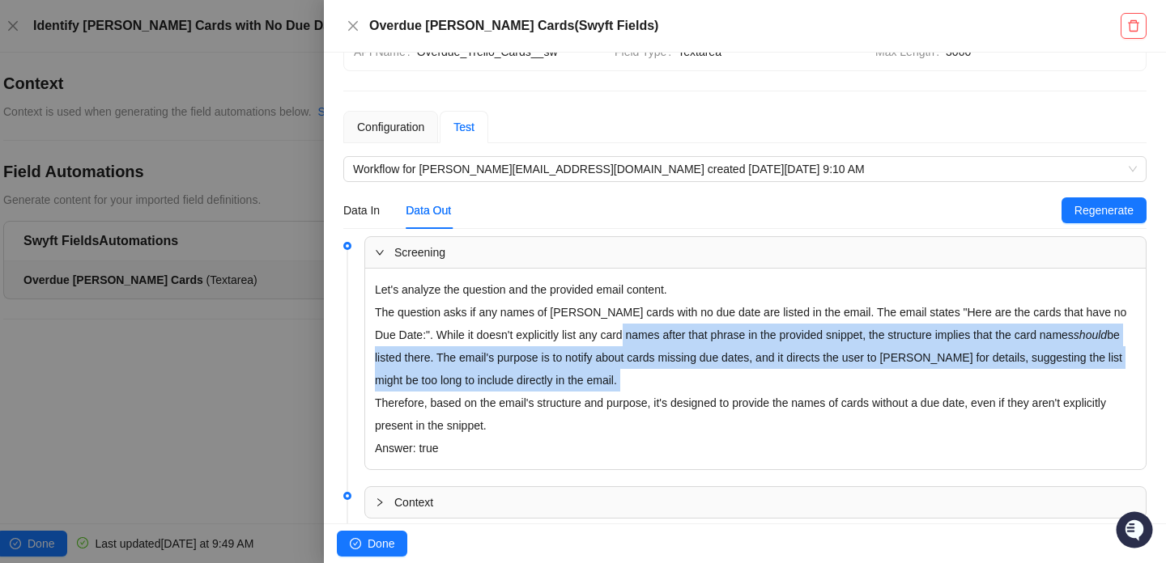
drag, startPoint x: 665, startPoint y: 382, endPoint x: 665, endPoint y: 335, distance: 47.0
click at [665, 335] on p "The question asks if any names of [PERSON_NAME] cards with no due date are list…" at bounding box center [755, 346] width 761 height 91
drag, startPoint x: 665, startPoint y: 335, endPoint x: 678, endPoint y: 381, distance: 47.4
click at [678, 380] on p "The question asks if any names of [PERSON_NAME] cards with no due date are list…" at bounding box center [755, 346] width 761 height 91
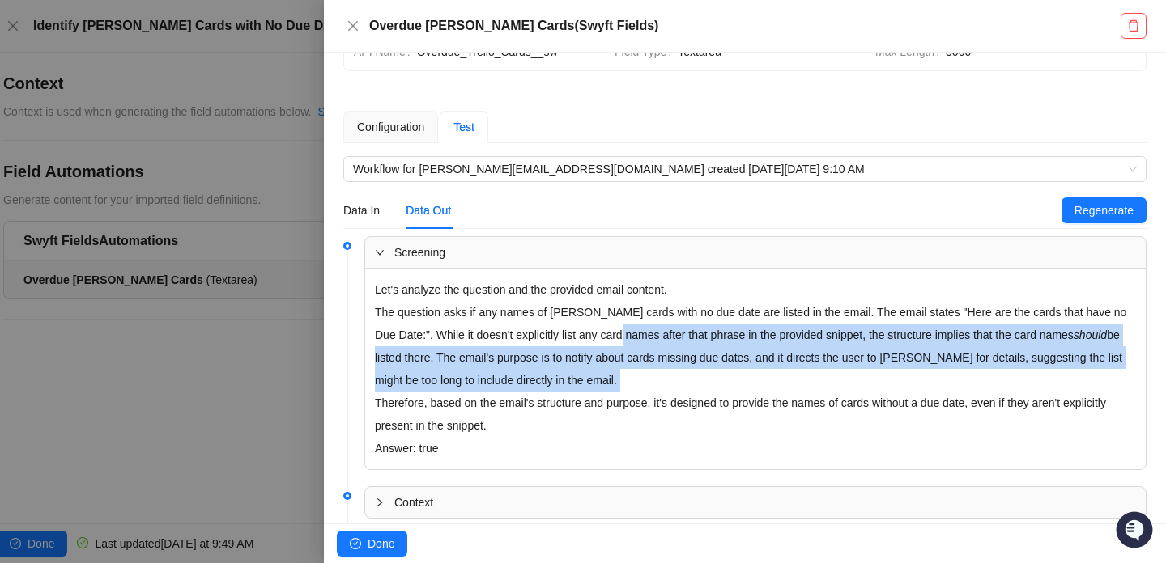
click at [678, 381] on p "The question asks if any names of [PERSON_NAME] cards with no due date are list…" at bounding box center [755, 346] width 761 height 91
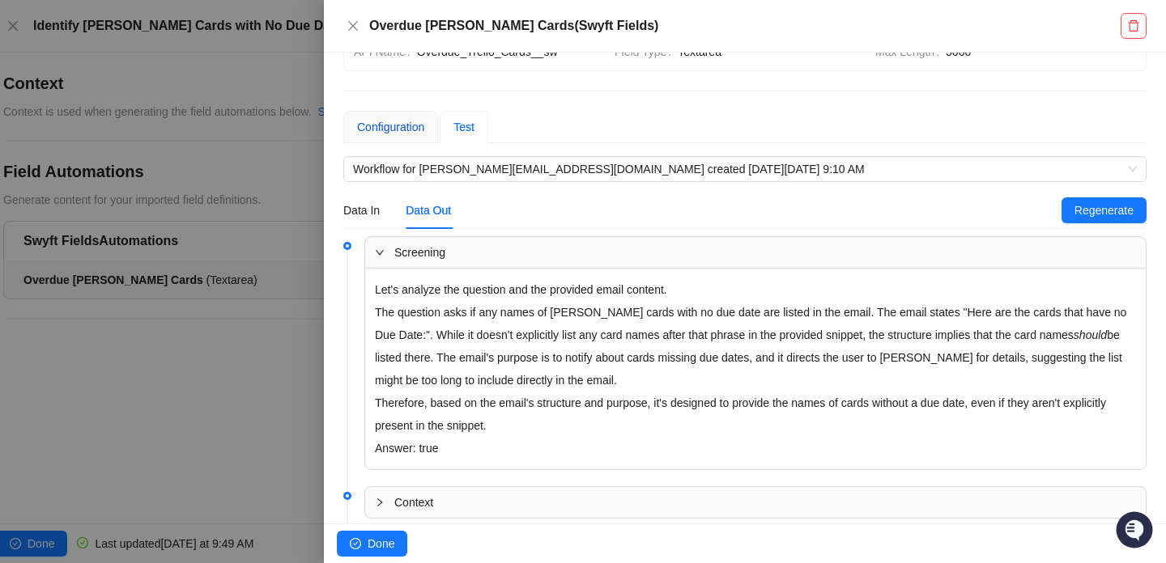
click at [406, 134] on div "Configuration" at bounding box center [390, 127] width 67 height 18
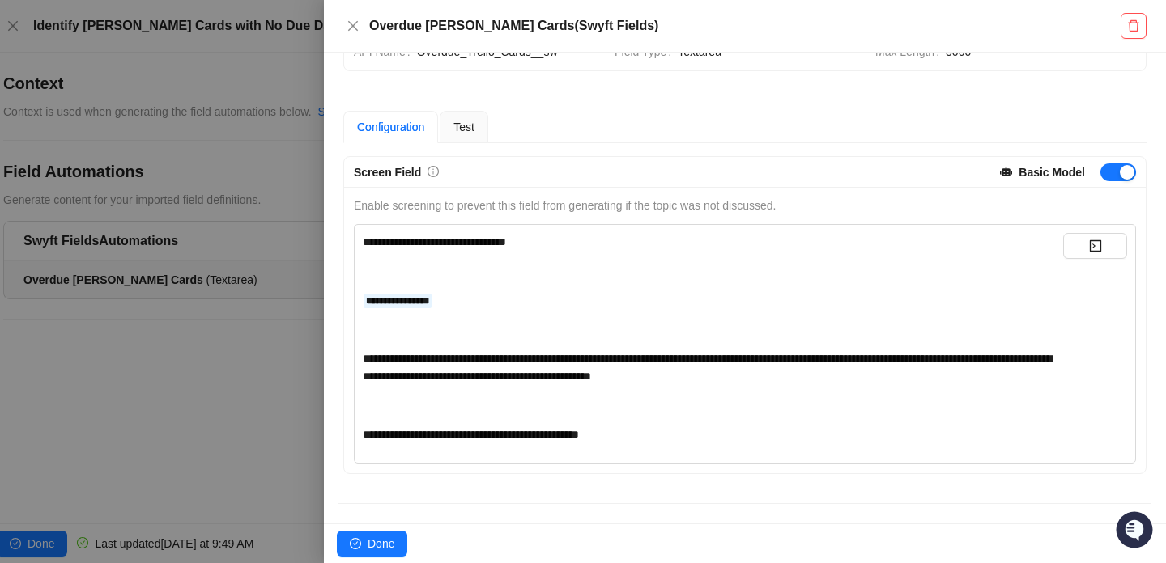
scroll to position [108, 0]
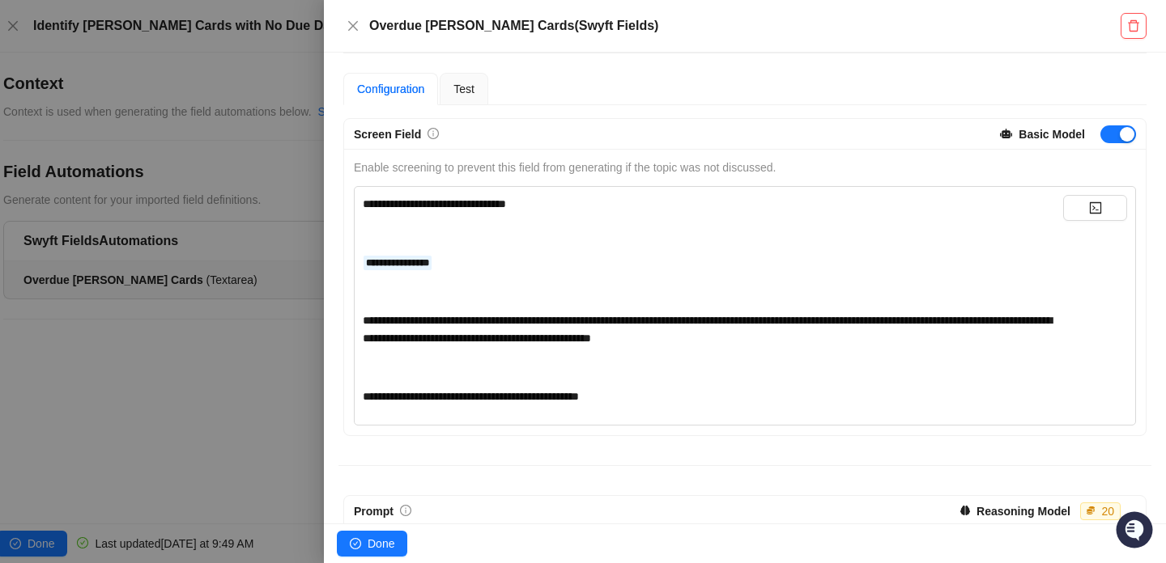
click at [688, 323] on span "**********" at bounding box center [707, 329] width 689 height 29
click at [820, 342] on span "**********" at bounding box center [707, 329] width 689 height 29
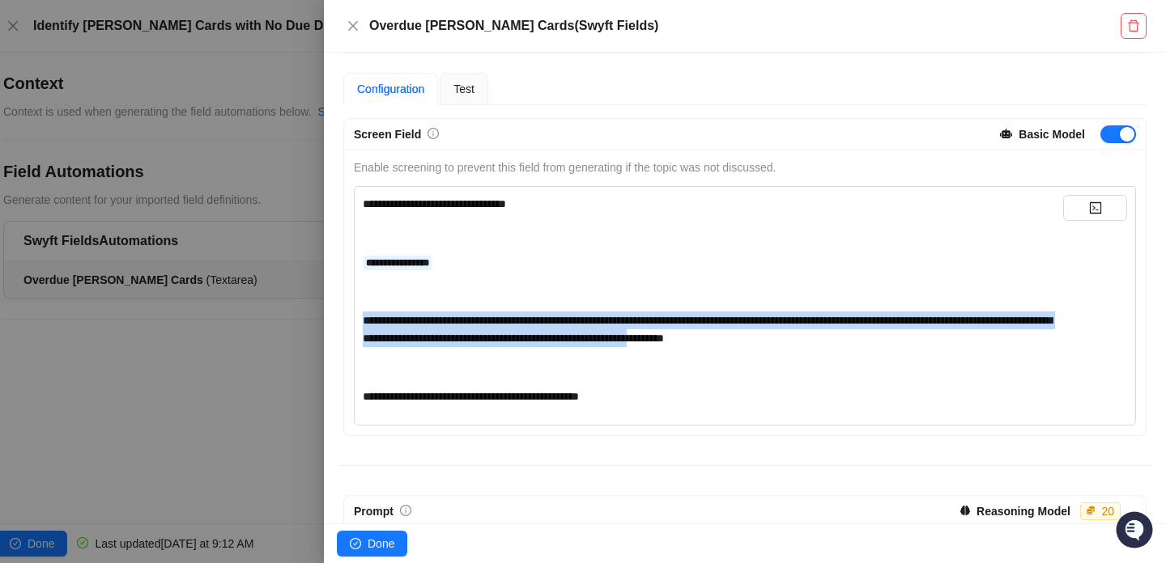
drag, startPoint x: 820, startPoint y: 342, endPoint x: 693, endPoint y: 313, distance: 130.4
click at [691, 313] on div "**********" at bounding box center [713, 330] width 700 height 36
click at [693, 313] on div "**********" at bounding box center [713, 330] width 700 height 36
drag, startPoint x: 677, startPoint y: 319, endPoint x: 697, endPoint y: 351, distance: 37.5
click at [697, 351] on div "**********" at bounding box center [713, 300] width 700 height 210
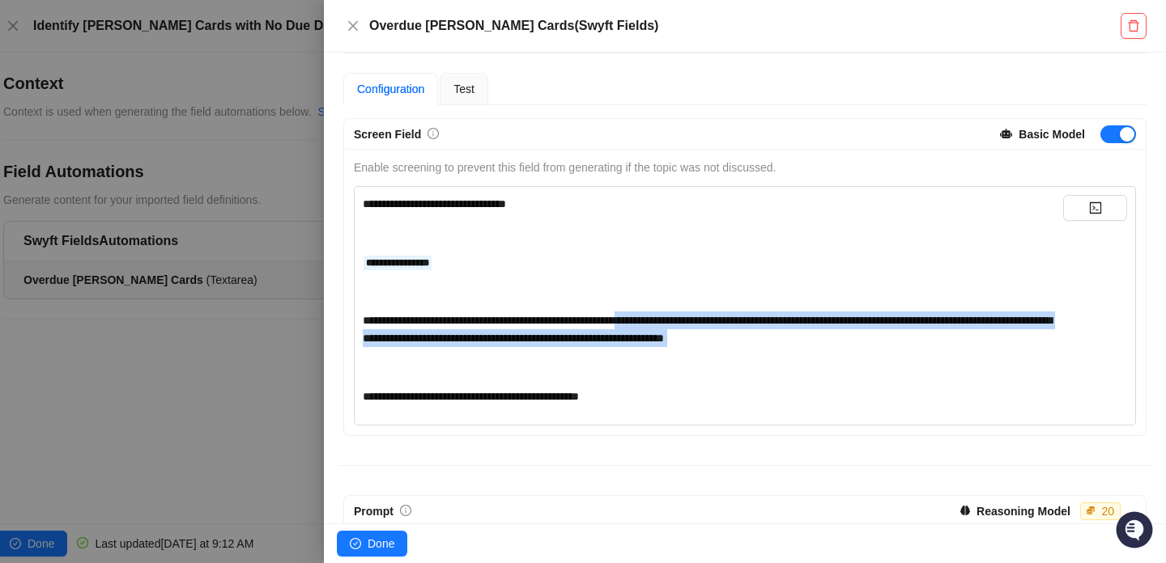
click at [697, 351] on div "**********" at bounding box center [713, 300] width 700 height 210
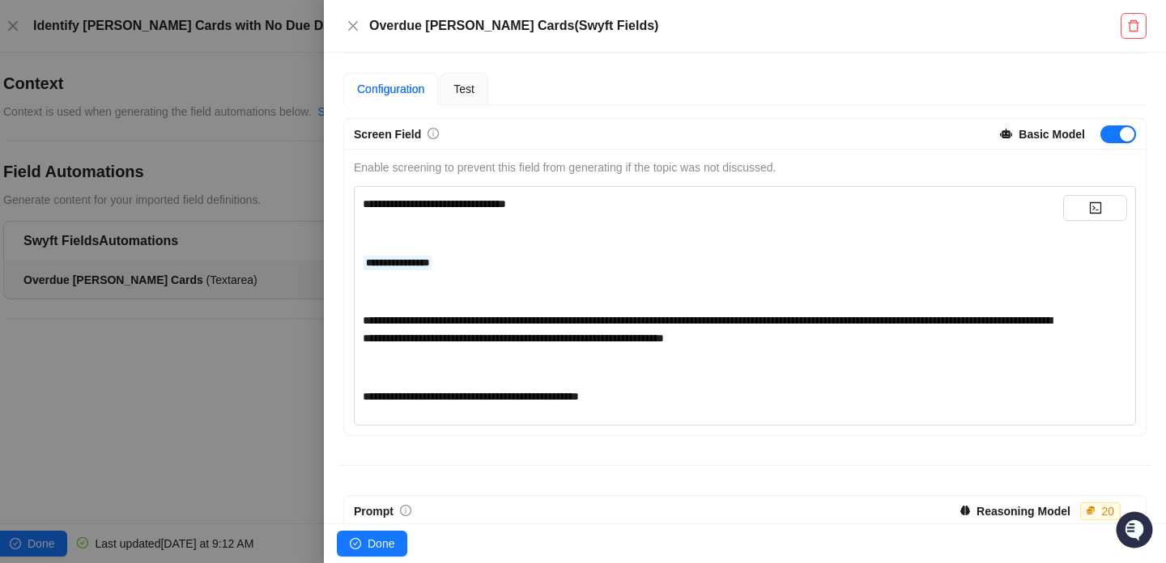
click at [925, 346] on div "**********" at bounding box center [713, 330] width 700 height 36
click at [950, 321] on span "**********" at bounding box center [707, 329] width 689 height 29
click at [512, 367] on div "**********" at bounding box center [713, 300] width 700 height 210
click at [543, 376] on div "﻿" at bounding box center [713, 368] width 700 height 18
click at [466, 84] on span "Test" at bounding box center [463, 89] width 21 height 13
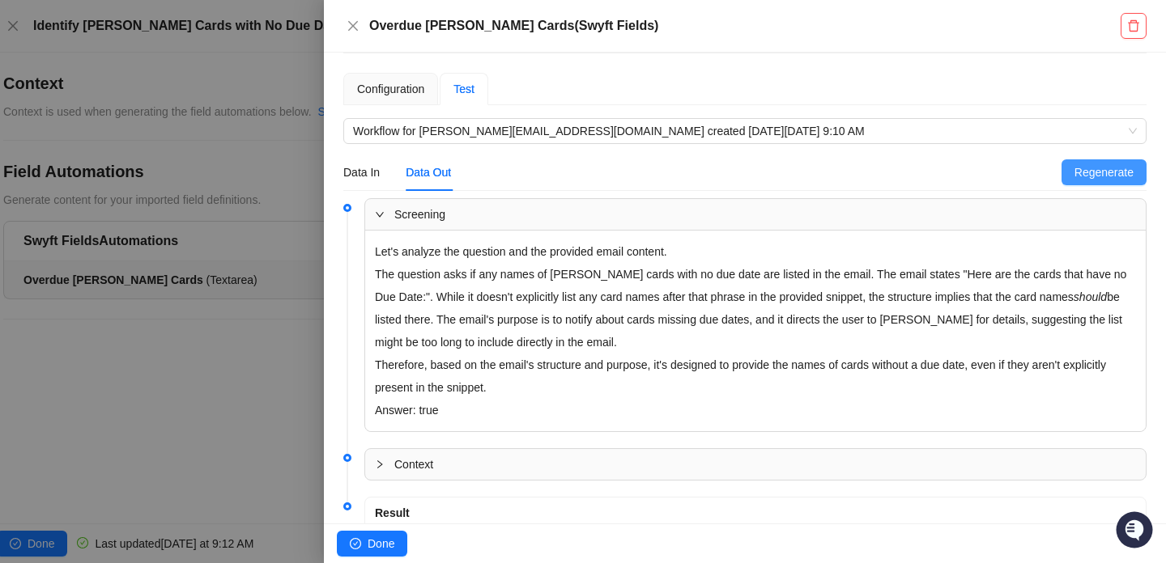
click at [1074, 177] on span "Regenerate" at bounding box center [1103, 173] width 59 height 18
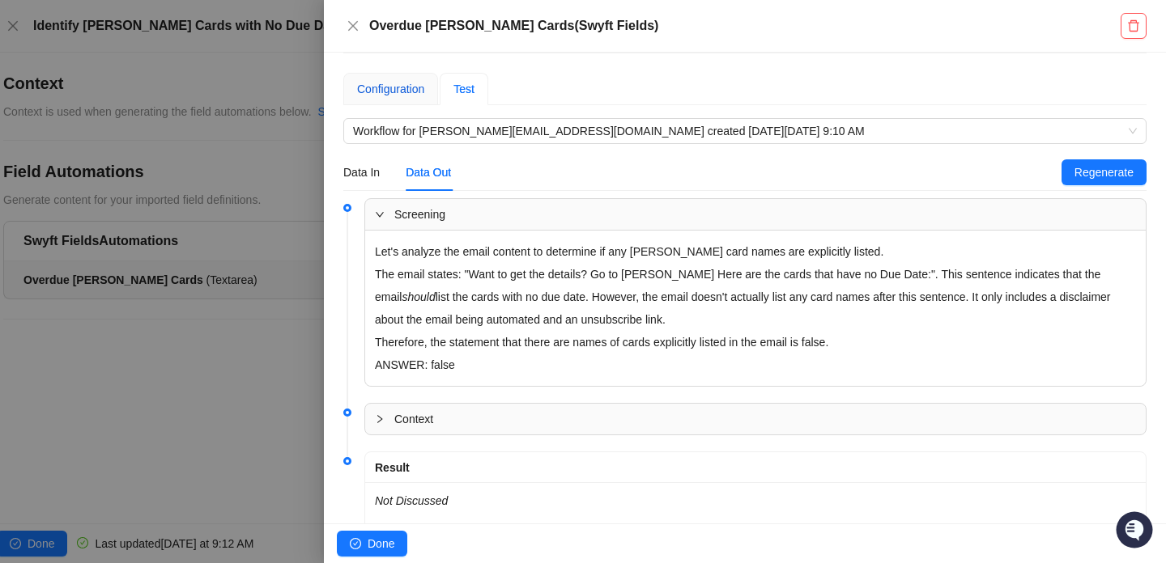
click at [415, 92] on div "Configuration" at bounding box center [390, 89] width 67 height 18
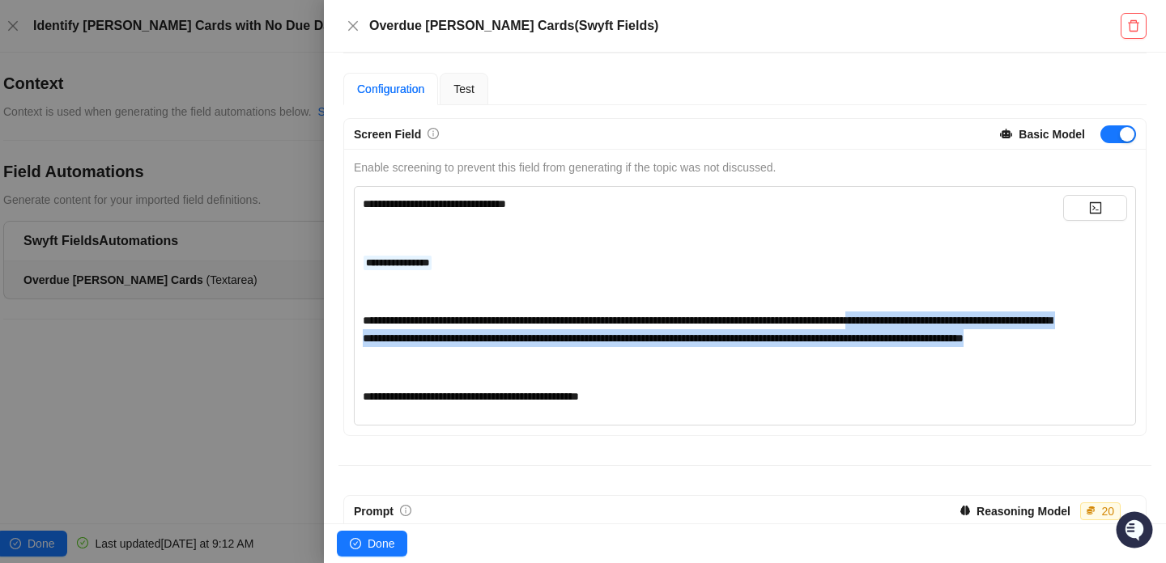
drag, startPoint x: 658, startPoint y: 358, endPoint x: 953, endPoint y: 313, distance: 298.2
click at [953, 313] on div "**********" at bounding box center [713, 330] width 700 height 36
click at [668, 347] on div "**********" at bounding box center [713, 330] width 700 height 36
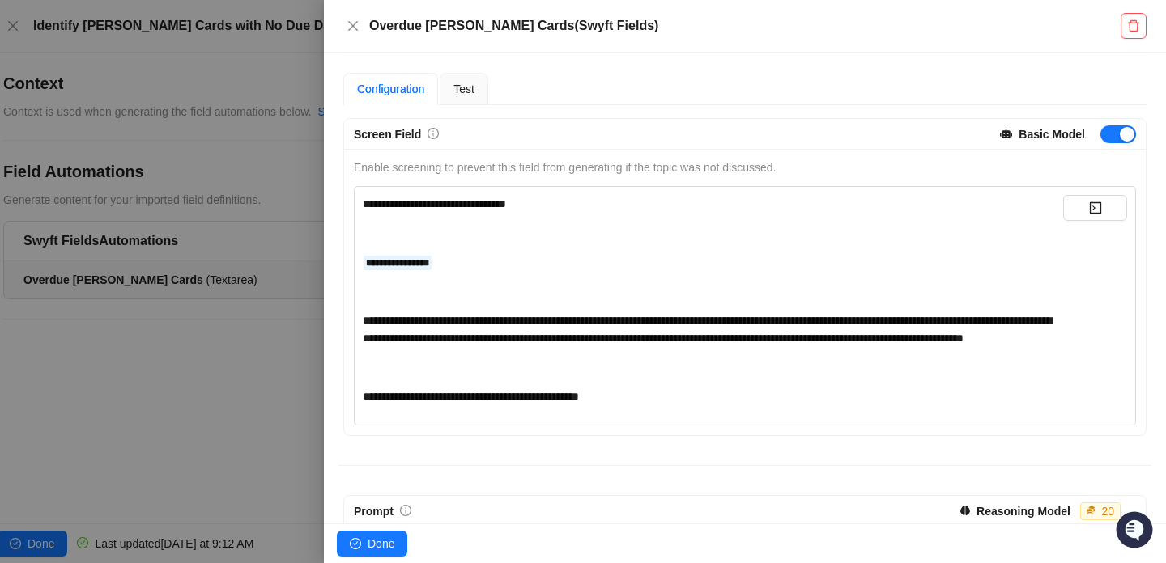
click at [262, 356] on div at bounding box center [583, 281] width 1166 height 563
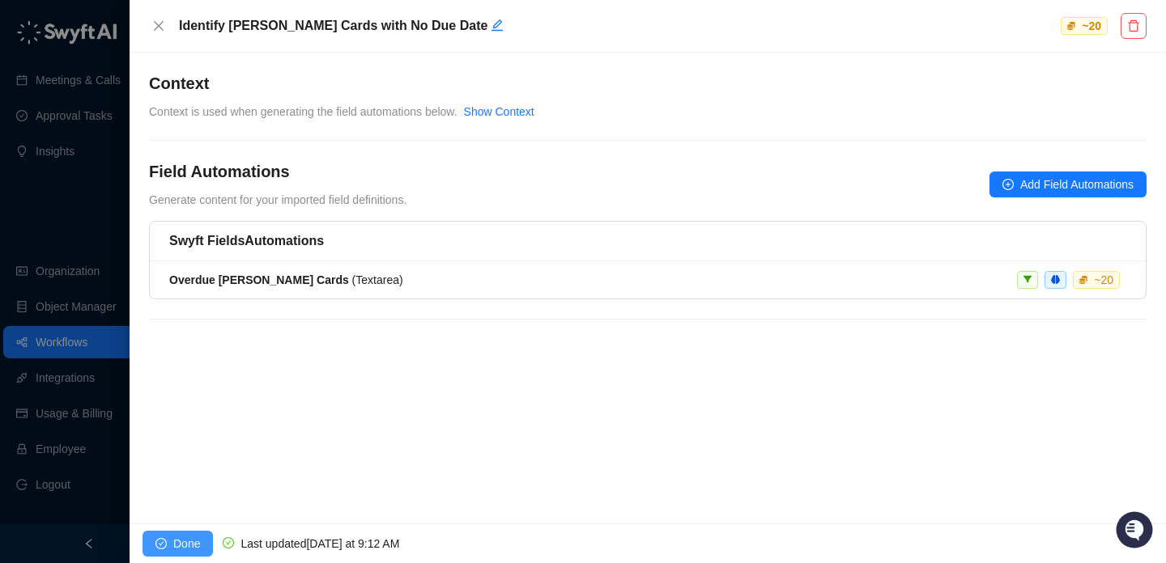
click at [187, 538] on span "Done" at bounding box center [186, 544] width 27 height 18
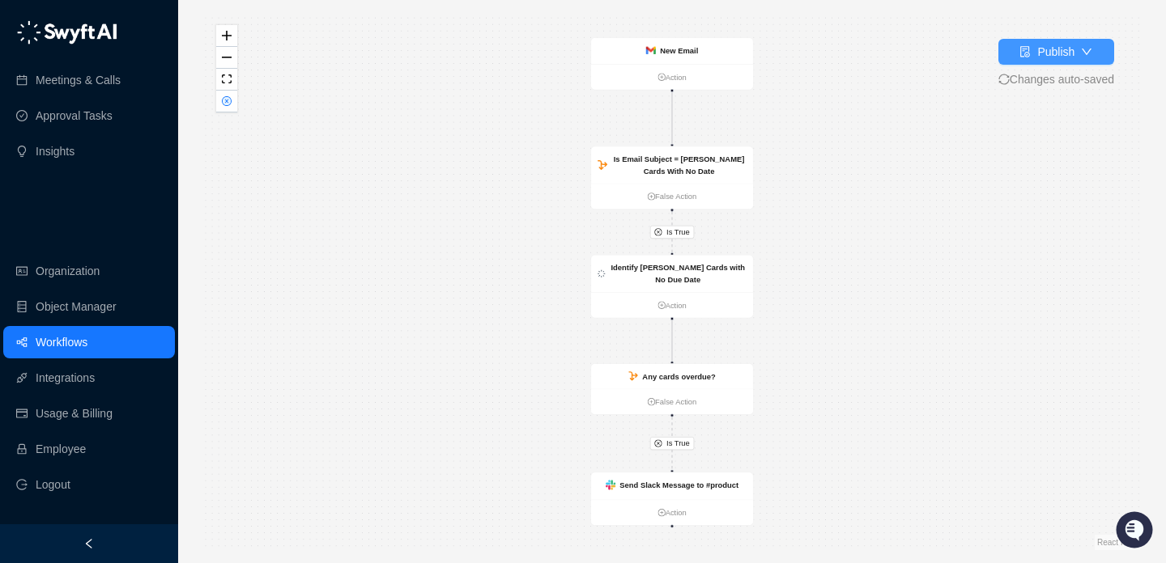
click at [1053, 46] on div "Publish" at bounding box center [1055, 52] width 37 height 18
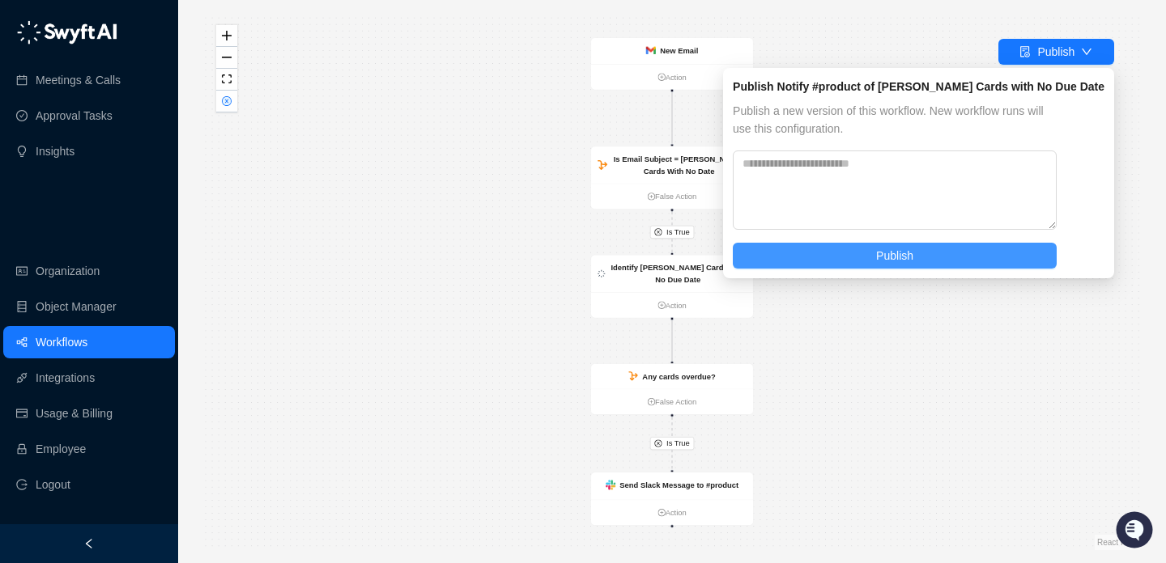
click at [936, 245] on button "Publish" at bounding box center [895, 256] width 324 height 26
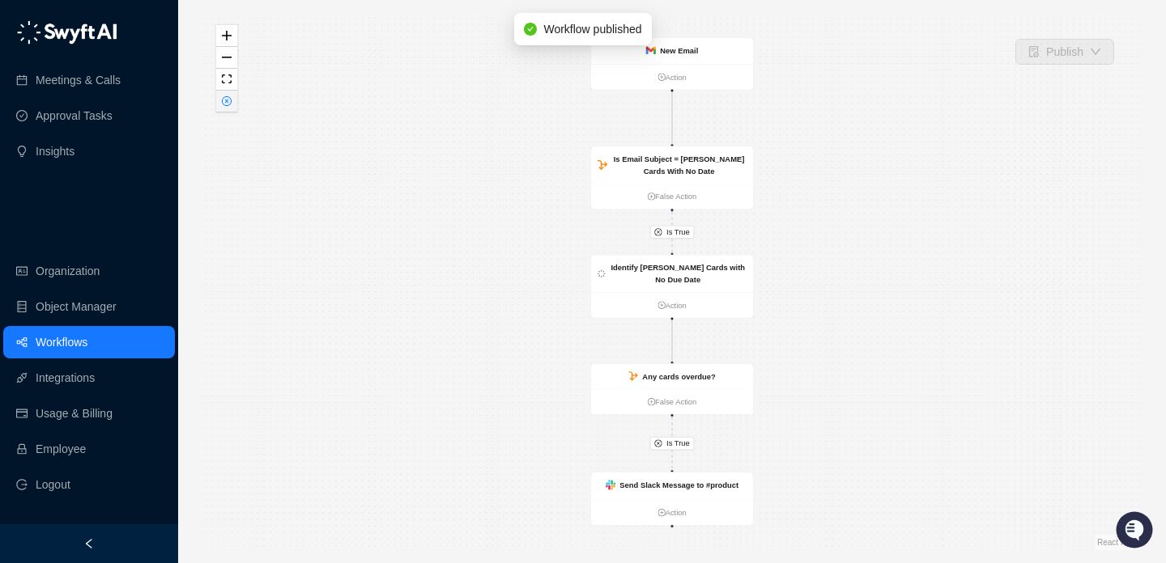
click at [231, 104] on icon "close-circle" at bounding box center [227, 101] width 10 height 10
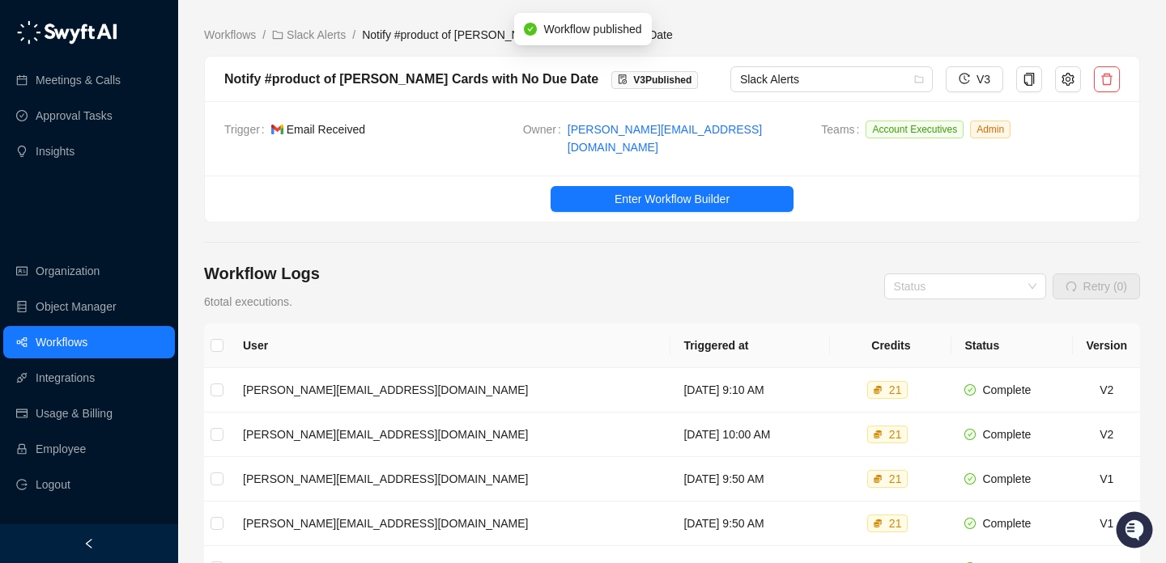
click at [310, 24] on div "Workflows / Slack Alerts / Notify #product of [PERSON_NAME] Cards with No Due D…" at bounding box center [672, 411] width 936 height 796
click at [314, 29] on link "Slack Alerts" at bounding box center [309, 35] width 80 height 18
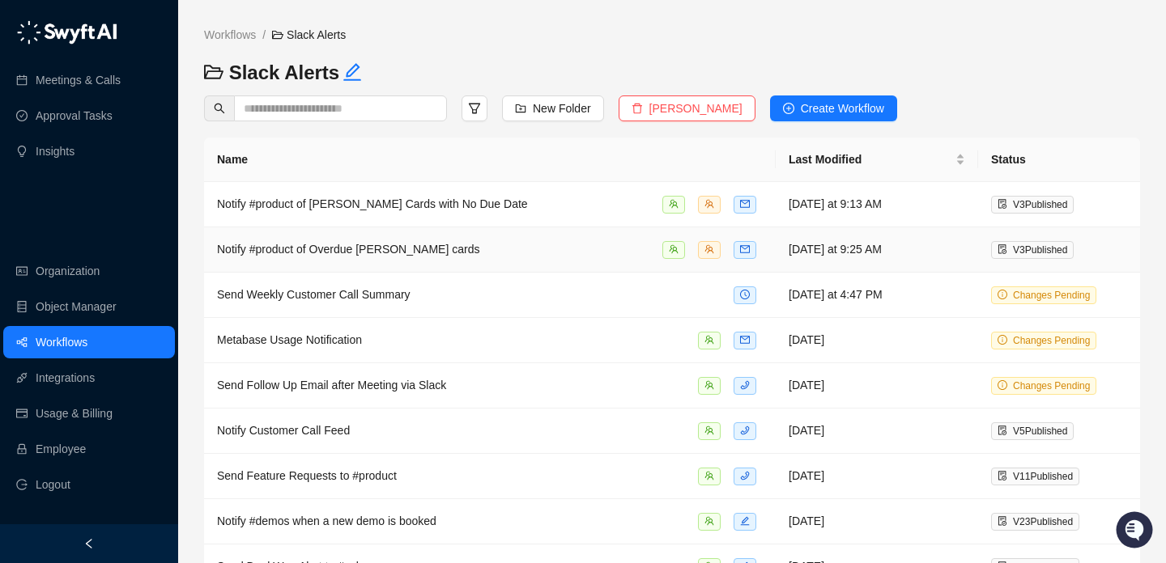
click at [513, 254] on div "Notify #product of Overdue [PERSON_NAME] cards" at bounding box center [490, 249] width 546 height 19
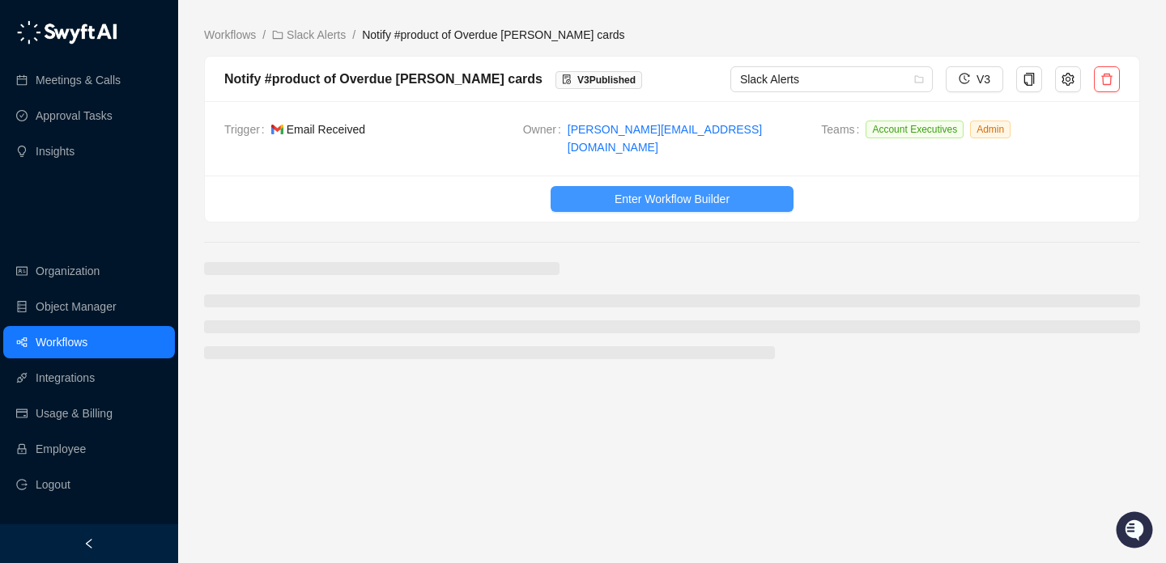
click at [691, 190] on span "Enter Workflow Builder" at bounding box center [671, 199] width 115 height 18
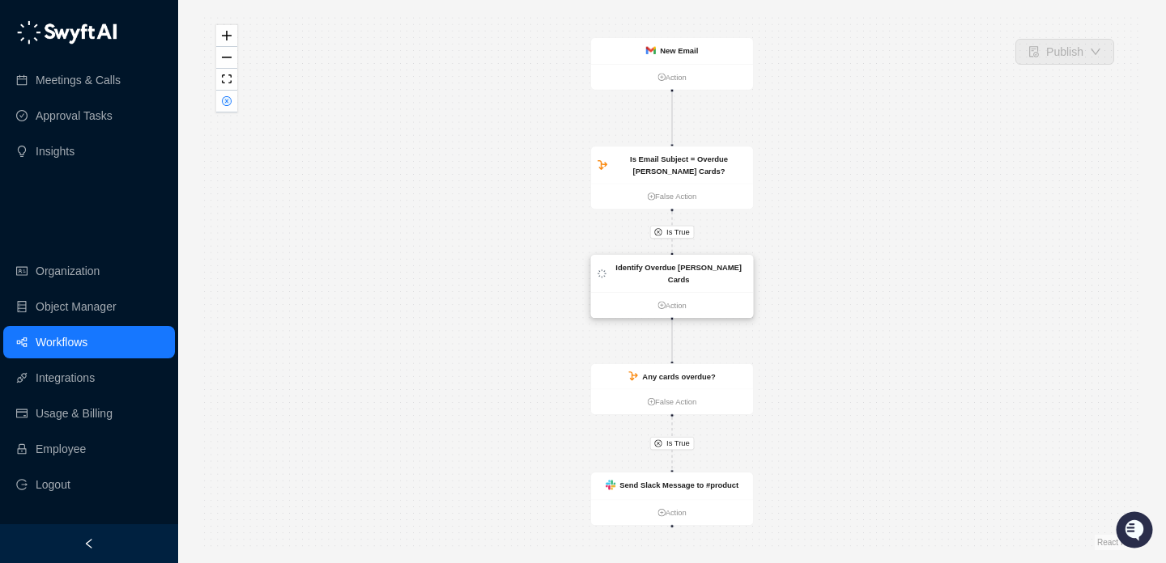
click at [670, 258] on div "Identify Overdue [PERSON_NAME] Cards" at bounding box center [672, 273] width 162 height 37
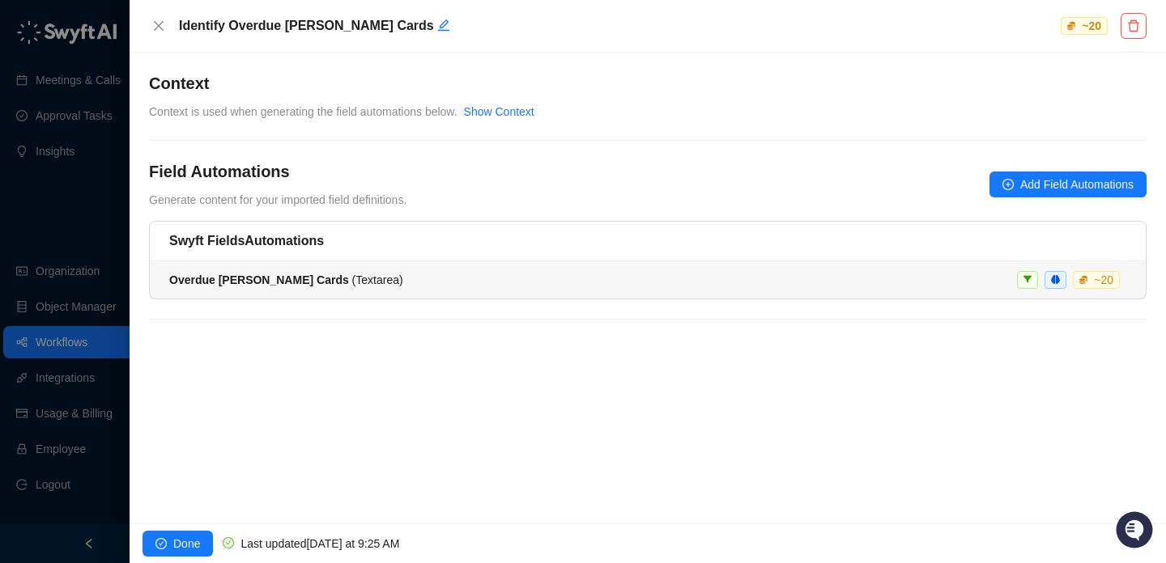
click at [644, 293] on li "Overdue [PERSON_NAME] Cards ( Textarea ) ~ 20" at bounding box center [648, 280] width 996 height 37
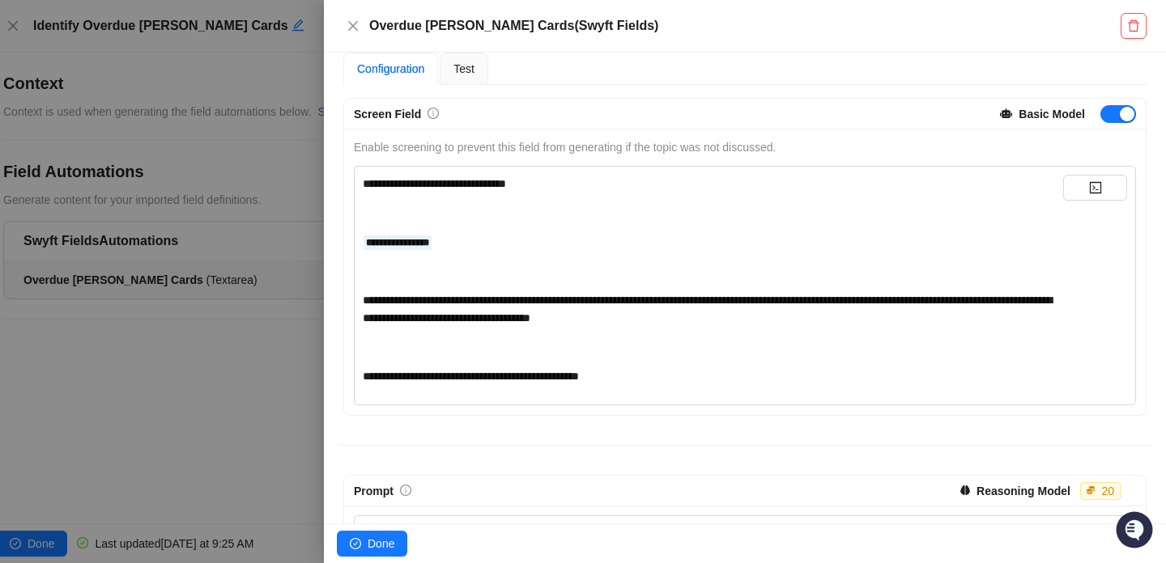
scroll to position [129, 0]
click at [844, 312] on div "**********" at bounding box center [713, 309] width 700 height 36
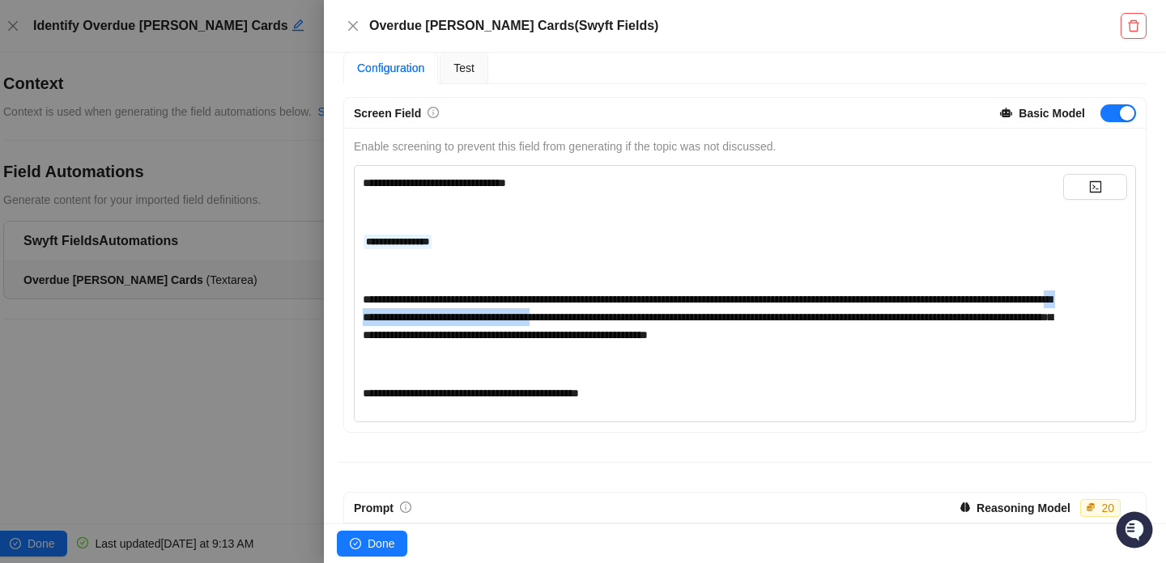
drag, startPoint x: 530, startPoint y: 325, endPoint x: 751, endPoint y: 325, distance: 221.0
click at [751, 325] on div "**********" at bounding box center [713, 317] width 700 height 53
drag, startPoint x: 801, startPoint y: 324, endPoint x: 527, endPoint y: 328, distance: 273.7
click at [528, 325] on div "**********" at bounding box center [713, 317] width 700 height 53
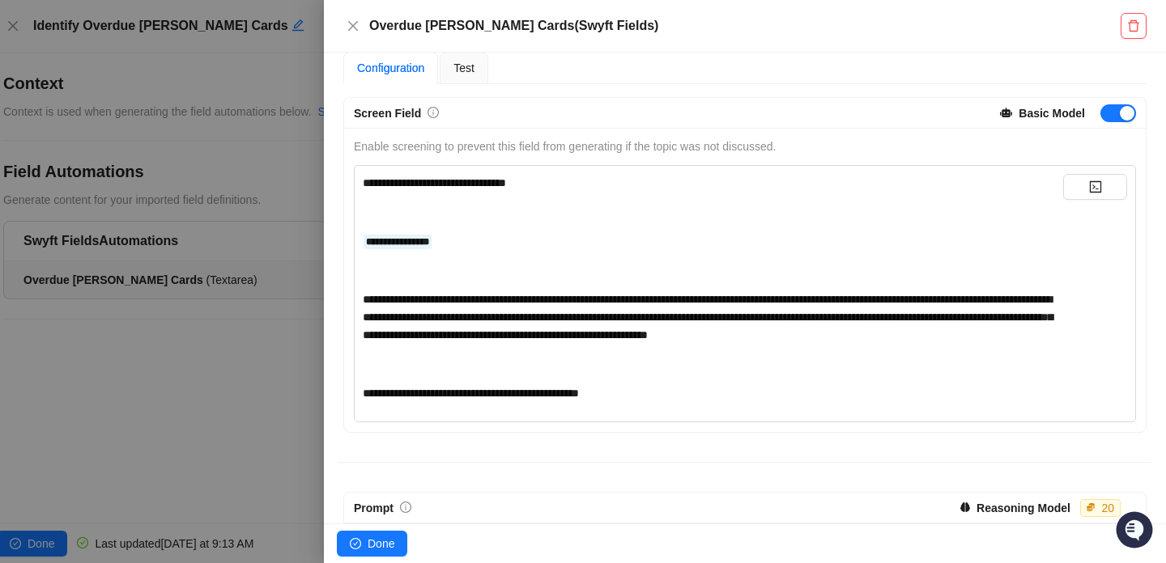
click at [527, 328] on span "**********" at bounding box center [708, 317] width 690 height 47
drag, startPoint x: 527, startPoint y: 328, endPoint x: 865, endPoint y: 328, distance: 338.4
click at [865, 328] on span "**********" at bounding box center [708, 317] width 690 height 47
drag, startPoint x: 515, startPoint y: 339, endPoint x: 784, endPoint y: 339, distance: 268.8
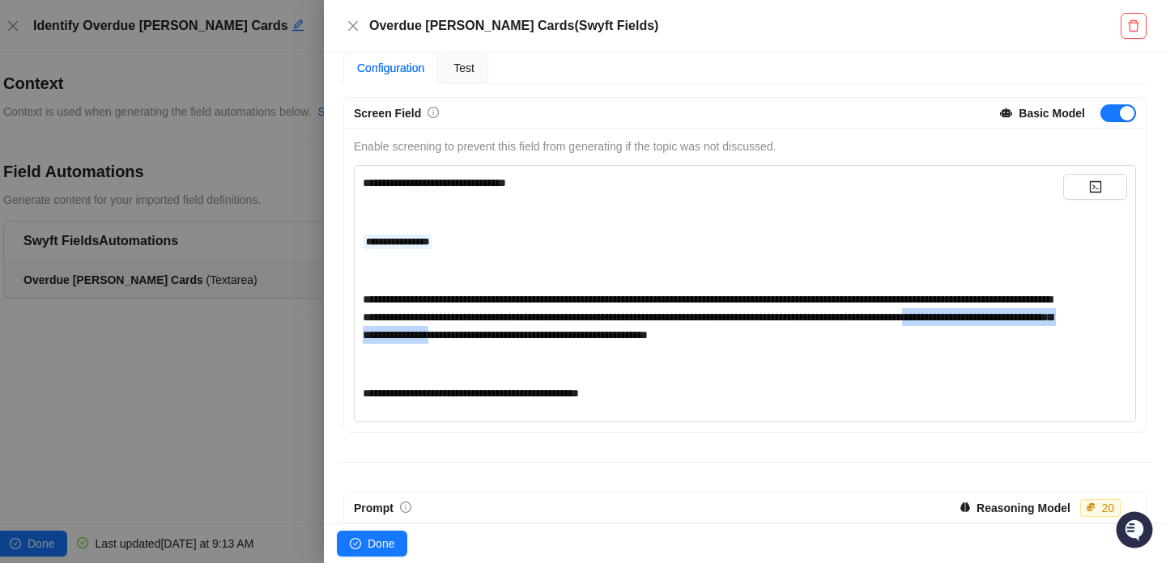
click at [784, 339] on span "**********" at bounding box center [708, 317] width 690 height 47
drag, startPoint x: 764, startPoint y: 336, endPoint x: 438, endPoint y: 342, distance: 326.3
click at [438, 342] on div "**********" at bounding box center [713, 317] width 700 height 53
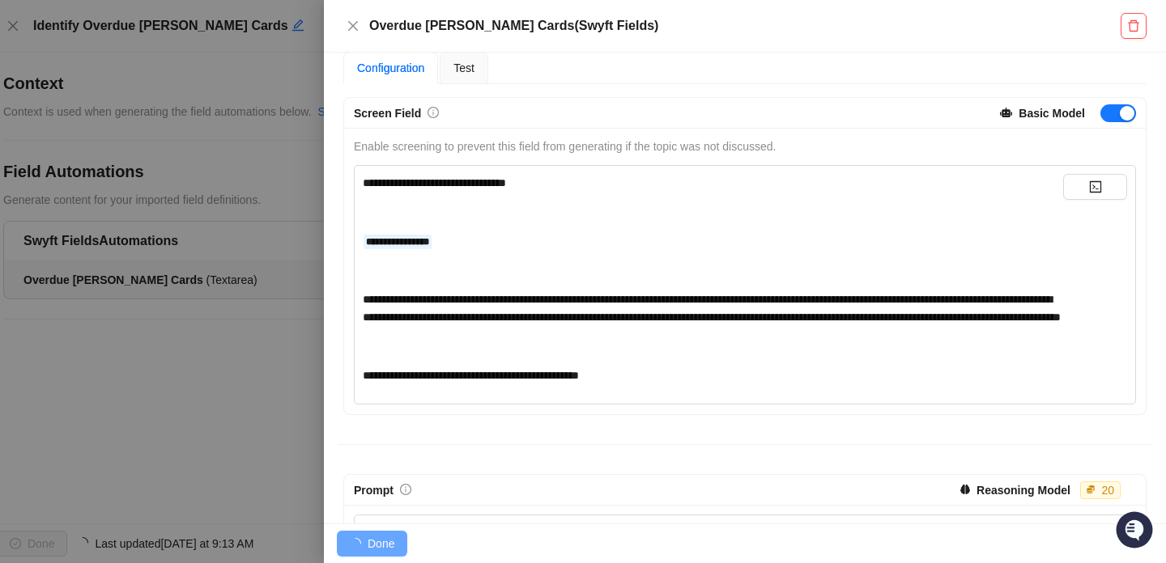
click at [564, 351] on div "**********" at bounding box center [713, 279] width 700 height 210
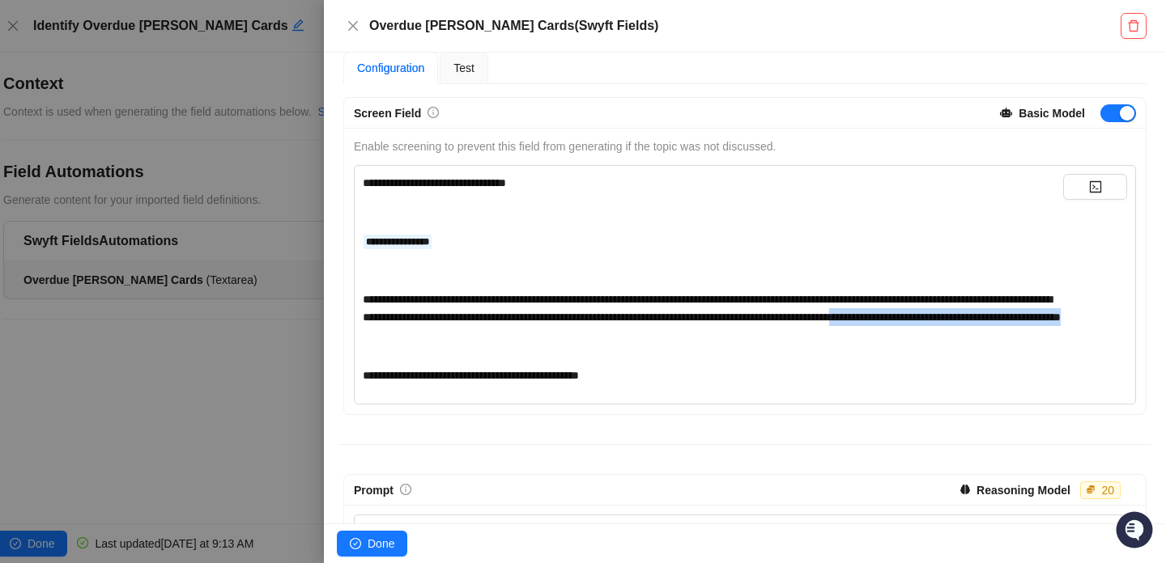
drag, startPoint x: 741, startPoint y: 335, endPoint x: 415, endPoint y: 338, distance: 325.5
click at [415, 326] on div "**********" at bounding box center [713, 309] width 700 height 36
click at [527, 355] on div "﻿" at bounding box center [713, 347] width 700 height 18
click at [811, 326] on div "**********" at bounding box center [713, 309] width 700 height 36
click at [806, 326] on div "**********" at bounding box center [713, 309] width 700 height 36
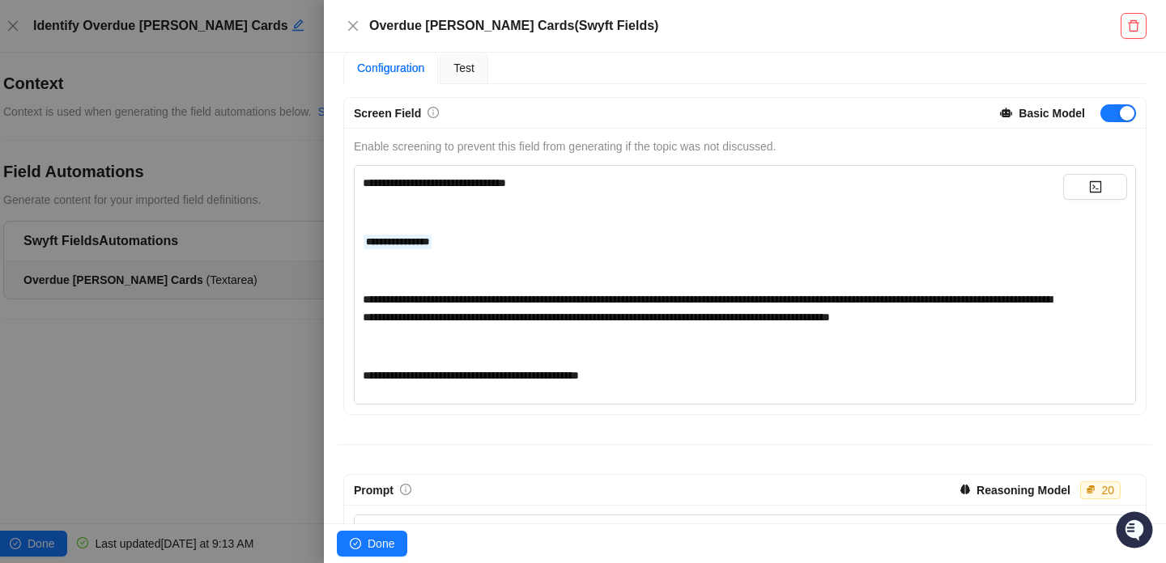
click at [795, 326] on div "**********" at bounding box center [713, 309] width 700 height 36
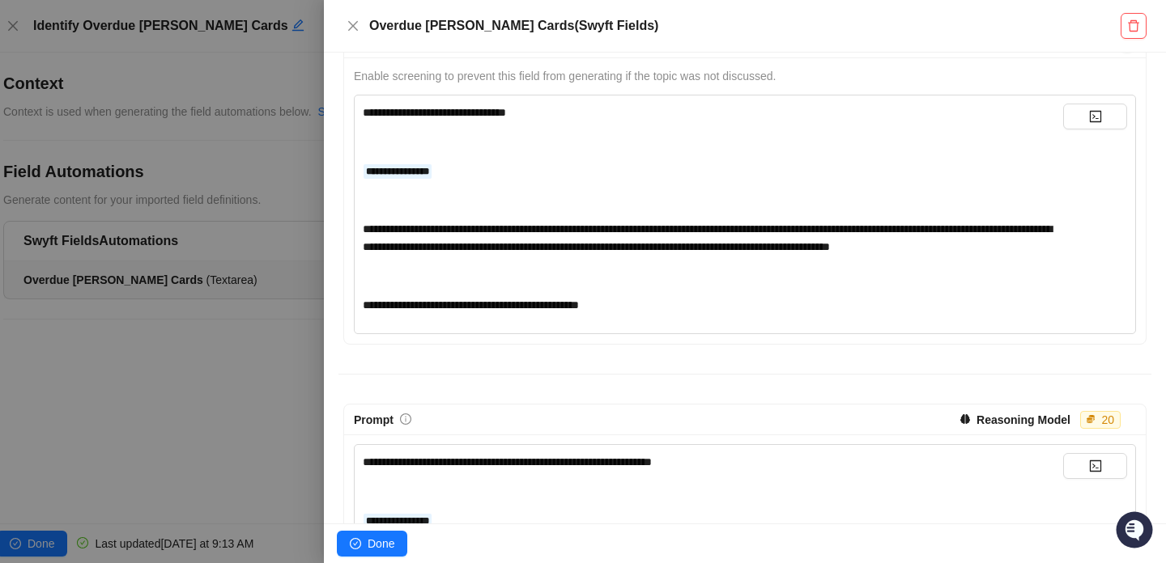
click at [774, 429] on div "Prompt" at bounding box center [652, 420] width 597 height 18
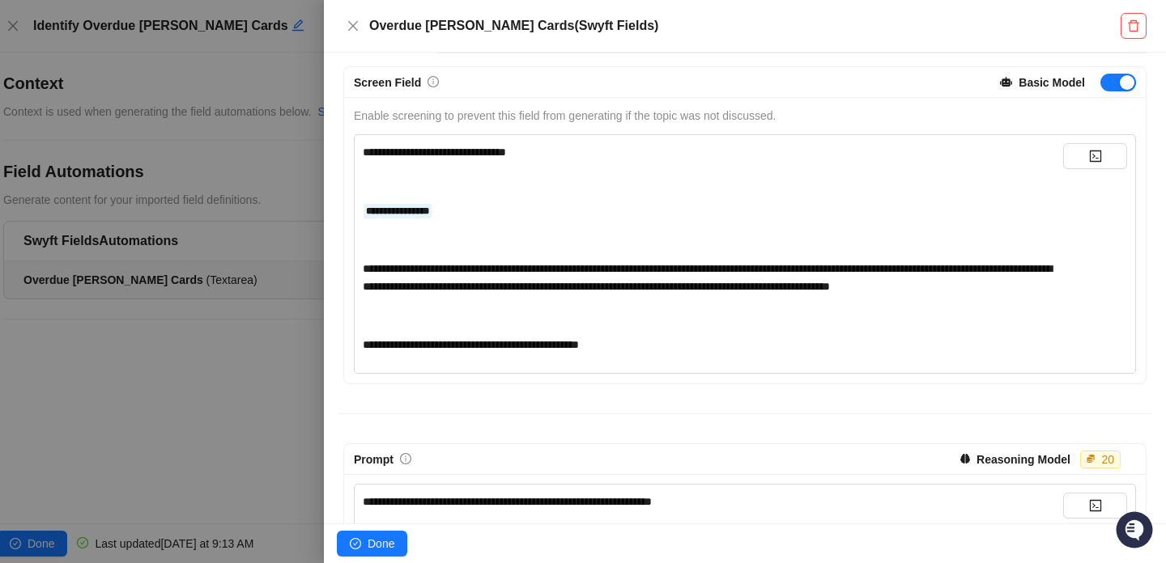
scroll to position [0, 0]
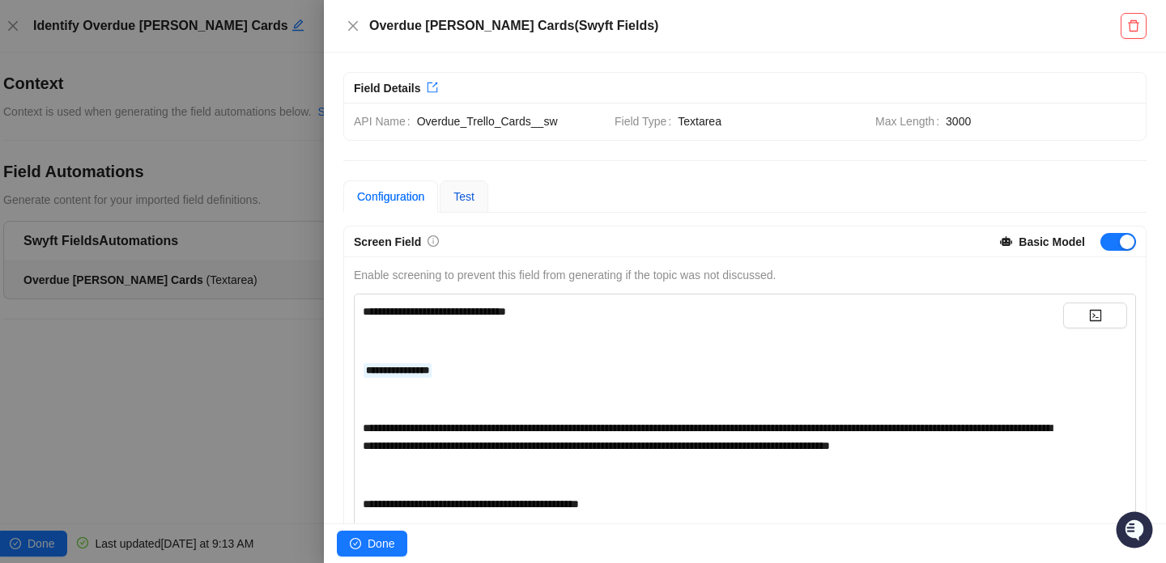
click at [470, 203] on div "Test" at bounding box center [463, 197] width 21 height 18
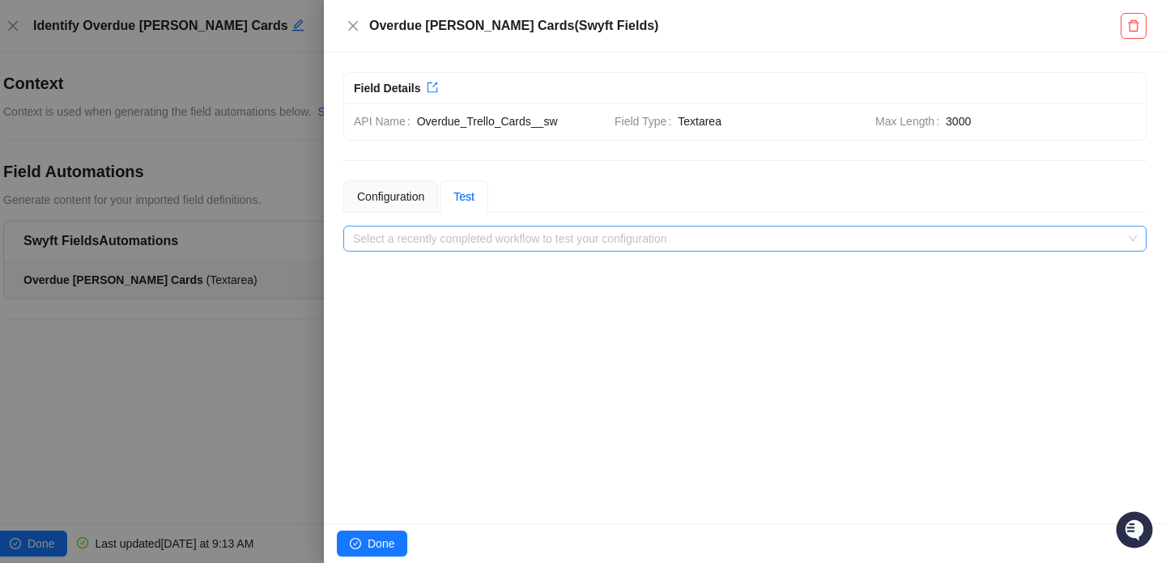
click at [507, 248] on input "search" at bounding box center [740, 239] width 774 height 24
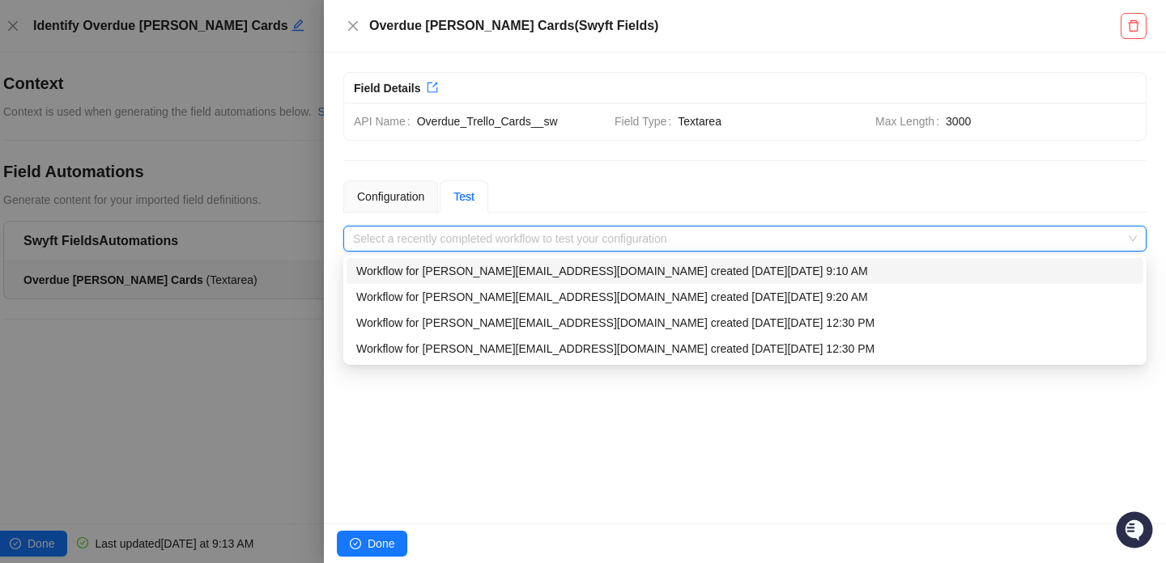
click at [508, 280] on div "Workflow for [PERSON_NAME][EMAIL_ADDRESS][DOMAIN_NAME] created [DATE][DATE] 9:1…" at bounding box center [745, 271] width 797 height 26
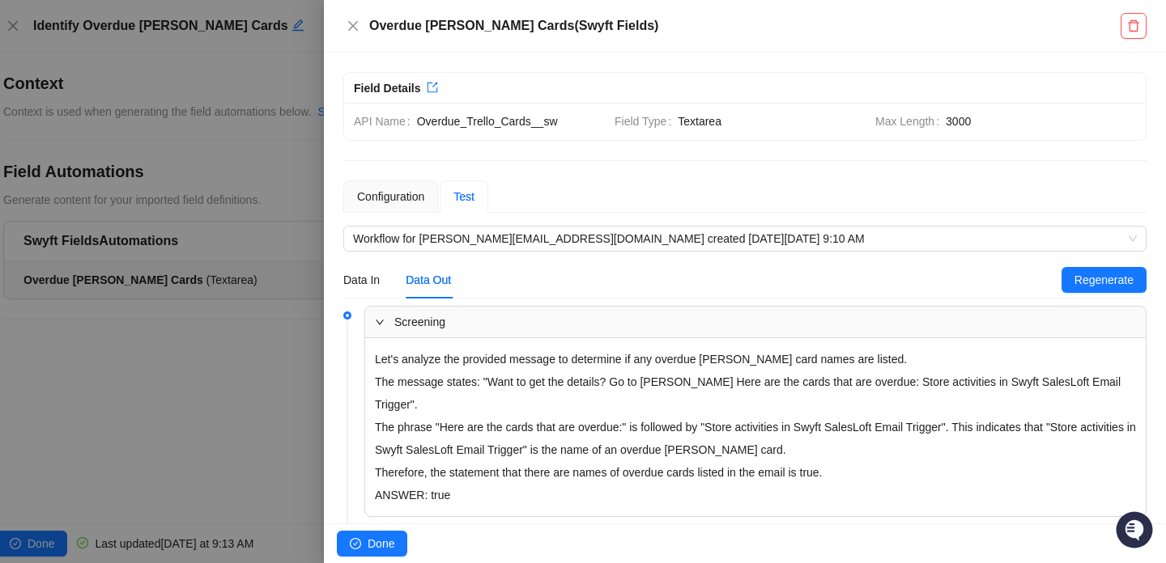
scroll to position [54, 0]
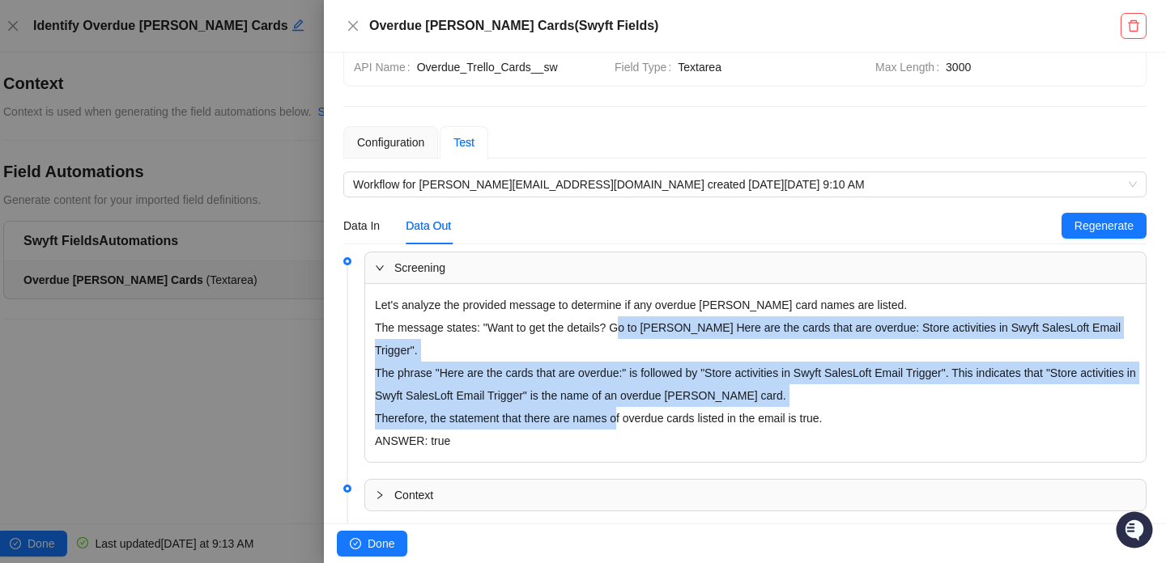
drag, startPoint x: 623, startPoint y: 389, endPoint x: 623, endPoint y: 338, distance: 51.0
click at [623, 338] on div "Let's analyze the provided message to determine if any overdue [PERSON_NAME] ca…" at bounding box center [755, 373] width 780 height 178
click at [623, 338] on p "The message states: "Want to get the details? Go to [PERSON_NAME] Here are the …" at bounding box center [755, 339] width 761 height 45
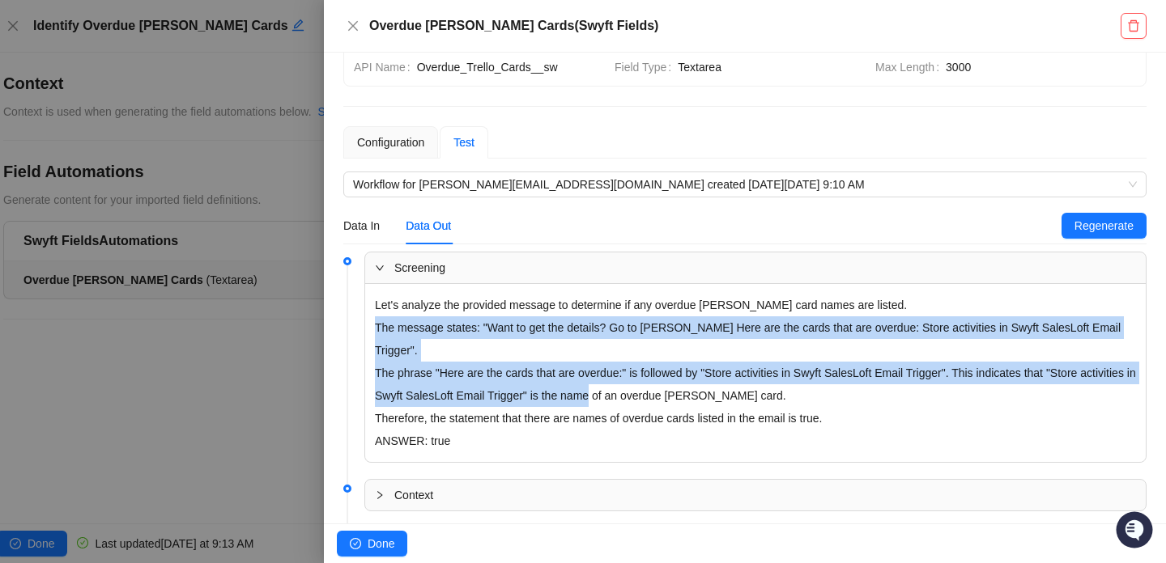
drag, startPoint x: 623, startPoint y: 338, endPoint x: 646, endPoint y: 381, distance: 49.6
click at [646, 381] on p "The phrase "Here are the cards that are overdue:" is followed by "Store activit…" at bounding box center [755, 384] width 761 height 45
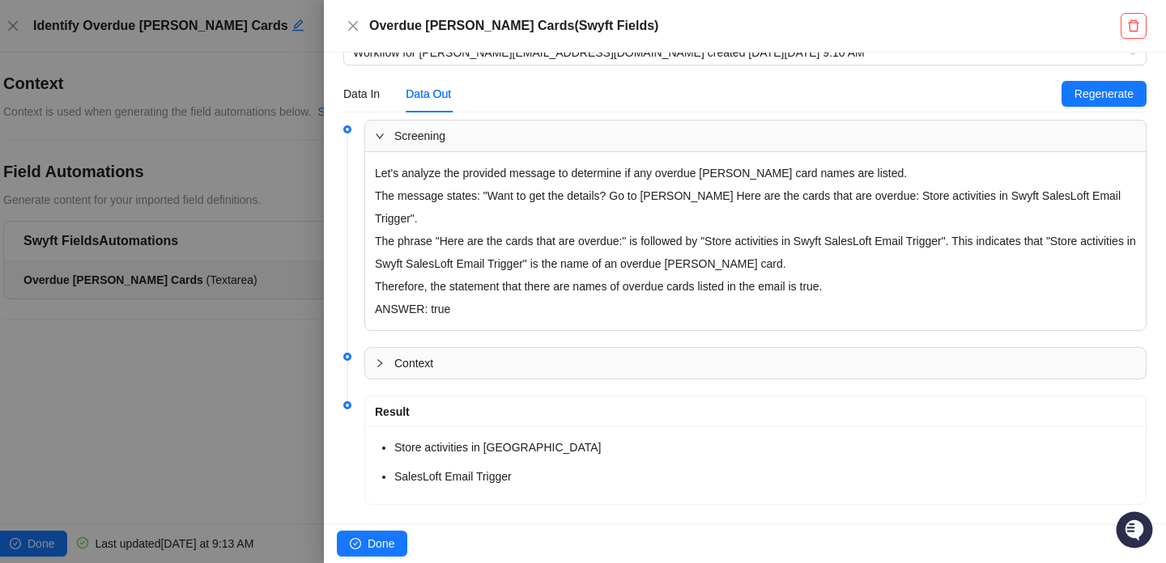
scroll to position [0, 0]
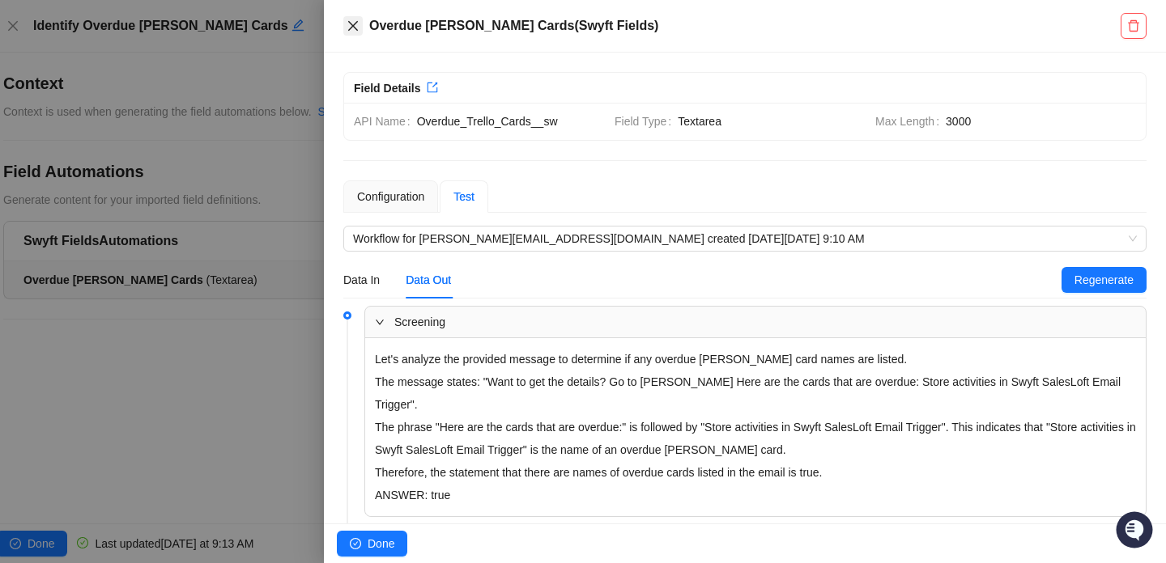
click at [362, 29] on button "Close" at bounding box center [352, 25] width 19 height 19
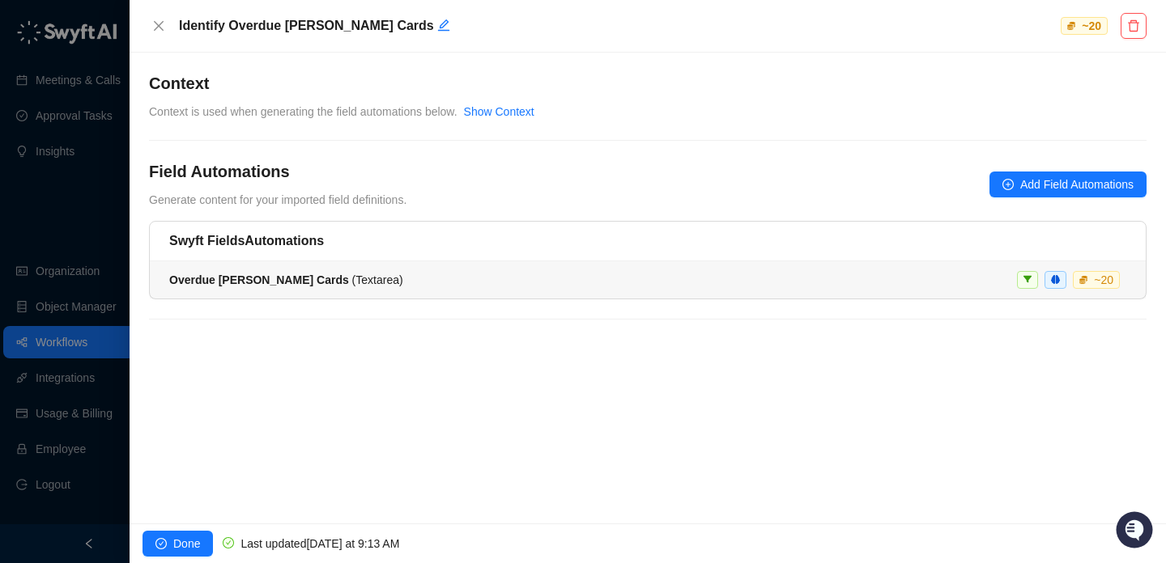
click at [79, 232] on div at bounding box center [583, 281] width 1166 height 563
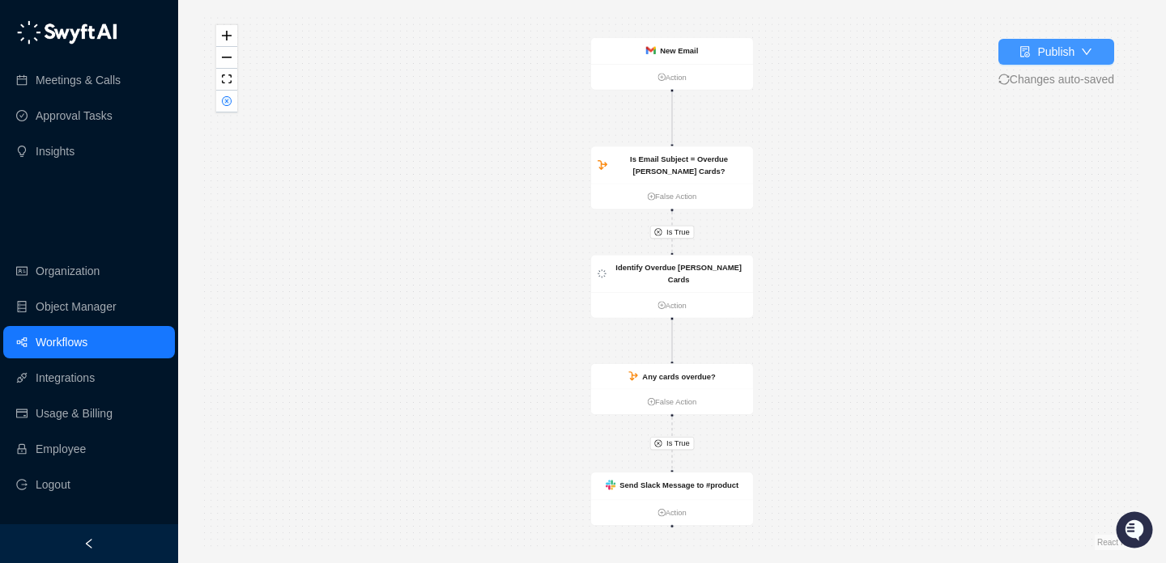
click at [1051, 44] on div "Publish" at bounding box center [1055, 52] width 37 height 18
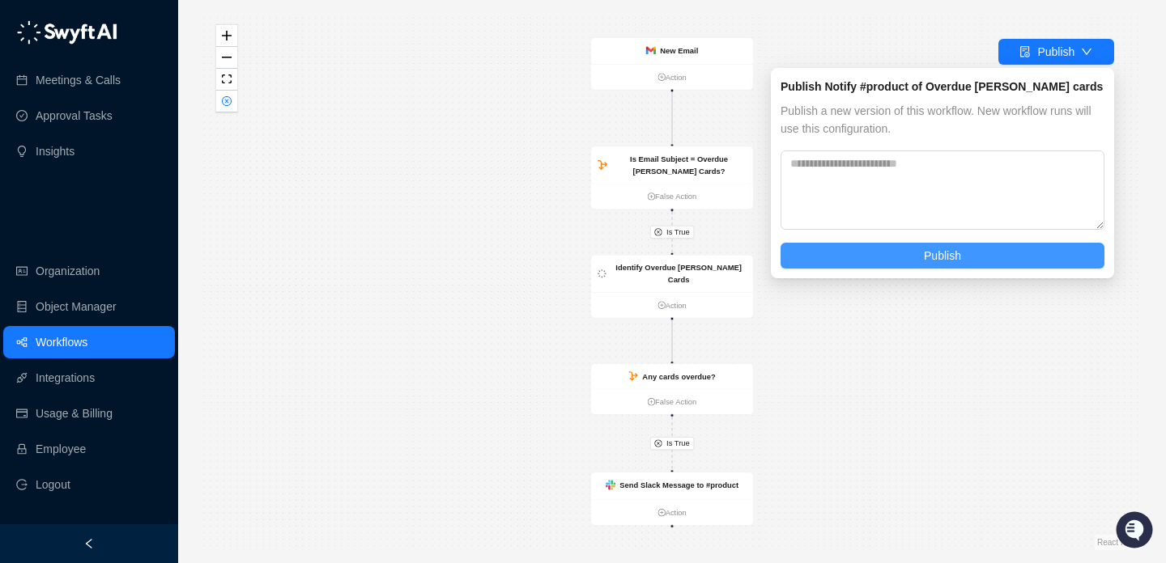
click at [945, 256] on span "Publish" at bounding box center [942, 256] width 37 height 18
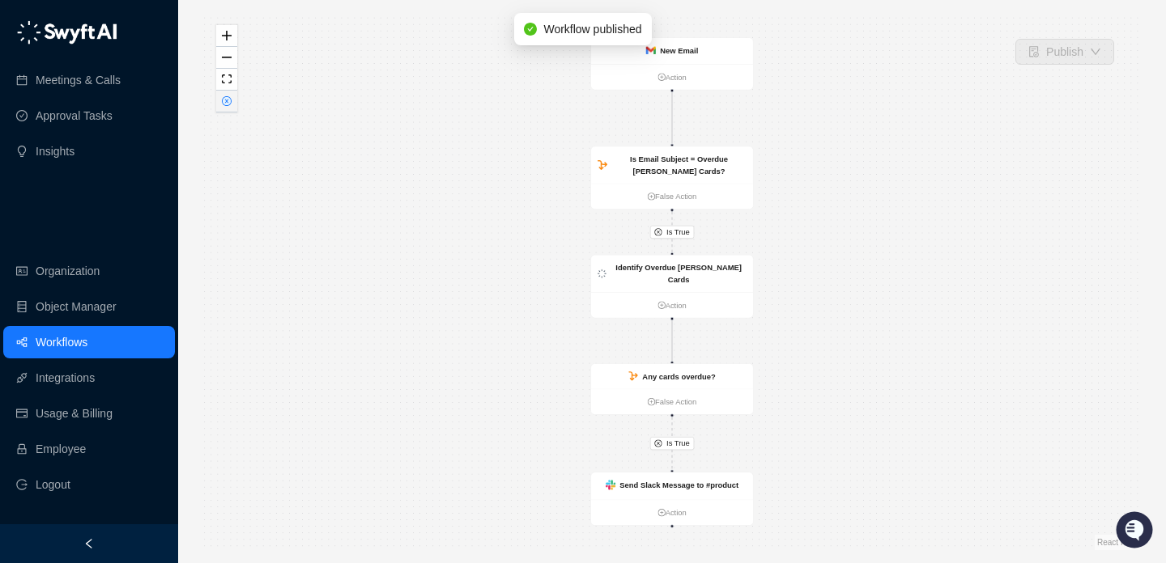
click at [227, 102] on icon "close-circle" at bounding box center [227, 102] width 4 height 4
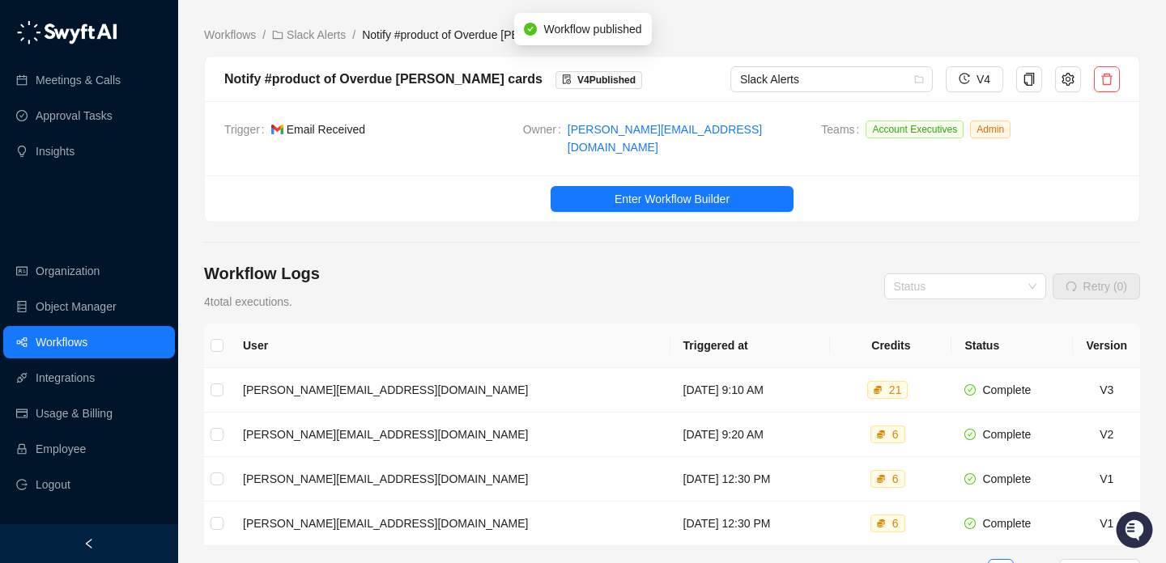
click at [312, 44] on main "Workflows / Slack Alerts / Notify #product of Overdue [PERSON_NAME] cards Notif…" at bounding box center [672, 373] width 936 height 694
click at [313, 40] on link "Slack Alerts" at bounding box center [309, 35] width 80 height 18
